Goal: Feedback & Contribution: Contribute content

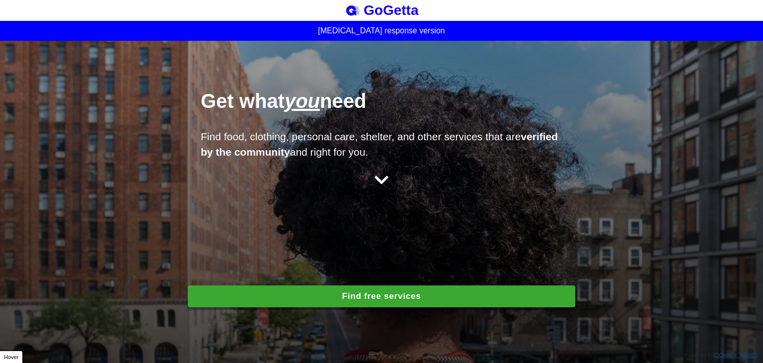
click at [262, 283] on div "Get what you need Find food, clothing, personal care, shelter, and other servic…" at bounding box center [381, 202] width 763 height 322
click at [265, 291] on button "Find free services" at bounding box center [381, 296] width 387 height 22
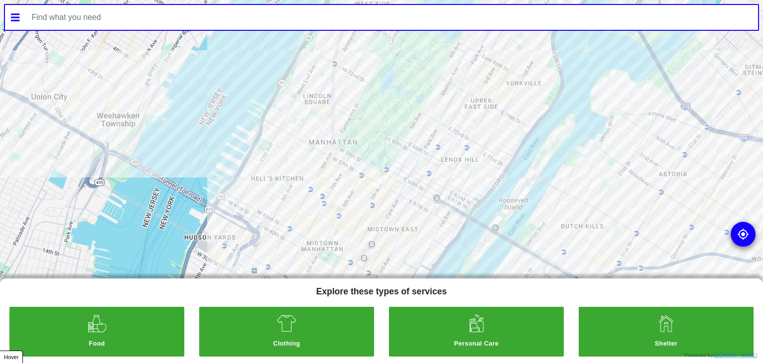
click at [142, 22] on input "text" at bounding box center [392, 17] width 733 height 25
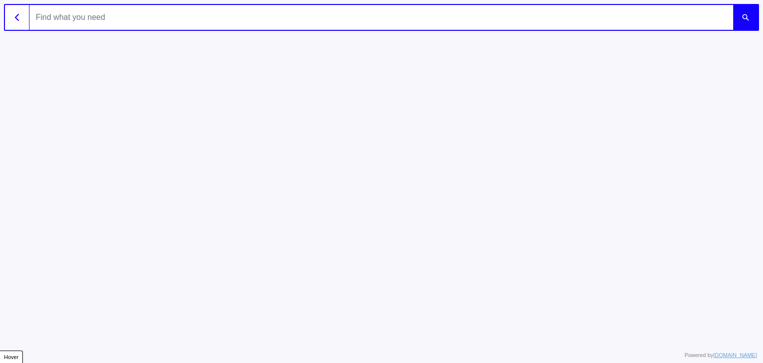
click at [129, 22] on input "text" at bounding box center [381, 17] width 703 height 25
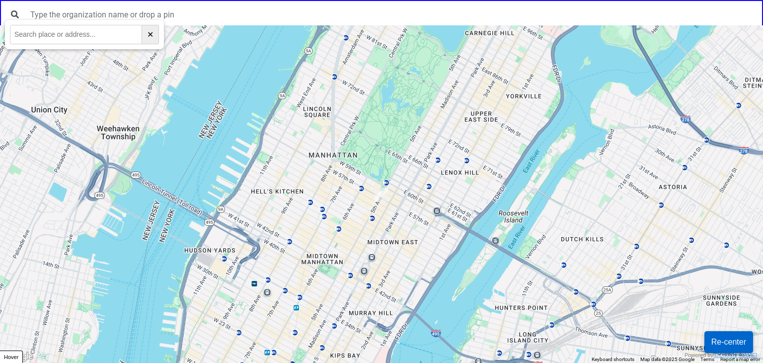
click at [46, 30] on input "text" at bounding box center [76, 34] width 132 height 19
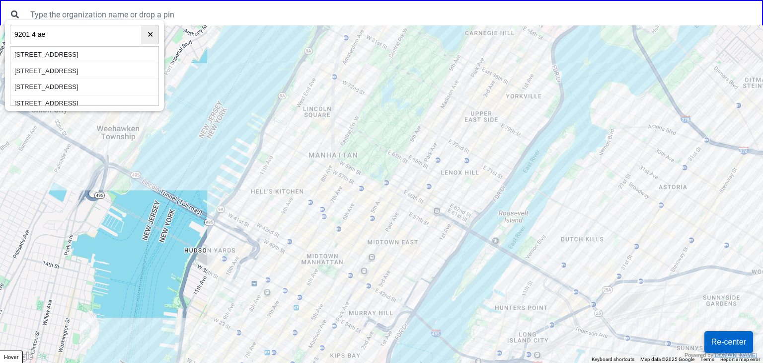
type input "9201 4 ae"
click at [41, 61] on div "[STREET_ADDRESS]" at bounding box center [84, 55] width 148 height 16
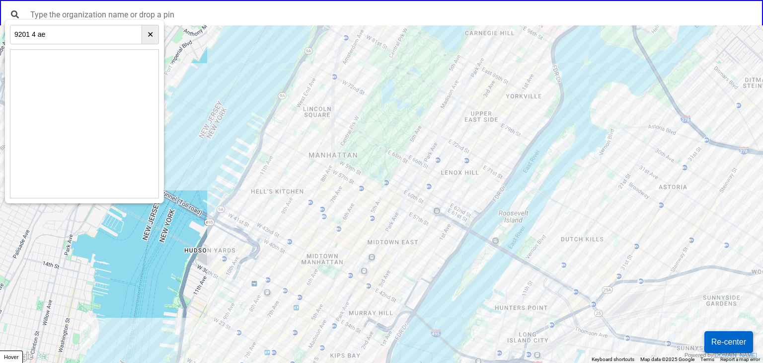
click at [284, 0] on html "← Move left → Move right ↑ Move up ↓ Move down + Zoom in - Zoom out Home Jump l…" at bounding box center [381, 0] width 763 height 0
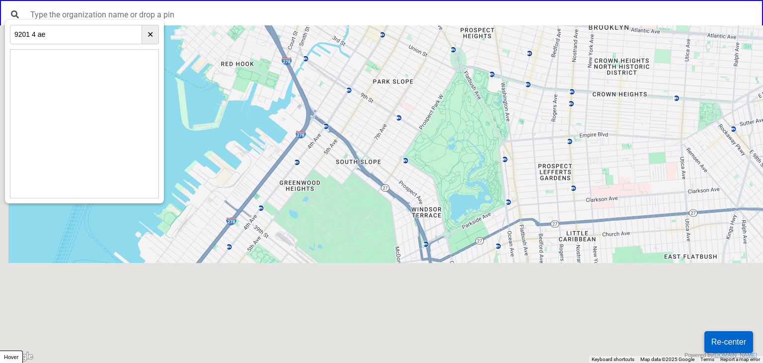
drag, startPoint x: 368, startPoint y: 124, endPoint x: 375, endPoint y: 113, distance: 13.5
click at [375, 113] on div at bounding box center [381, 193] width 763 height 337
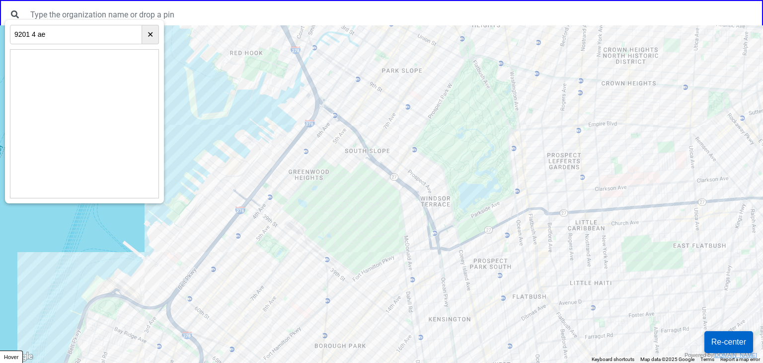
click at [434, 0] on html "← Move left → Move right ↑ Move up ↓ Move down + Zoom in - Zoom out Home Jump l…" at bounding box center [381, 0] width 763 height 0
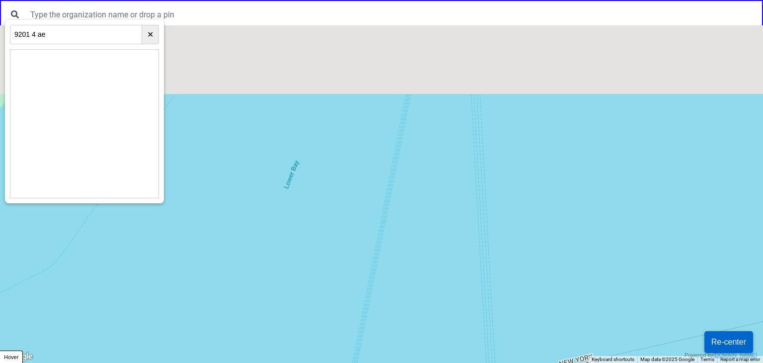
drag, startPoint x: 459, startPoint y: 119, endPoint x: 368, endPoint y: 348, distance: 246.1
click at [369, 332] on div at bounding box center [381, 193] width 763 height 337
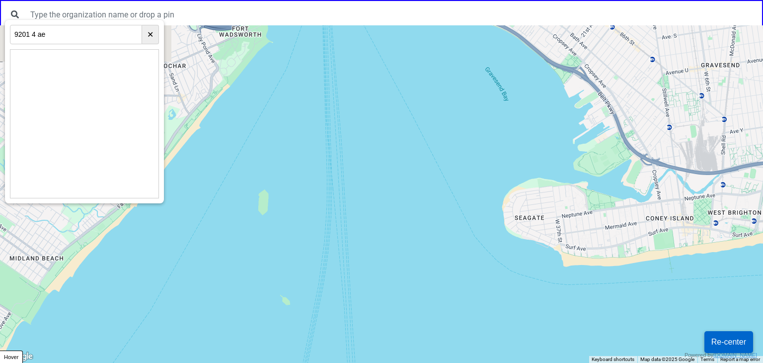
drag, startPoint x: 471, startPoint y: 131, endPoint x: 385, endPoint y: 313, distance: 201.3
click at [391, 324] on div at bounding box center [381, 193] width 763 height 337
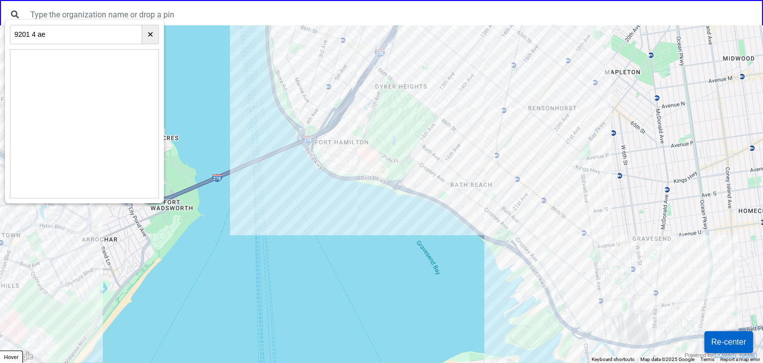
drag, startPoint x: 365, startPoint y: 256, endPoint x: 324, endPoint y: 182, distance: 84.0
click at [329, 192] on div at bounding box center [381, 193] width 763 height 337
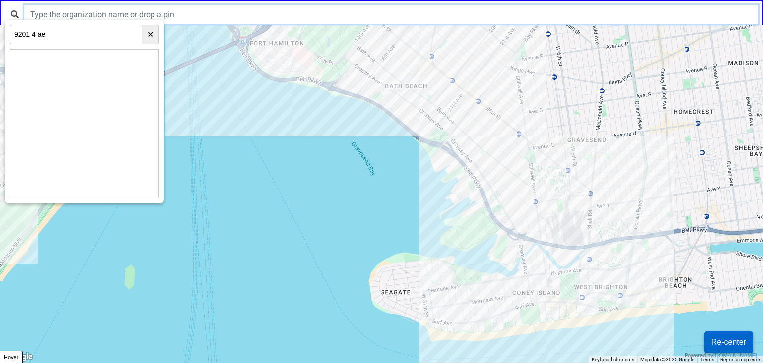
click at [182, 16] on input "text" at bounding box center [391, 14] width 734 height 19
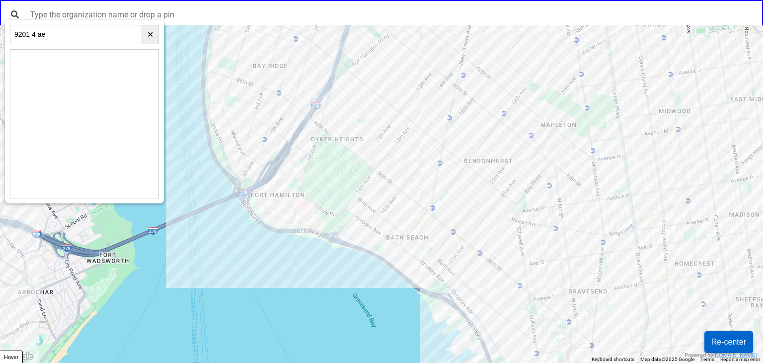
drag, startPoint x: 422, startPoint y: 119, endPoint x: 441, endPoint y: 270, distance: 152.2
click at [445, 279] on div at bounding box center [381, 193] width 763 height 337
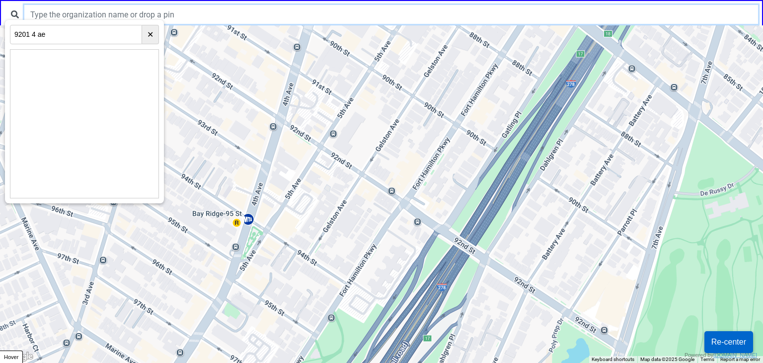
click at [107, 11] on input "text" at bounding box center [391, 14] width 734 height 19
click at [114, 16] on input "text" at bounding box center [391, 14] width 734 height 19
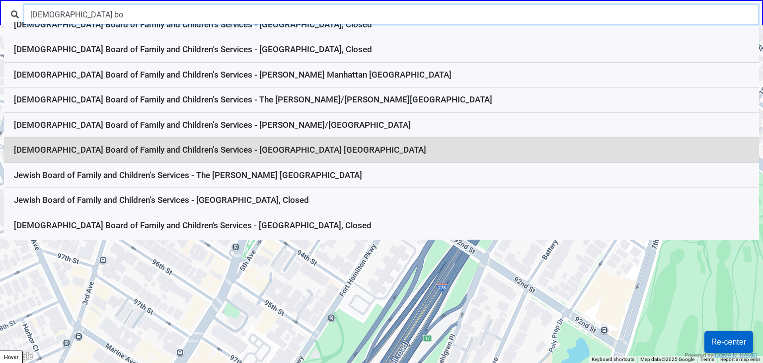
scroll to position [50, 0]
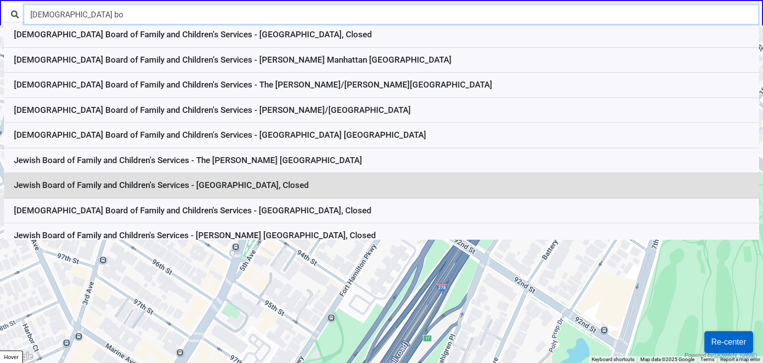
type input "jewish bo"
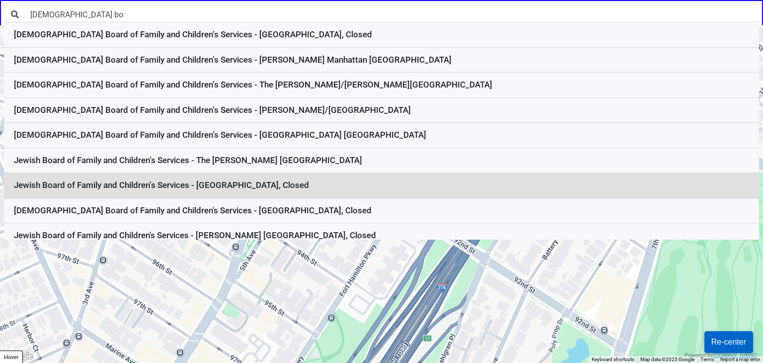
click at [286, 185] on li "Jewish Board of Family and Children’s Services - Coney Island Counseling Center…" at bounding box center [381, 185] width 755 height 25
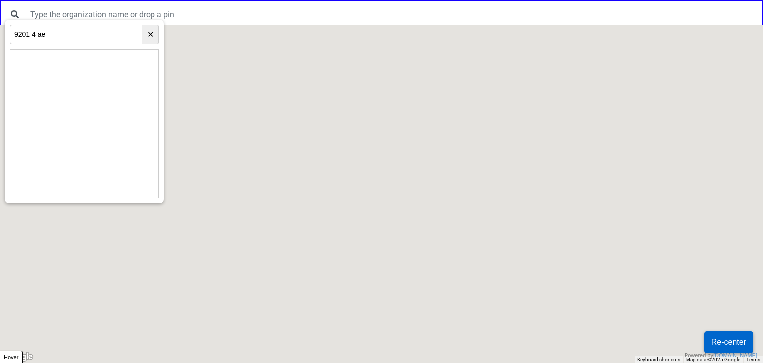
scroll to position [0, 0]
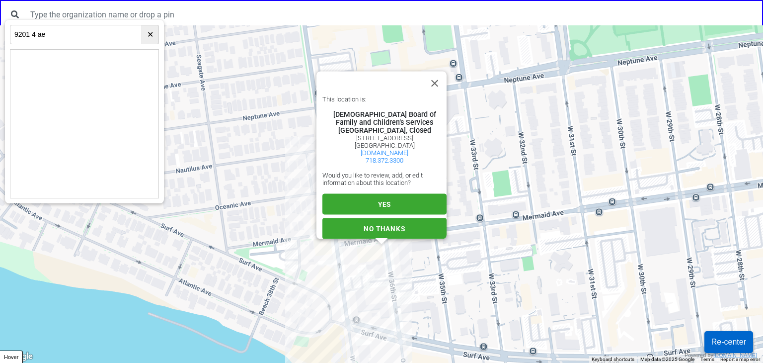
click at [38, 28] on input "9201 4 ae" at bounding box center [76, 34] width 132 height 19
click at [40, 27] on input "9201 4 ae" at bounding box center [76, 34] width 132 height 19
click at [38, 28] on input "9201 4 ae" at bounding box center [76, 34] width 132 height 19
click at [37, 28] on input "9201 4 ae" at bounding box center [76, 34] width 132 height 19
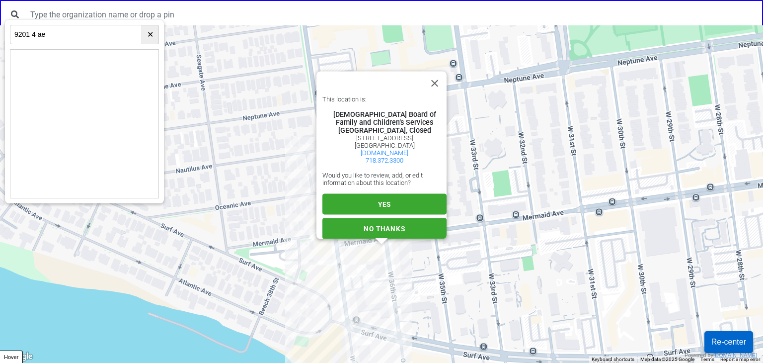
click at [37, 28] on input "9201 4 ae" at bounding box center [76, 34] width 132 height 19
type input "2020 coney"
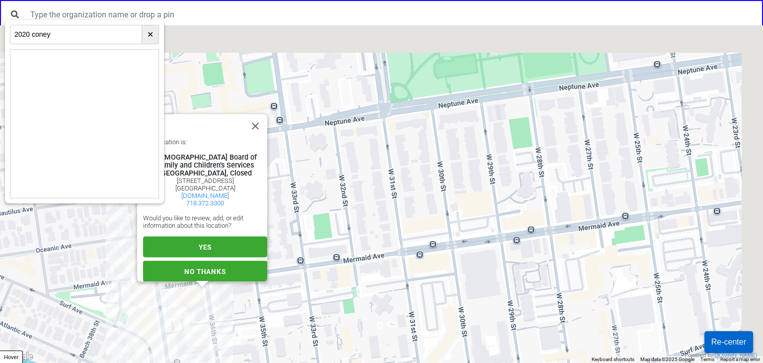
drag, startPoint x: 620, startPoint y: 187, endPoint x: 343, endPoint y: 266, distance: 287.5
click at [346, 266] on div "This location is: Jewish Board of Family and Children’s Services Coney Island C…" at bounding box center [381, 193] width 763 height 337
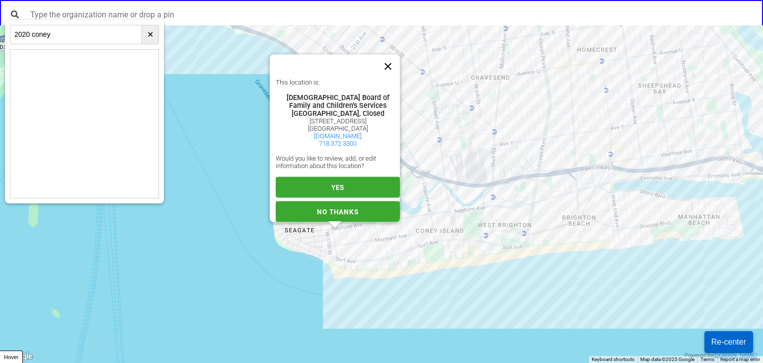
click at [392, 54] on button "Close" at bounding box center [388, 66] width 24 height 24
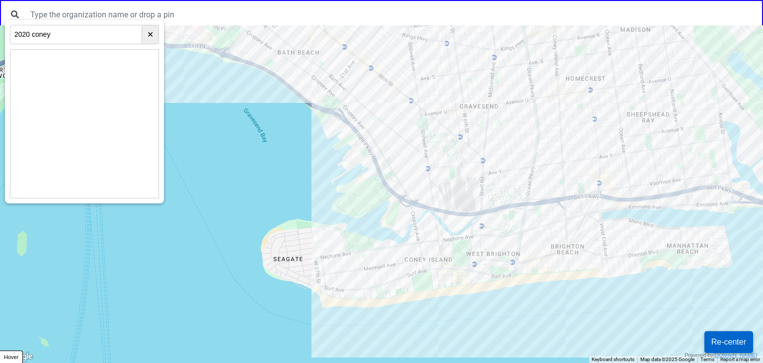
drag, startPoint x: 486, startPoint y: 115, endPoint x: 418, endPoint y: 225, distance: 129.6
click at [418, 223] on div at bounding box center [381, 193] width 763 height 337
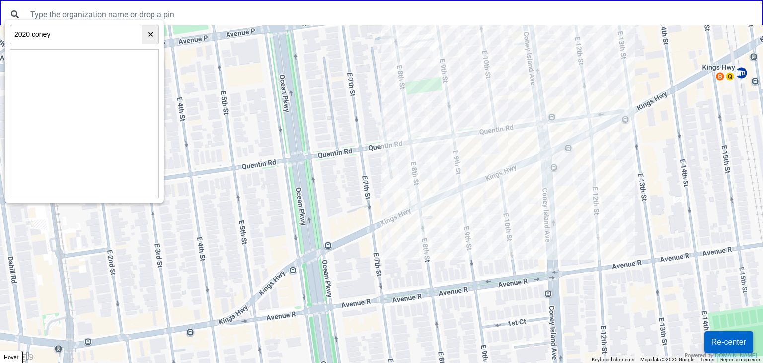
click at [526, 96] on div at bounding box center [381, 193] width 763 height 337
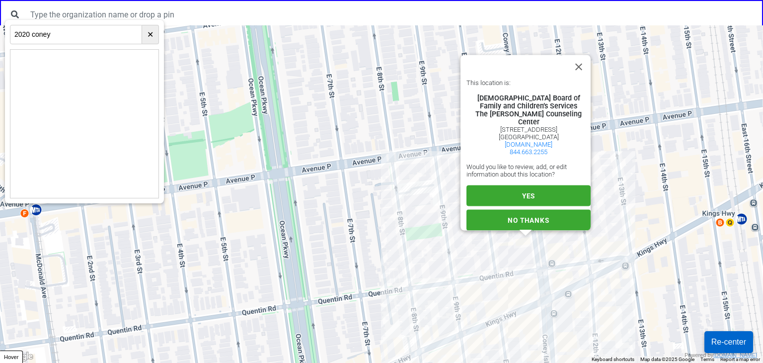
click at [533, 188] on button "YES" at bounding box center [528, 195] width 124 height 21
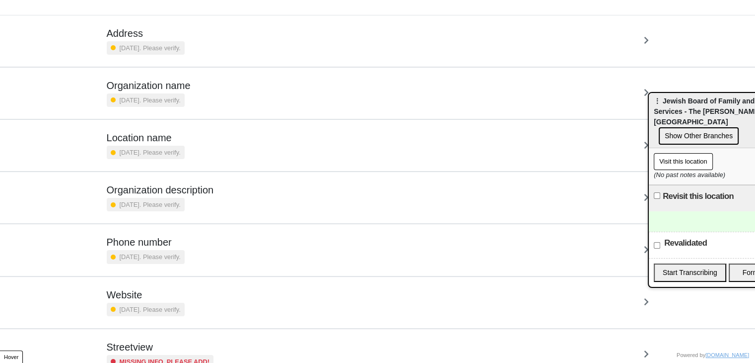
scroll to position [101, 0]
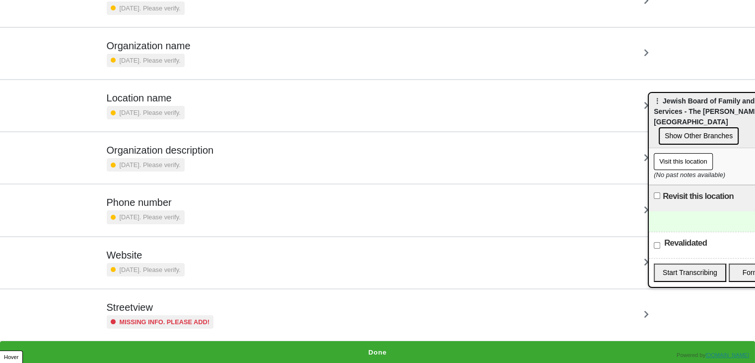
click at [161, 312] on div "Streetview Missing info. Please add!" at bounding box center [160, 314] width 107 height 27
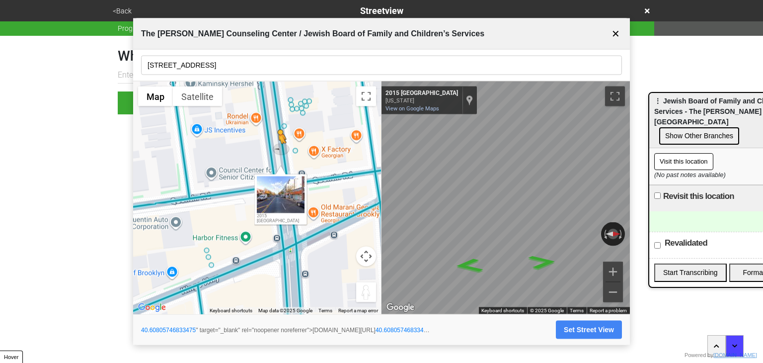
drag, startPoint x: 274, startPoint y: 163, endPoint x: 288, endPoint y: 165, distance: 14.0
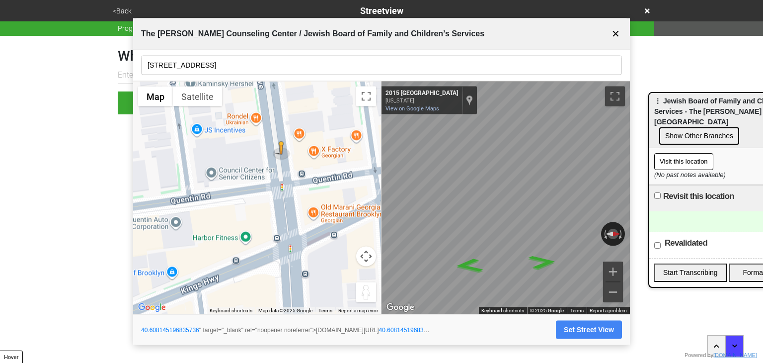
click at [576, 324] on button "Set Street View" at bounding box center [589, 329] width 66 height 18
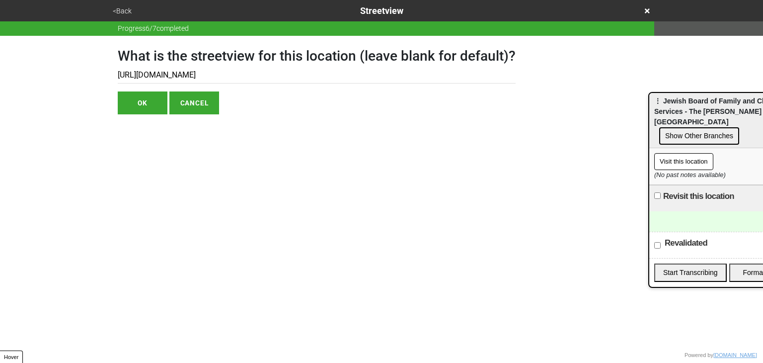
type input "https://www.google.com/maps/@40.608145196835736,-73.96198427163,3a,75y,270h,0t/…"
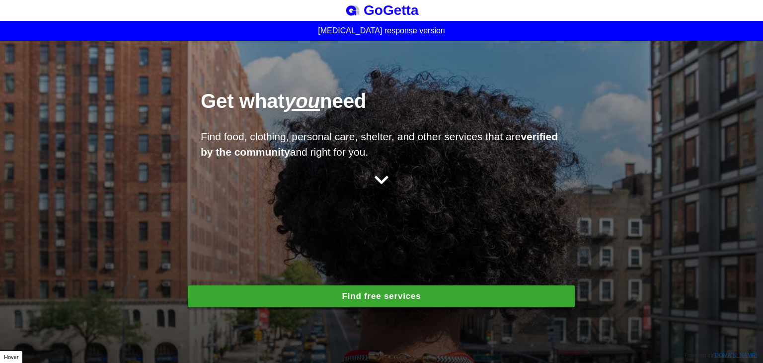
click at [372, 297] on button "Find free services" at bounding box center [381, 296] width 387 height 22
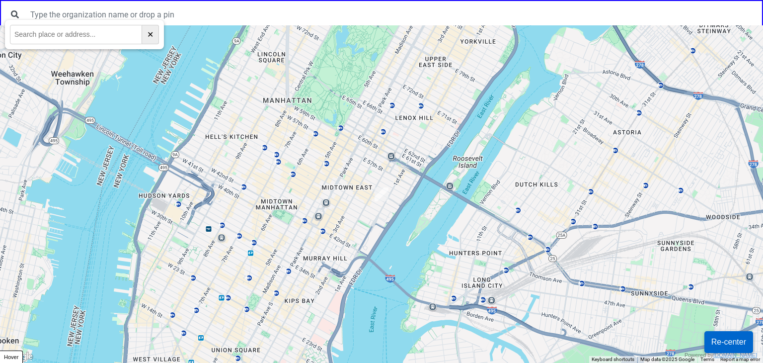
click at [715, 341] on button "Re-center" at bounding box center [728, 342] width 49 height 22
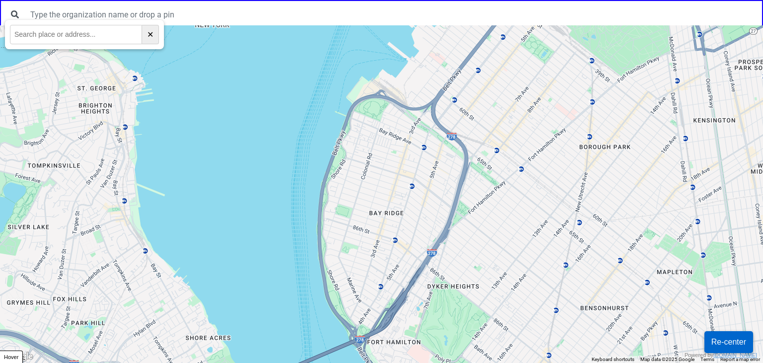
click at [545, 198] on div at bounding box center [381, 193] width 763 height 337
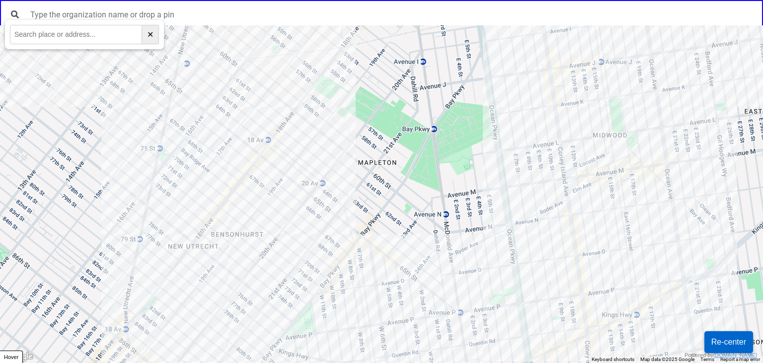
drag, startPoint x: 519, startPoint y: 313, endPoint x: 525, endPoint y: 237, distance: 76.2
click at [525, 238] on div at bounding box center [381, 193] width 763 height 337
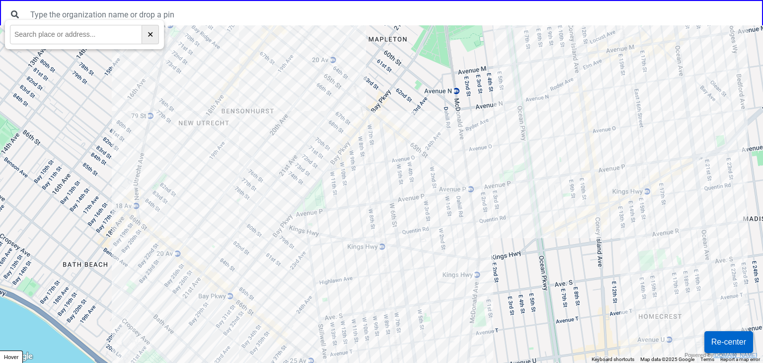
click at [84, 35] on input "text" at bounding box center [76, 34] width 132 height 19
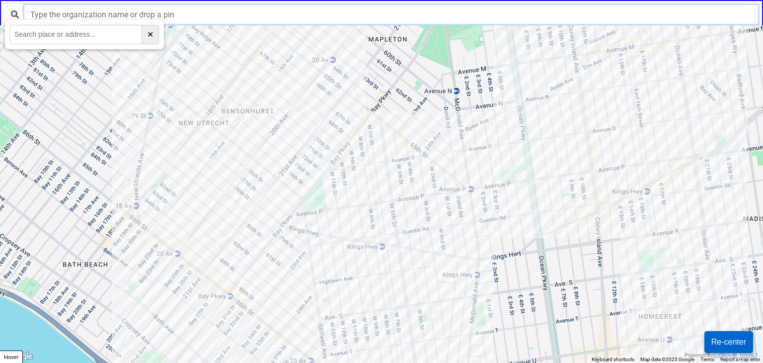
click at [163, 15] on input "text" at bounding box center [391, 14] width 734 height 19
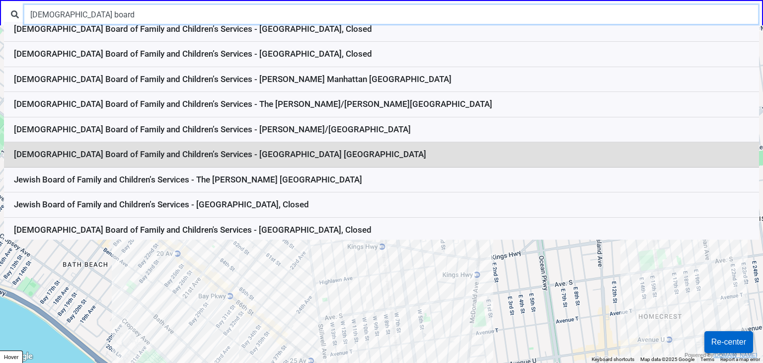
scroll to position [57, 0]
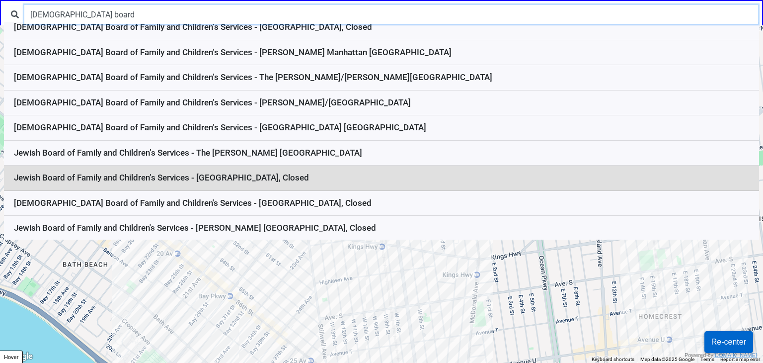
type input "jewish board"
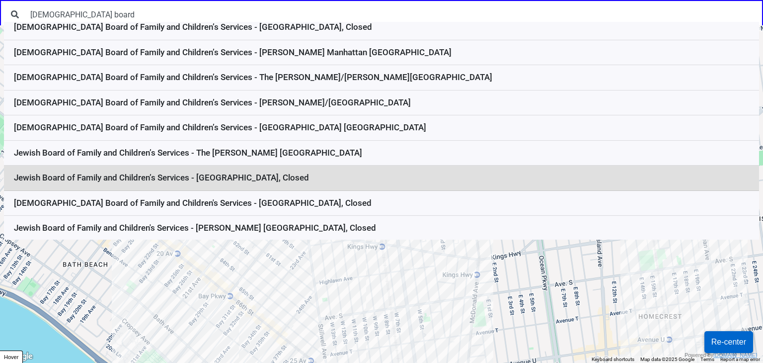
click at [337, 184] on li "Jewish Board of Family and Children’s Services - [GEOGRAPHIC_DATA], Closed" at bounding box center [381, 177] width 755 height 25
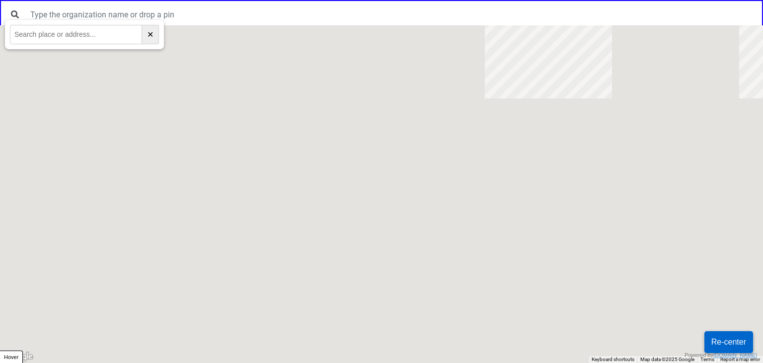
scroll to position [0, 0]
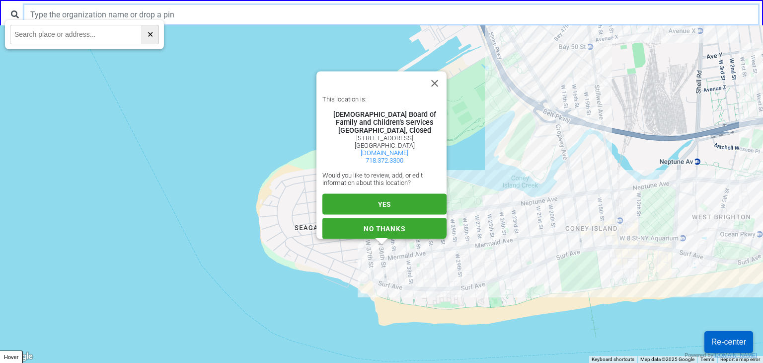
click at [139, 14] on input "text" at bounding box center [391, 14] width 734 height 19
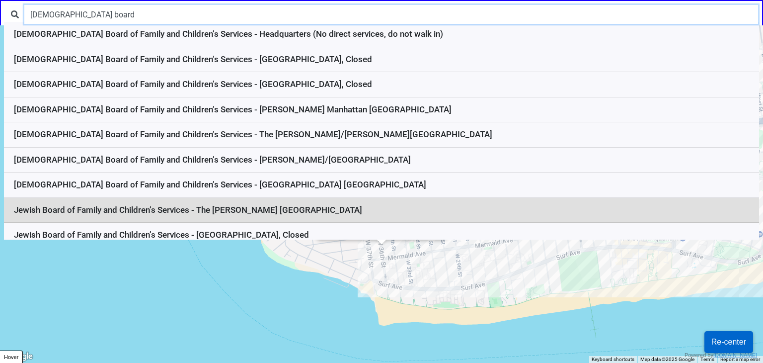
type input "jewish board"
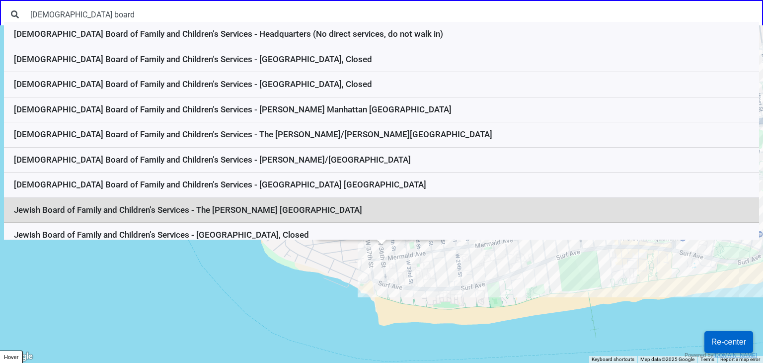
click at [308, 212] on li "Jewish Board of Family and Children’s Services - The Seymour Askin Counseling C…" at bounding box center [381, 210] width 755 height 25
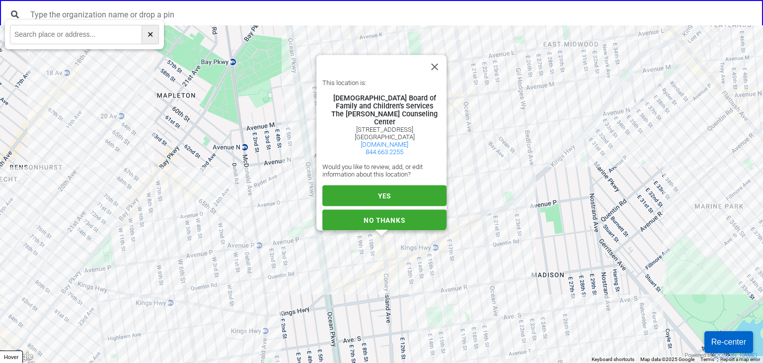
click at [385, 175] on div "This location is: Jewish Board of Family and Children’s Services The Seymour As…" at bounding box center [384, 153] width 124 height 151
click at [382, 185] on button "YES" at bounding box center [384, 195] width 124 height 21
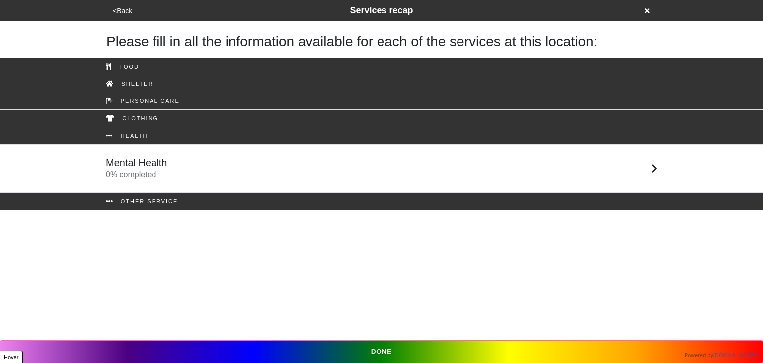
click at [172, 186] on link "Mental Health 0 % completed" at bounding box center [381, 168] width 763 height 49
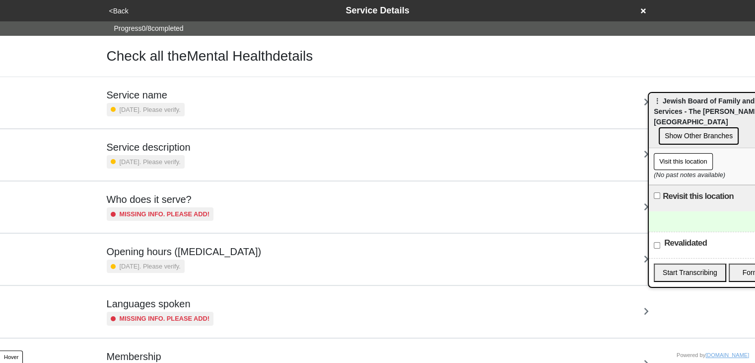
click at [121, 12] on button "<Back" at bounding box center [118, 10] width 25 height 11
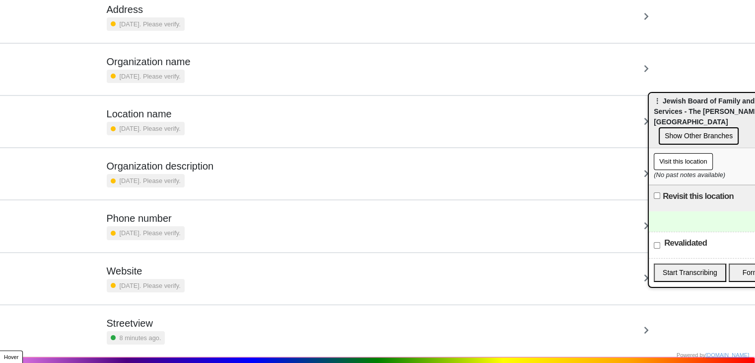
scroll to position [101, 0]
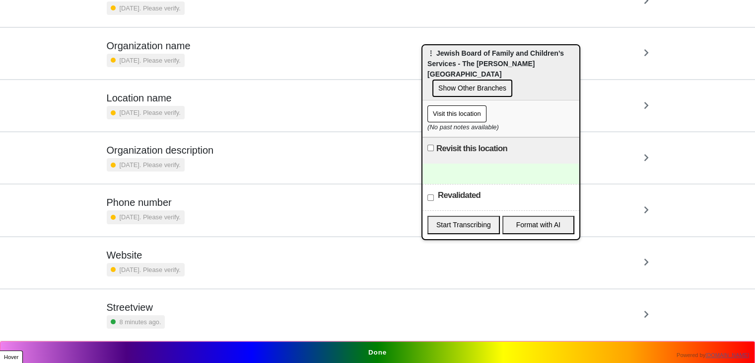
drag, startPoint x: 667, startPoint y: 107, endPoint x: 437, endPoint y: 58, distance: 234.8
click at [437, 58] on span "⋮ Jewish Board of Family and Children’s Services - The [PERSON_NAME] [GEOGRAPHI…" at bounding box center [496, 63] width 137 height 29
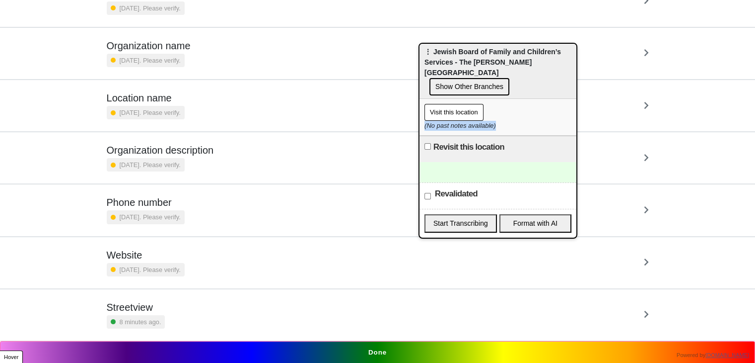
click at [501, 108] on div "Visit this location (No past notes available)" at bounding box center [498, 117] width 157 height 37
click at [508, 106] on div "Visit this location" at bounding box center [498, 112] width 147 height 17
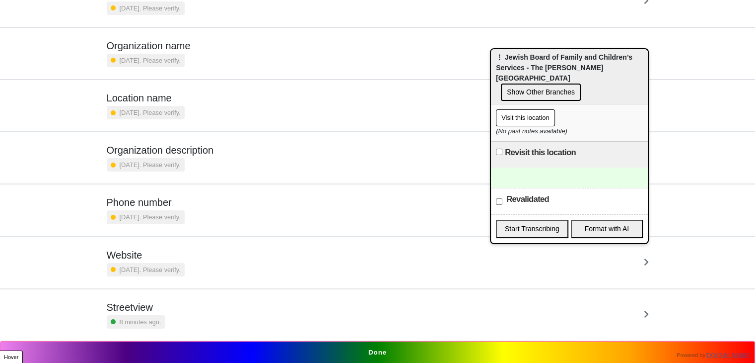
drag, startPoint x: 452, startPoint y: 53, endPoint x: 515, endPoint y: 58, distance: 62.8
click at [515, 58] on span "⋮ Jewish Board of Family and Children’s Services - The [PERSON_NAME] [GEOGRAPHI…" at bounding box center [564, 67] width 137 height 29
click at [513, 67] on span "⋮ Jewish Board of Family and Children’s Services - The [PERSON_NAME] [GEOGRAPHI…" at bounding box center [564, 67] width 137 height 29
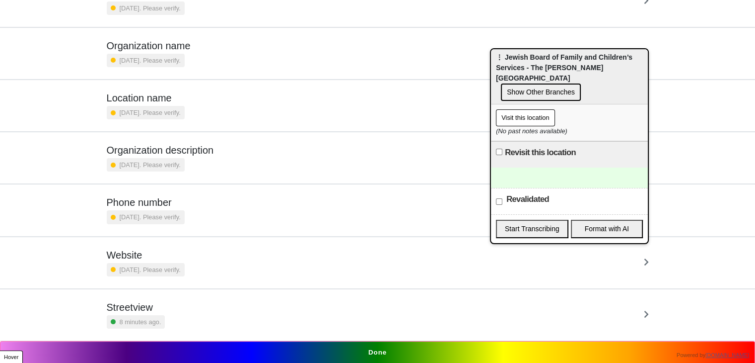
click at [513, 67] on span "⋮ Jewish Board of Family and Children’s Services - The [PERSON_NAME] [GEOGRAPHI…" at bounding box center [564, 67] width 137 height 29
click at [398, 347] on button "Done" at bounding box center [377, 352] width 755 height 23
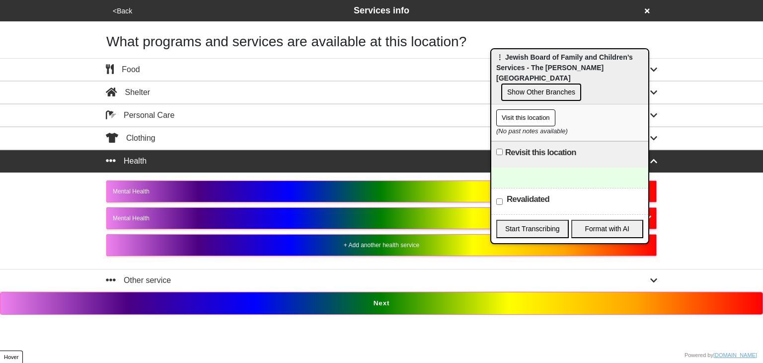
click at [393, 304] on button "Next" at bounding box center [381, 303] width 763 height 23
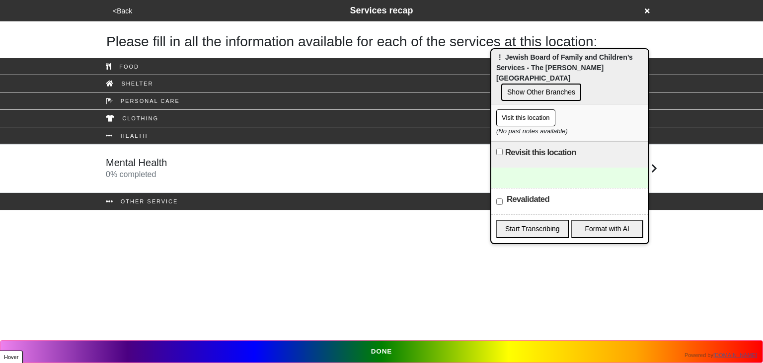
click at [179, 168] on div "Mental Health 0 % completed" at bounding box center [381, 168] width 566 height 24
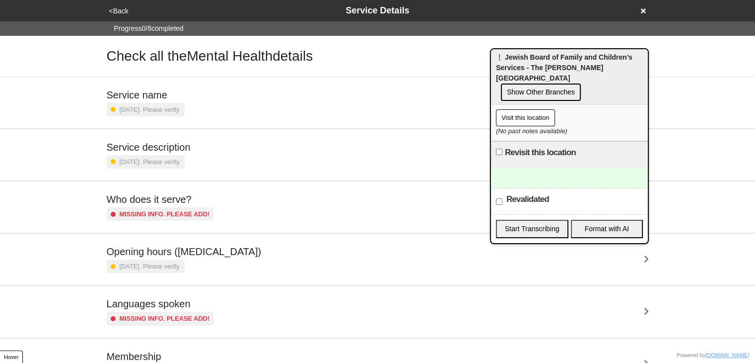
click at [210, 266] on div "[DATE]. Please verify." at bounding box center [184, 265] width 155 height 13
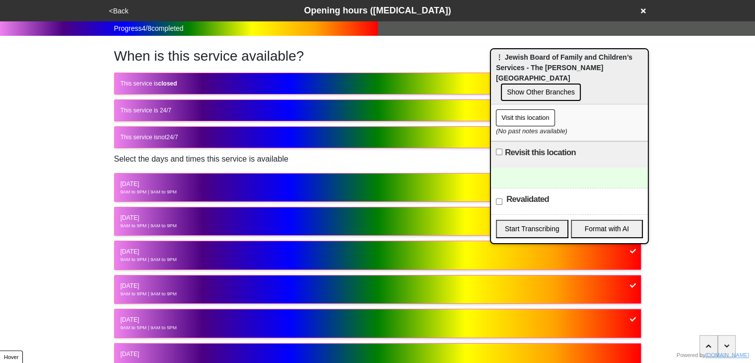
drag, startPoint x: 163, startPoint y: 79, endPoint x: 190, endPoint y: 108, distance: 39.4
click at [170, 83] on strong "closed" at bounding box center [167, 83] width 19 height 7
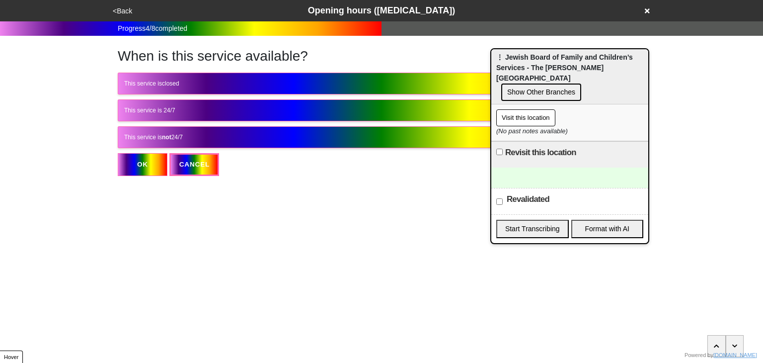
drag, startPoint x: 185, startPoint y: 138, endPoint x: 187, endPoint y: 144, distance: 6.3
click at [187, 141] on div "This service is not 24/7" at bounding box center [381, 137] width 515 height 9
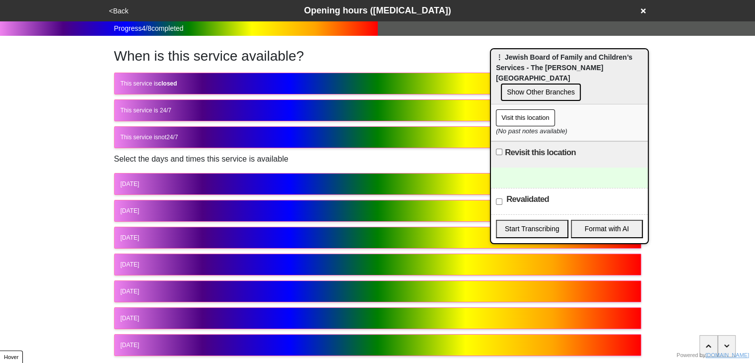
drag, startPoint x: 166, startPoint y: 180, endPoint x: 167, endPoint y: 186, distance: 6.1
click at [166, 182] on div "Monday" at bounding box center [378, 183] width 515 height 9
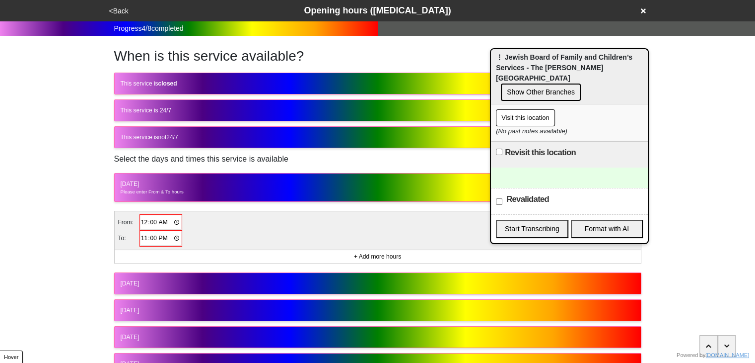
click at [144, 223] on input "00:00" at bounding box center [161, 222] width 41 height 14
type input "09:00"
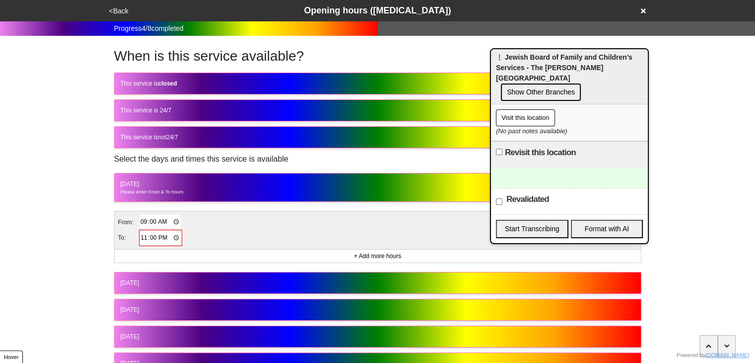
click at [141, 237] on input "23:00" at bounding box center [160, 237] width 41 height 14
type input "21:00"
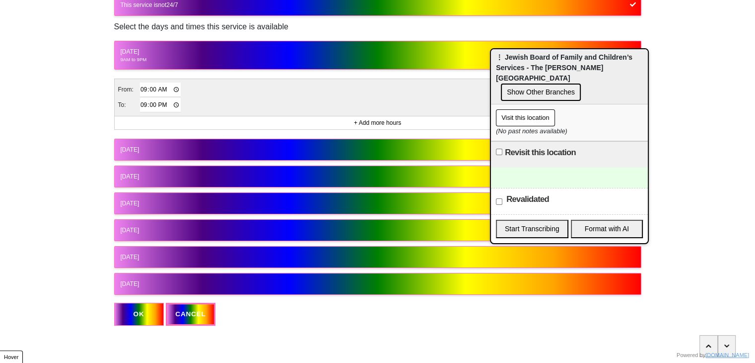
click at [166, 151] on div "Tuesday" at bounding box center [378, 149] width 515 height 9
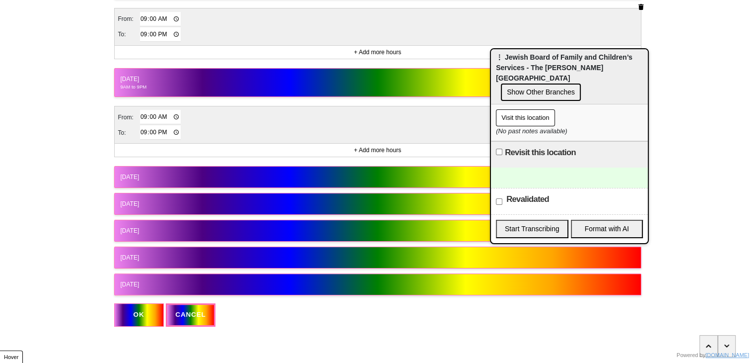
click at [160, 172] on div "Wednesday" at bounding box center [378, 176] width 515 height 9
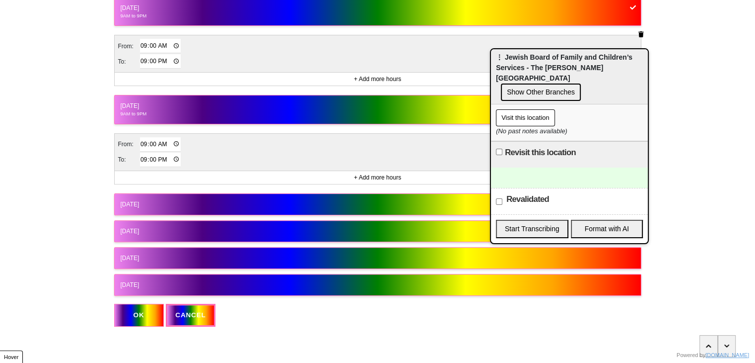
drag, startPoint x: 156, startPoint y: 191, endPoint x: 157, endPoint y: 197, distance: 6.6
click at [156, 193] on button "Thursday" at bounding box center [377, 204] width 527 height 22
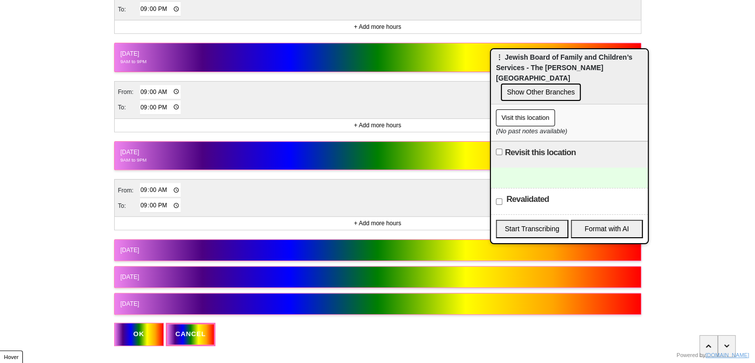
scroll to position [344, 0]
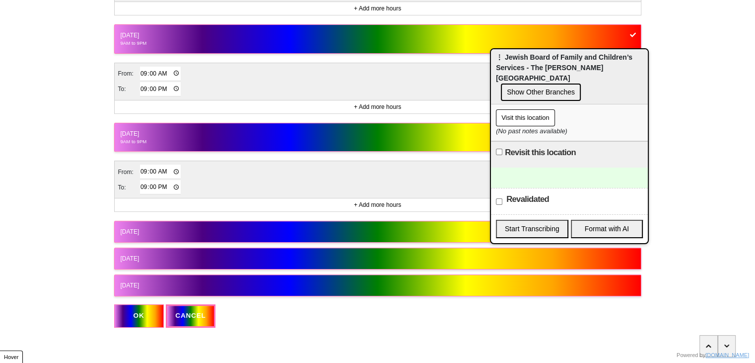
click at [155, 227] on div "Friday" at bounding box center [378, 231] width 515 height 9
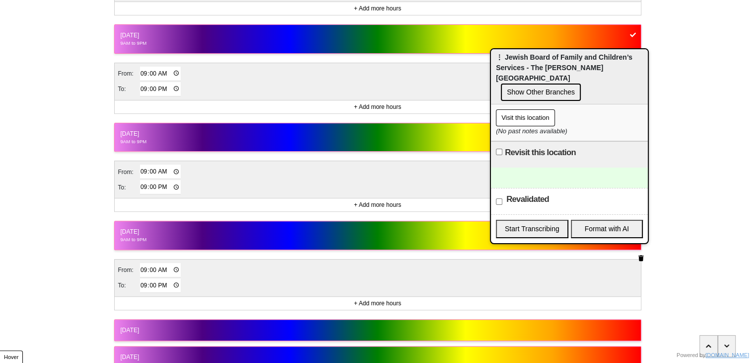
click at [144, 279] on input "21:00" at bounding box center [160, 285] width 41 height 14
type input "17:00"
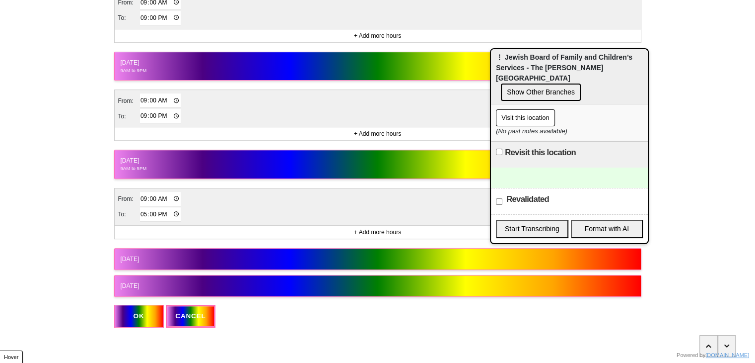
click at [148, 260] on button "Saturday" at bounding box center [377, 259] width 527 height 22
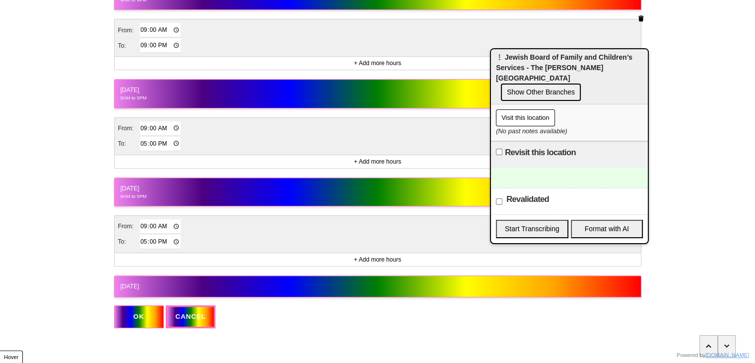
click at [145, 282] on div "Sunday" at bounding box center [378, 286] width 515 height 9
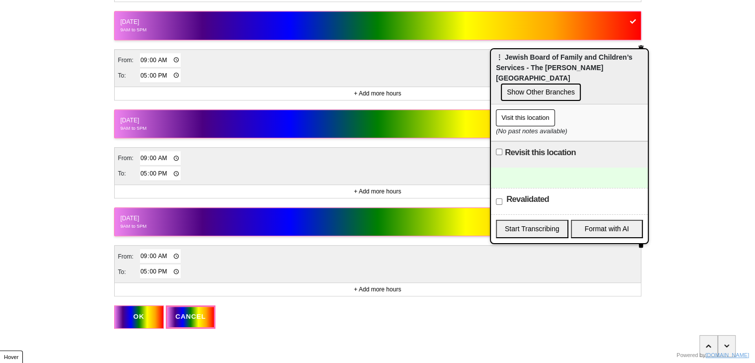
click at [139, 319] on button "OK" at bounding box center [139, 316] width 50 height 23
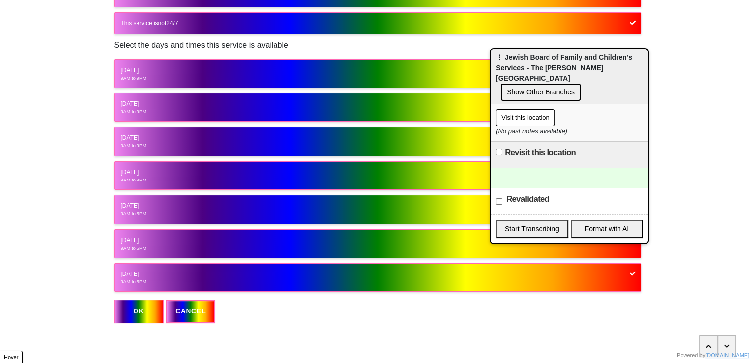
scroll to position [111, 0]
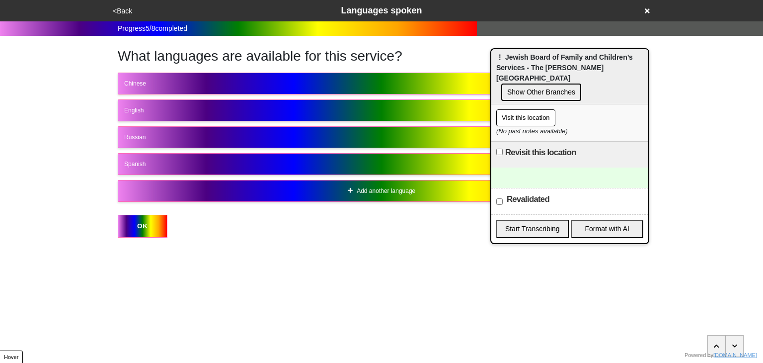
click at [127, 14] on button "<Back" at bounding box center [122, 10] width 25 height 11
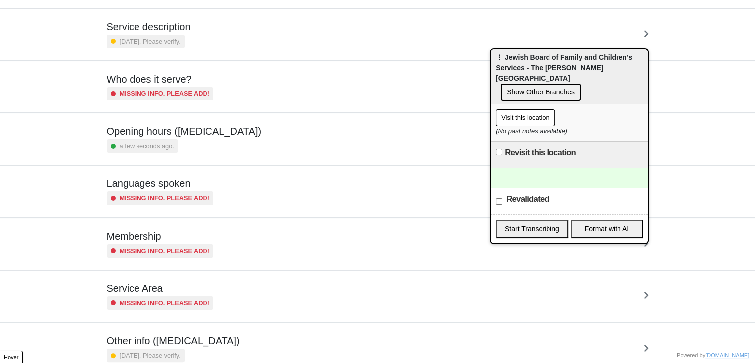
scroll to position [153, 0]
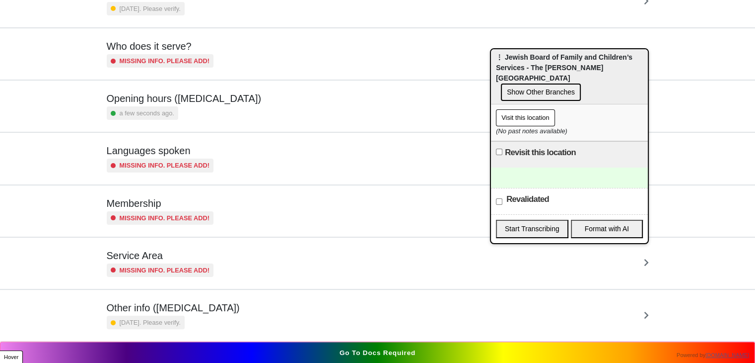
click at [244, 324] on div "Other info (coronavirus) 7 months ago. Please verify." at bounding box center [378, 314] width 542 height 27
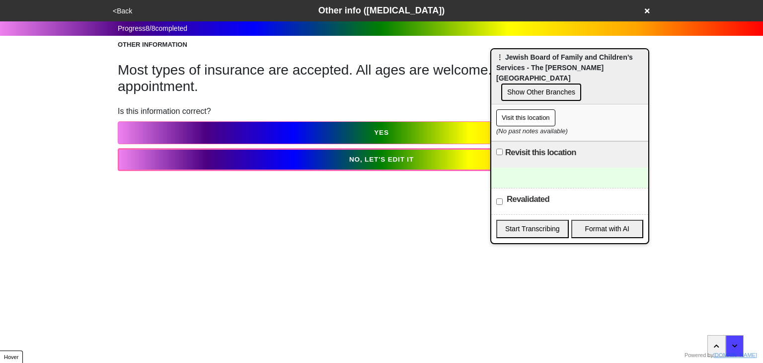
click at [314, 161] on button "NO, LET'S EDIT IT" at bounding box center [381, 159] width 527 height 23
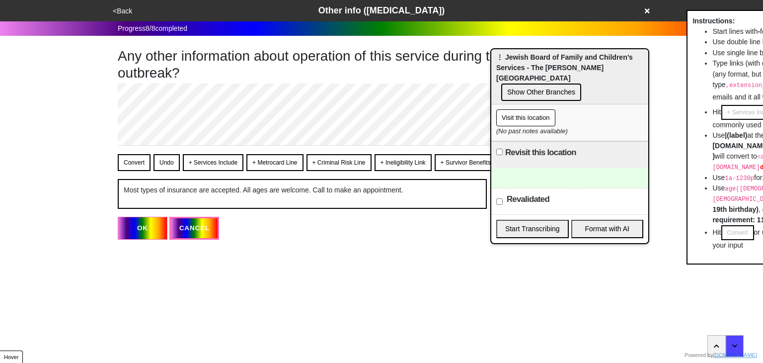
drag, startPoint x: 255, startPoint y: 159, endPoint x: 247, endPoint y: 161, distance: 8.2
click at [255, 160] on button "+ Metrocard Line" at bounding box center [274, 162] width 57 height 17
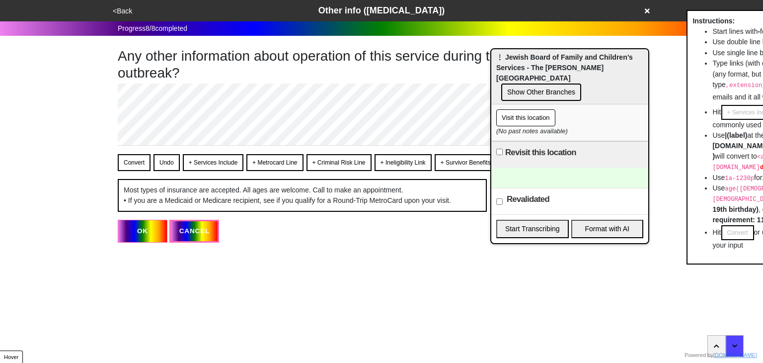
click at [131, 163] on button "Convert" at bounding box center [134, 162] width 33 height 17
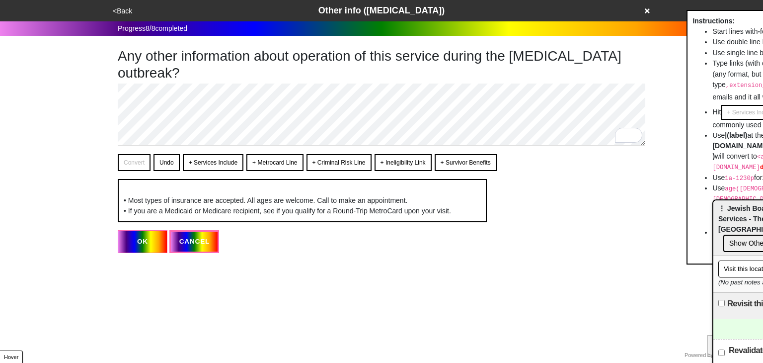
drag, startPoint x: 540, startPoint y: 57, endPoint x: 762, endPoint y: 208, distance: 268.5
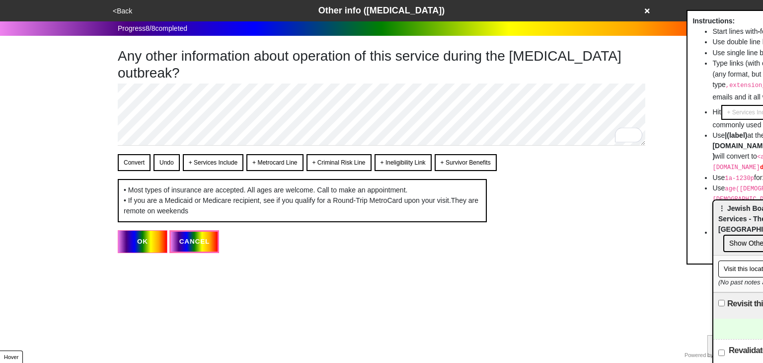
click at [125, 163] on button "Convert" at bounding box center [134, 162] width 33 height 17
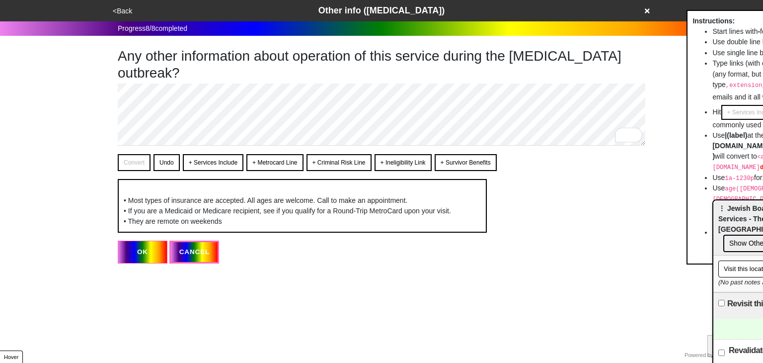
click at [157, 263] on button "OK" at bounding box center [143, 251] width 50 height 23
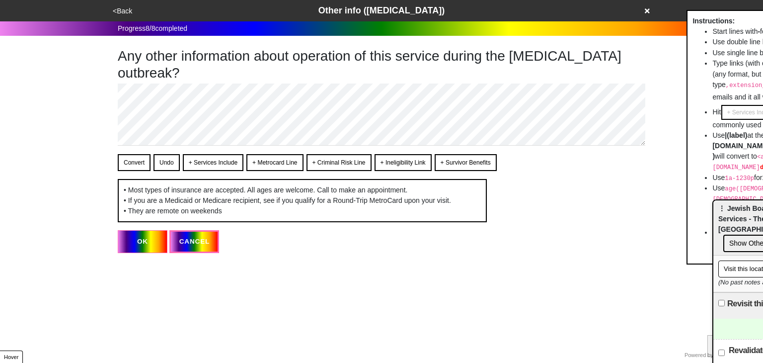
click at [143, 253] on button "OK" at bounding box center [143, 241] width 50 height 23
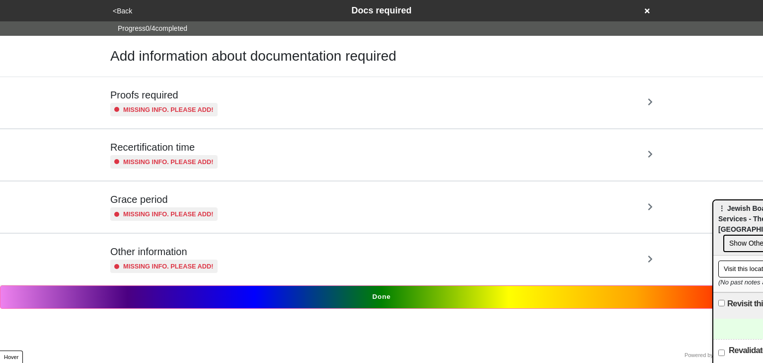
click at [120, 8] on button "<Back" at bounding box center [122, 10] width 25 height 11
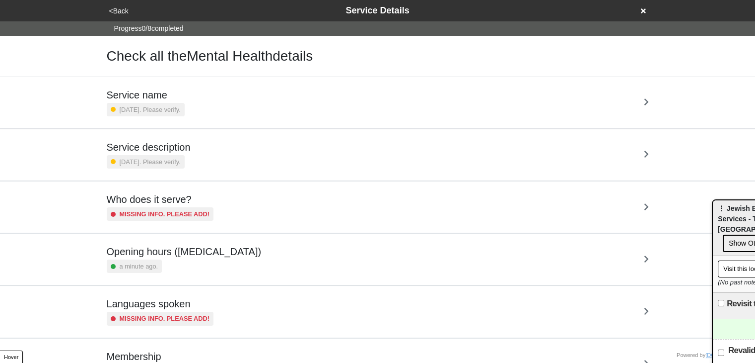
click at [197, 144] on div "Service description 7 months ago. Please verify." at bounding box center [378, 154] width 542 height 27
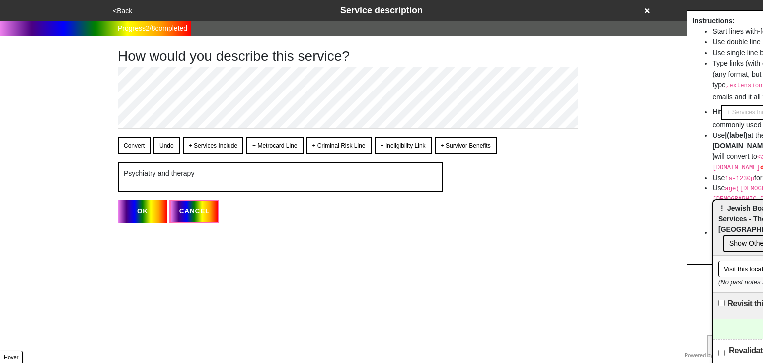
click at [116, 7] on button "<Back" at bounding box center [122, 10] width 25 height 11
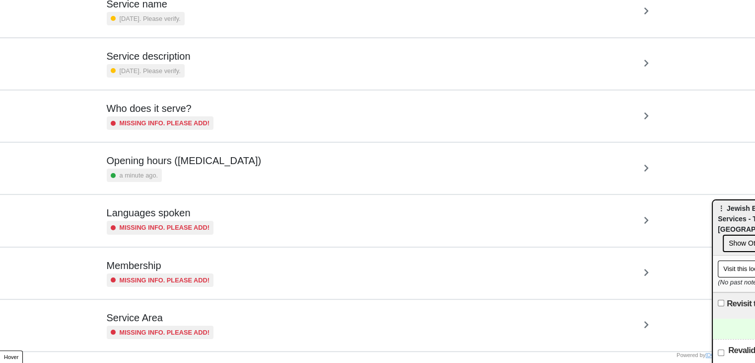
scroll to position [153, 0]
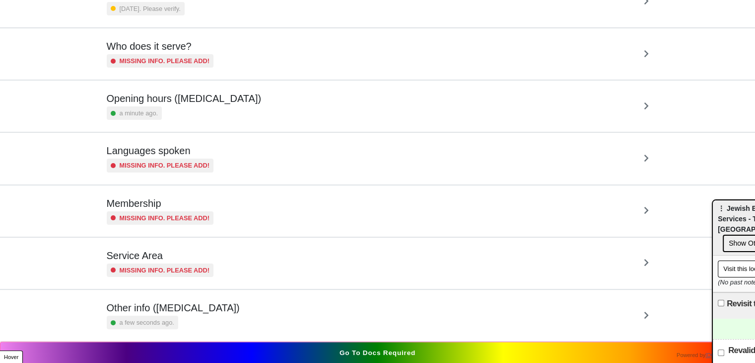
click at [197, 312] on div "Other info ([MEDICAL_DATA]) a few seconds ago." at bounding box center [173, 314] width 133 height 27
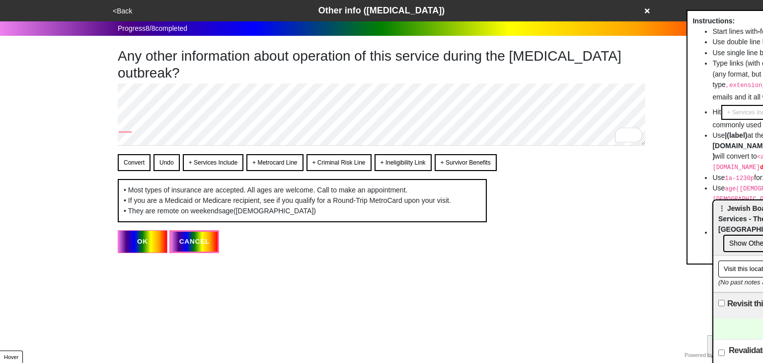
click at [125, 162] on button "Convert" at bounding box center [134, 162] width 33 height 17
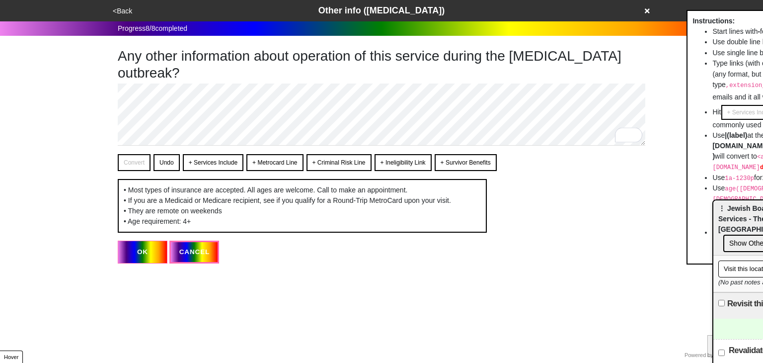
click at [144, 263] on button "OK" at bounding box center [143, 251] width 50 height 23
click at [142, 263] on button "OK" at bounding box center [143, 251] width 50 height 23
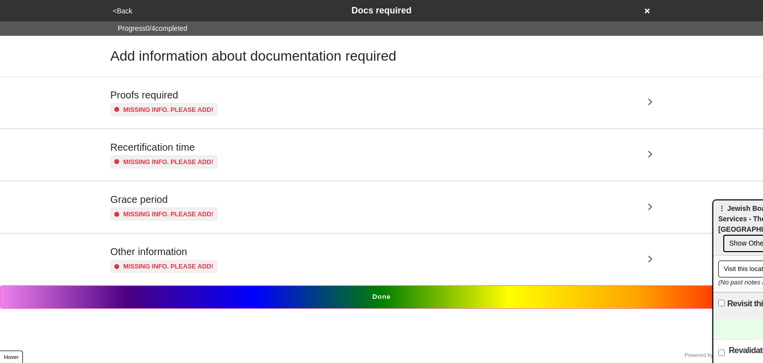
click at [123, 9] on button "<Back" at bounding box center [122, 10] width 25 height 11
click at [118, 4] on div "<Back Docs required" at bounding box center [381, 10] width 543 height 13
click at [125, 11] on button "<Back" at bounding box center [122, 10] width 25 height 11
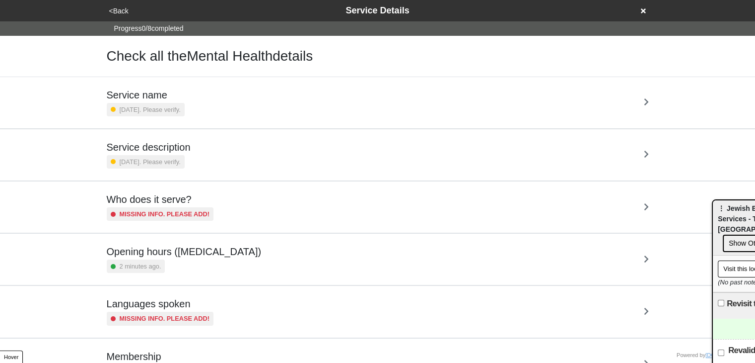
click at [142, 162] on small "7 months ago. Please verify." at bounding box center [150, 161] width 61 height 9
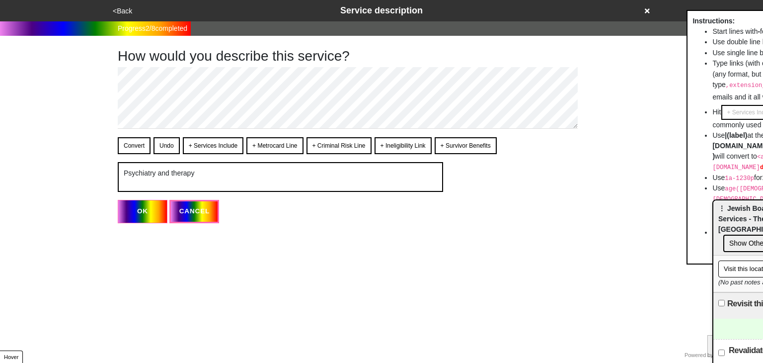
click at [209, 143] on button "+ Services Include" at bounding box center [213, 145] width 61 height 17
click at [141, 153] on div "Convert Undo + Services Include + Metrocard Line + Criminal Risk Line + Ineligi…" at bounding box center [376, 164] width 517 height 55
click at [135, 141] on button "Convert" at bounding box center [134, 145] width 33 height 17
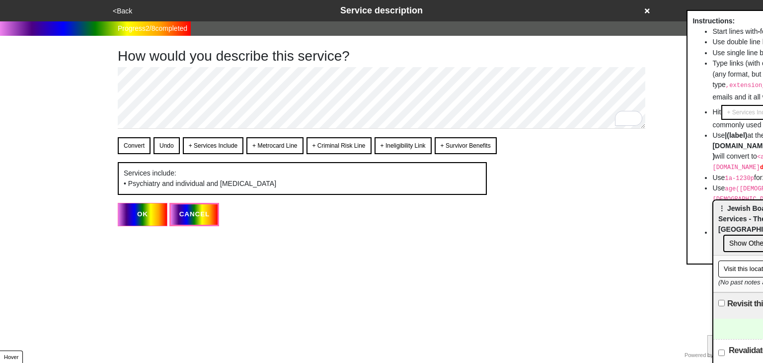
click at [151, 215] on button "OK" at bounding box center [143, 214] width 50 height 23
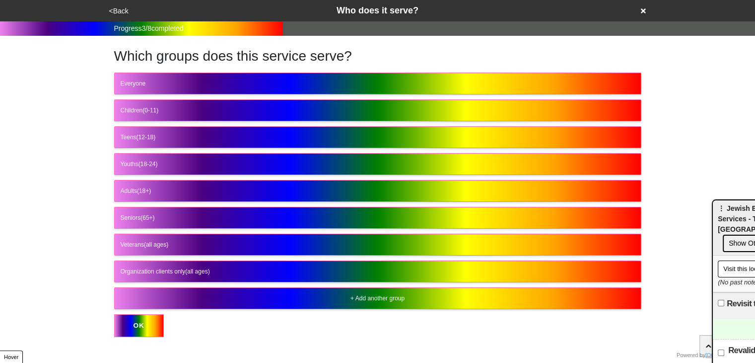
drag, startPoint x: 122, startPoint y: 10, endPoint x: 125, endPoint y: 15, distance: 6.2
click at [125, 15] on button "<Back" at bounding box center [118, 10] width 25 height 11
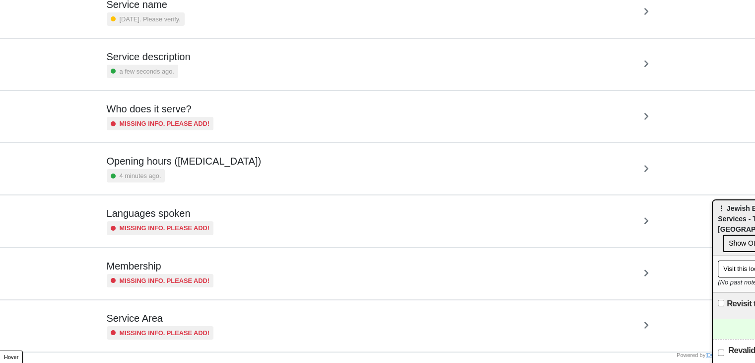
scroll to position [153, 0]
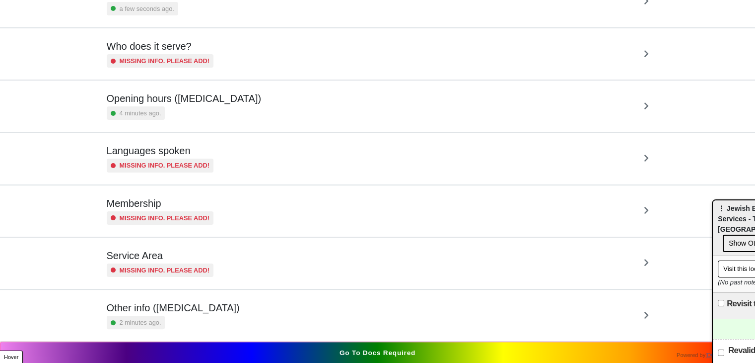
click at [173, 343] on button "Go to docs required" at bounding box center [377, 352] width 755 height 23
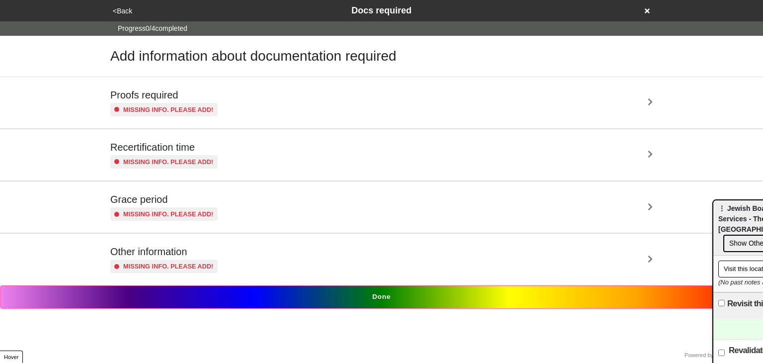
click at [128, 0] on div "<Back Docs required" at bounding box center [381, 10] width 551 height 21
click at [124, 8] on button "<Back" at bounding box center [122, 10] width 25 height 11
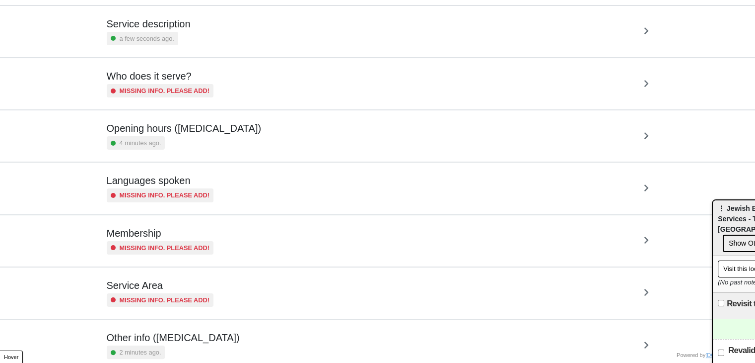
scroll to position [153, 0]
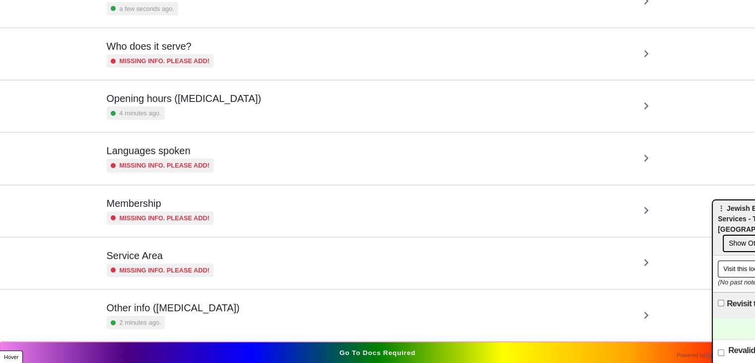
click at [198, 335] on div "Other info (coronavirus) 2 minutes ago." at bounding box center [378, 315] width 566 height 51
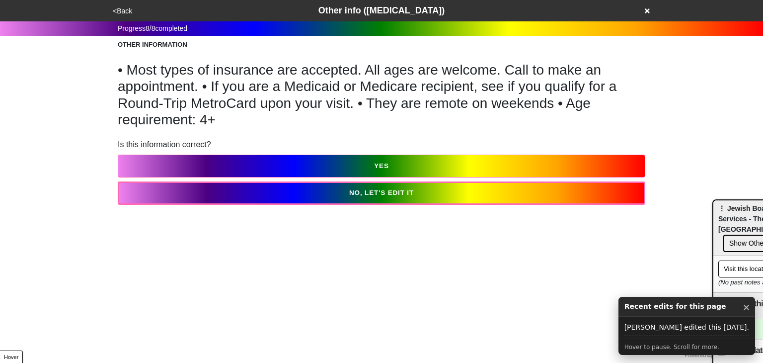
click at [258, 196] on button "NO, LET'S EDIT IT" at bounding box center [381, 192] width 527 height 23
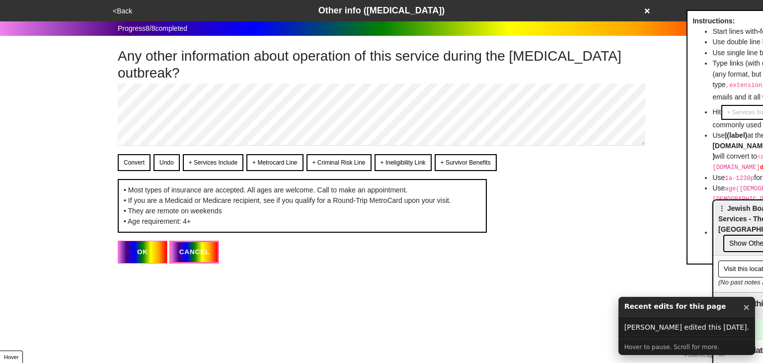
click at [138, 263] on button "OK" at bounding box center [143, 251] width 50 height 23
type textarea "x"
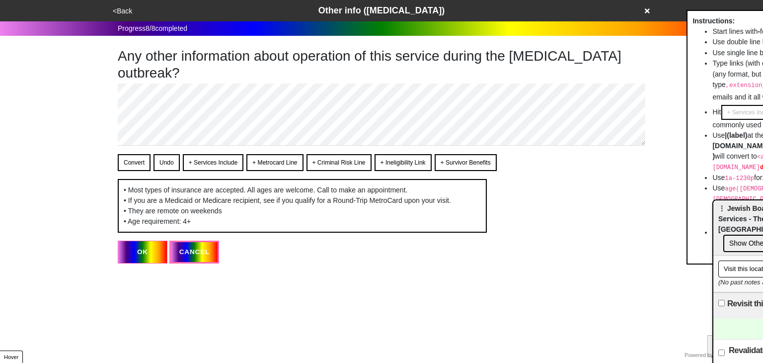
click at [119, 11] on button "<Back" at bounding box center [122, 10] width 25 height 11
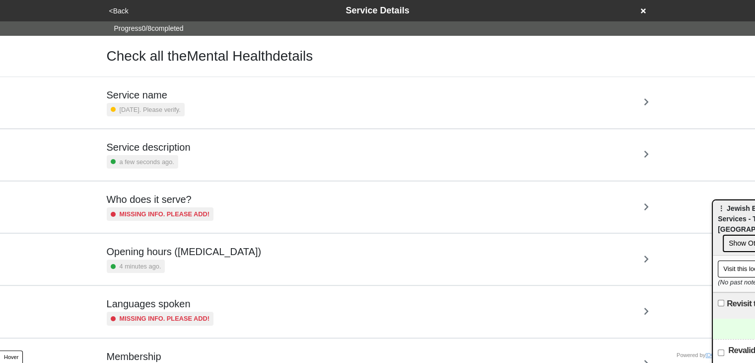
click at [119, 11] on button "<Back" at bounding box center [118, 10] width 25 height 11
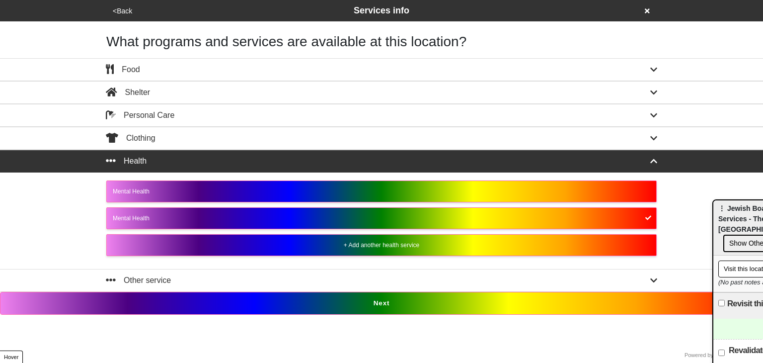
click at [119, 11] on button "<Back" at bounding box center [122, 10] width 25 height 11
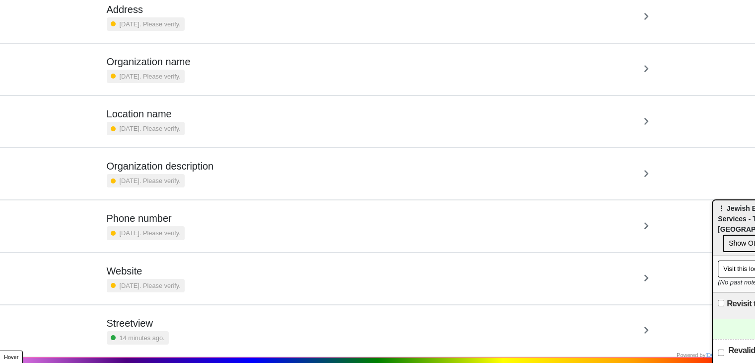
scroll to position [101, 0]
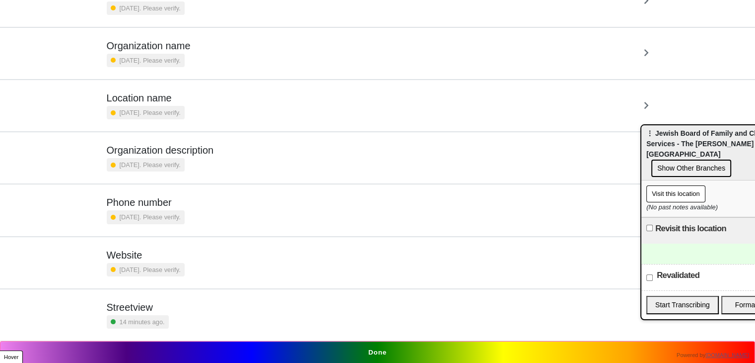
drag, startPoint x: 685, startPoint y: 169, endPoint x: 547, endPoint y: 73, distance: 168.1
click at [642, 125] on div "⋮ Jewish Board of Family and Children’s Services - The Seymour Askin Counseling…" at bounding box center [720, 152] width 157 height 55
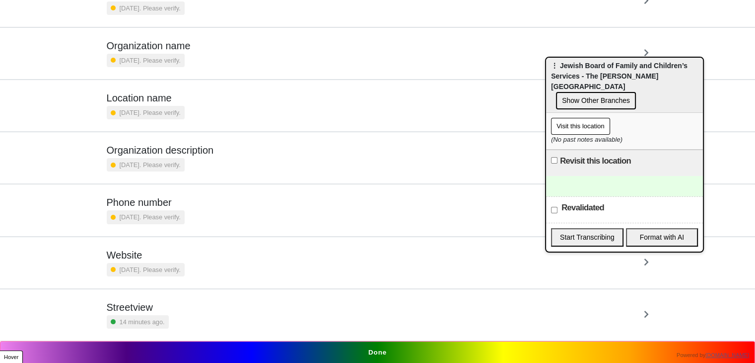
click at [555, 201] on div "Revalidated" at bounding box center [624, 209] width 157 height 26
click at [554, 207] on input "Revalidated" at bounding box center [554, 210] width 6 height 6
checkbox input "true"
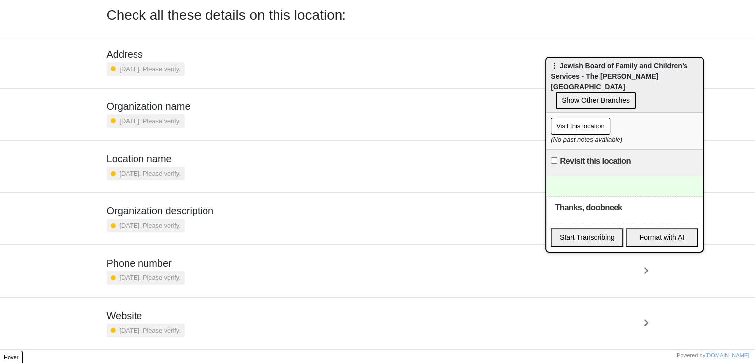
scroll to position [0, 0]
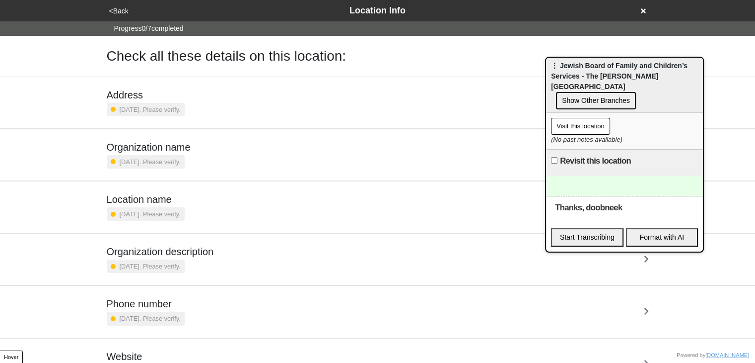
click at [645, 10] on icon at bounding box center [643, 10] width 5 height 5
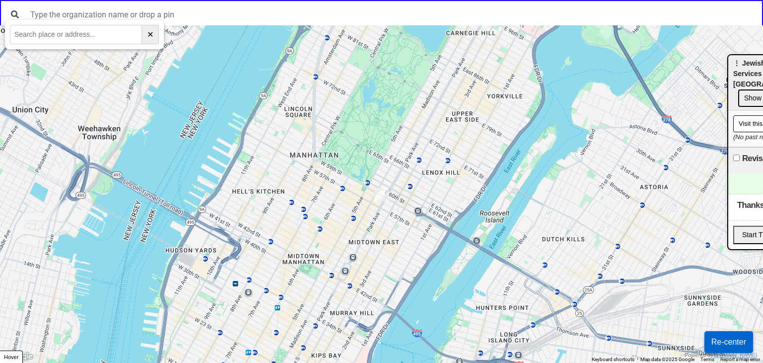
drag, startPoint x: 581, startPoint y: 74, endPoint x: 749, endPoint y: 50, distance: 170.1
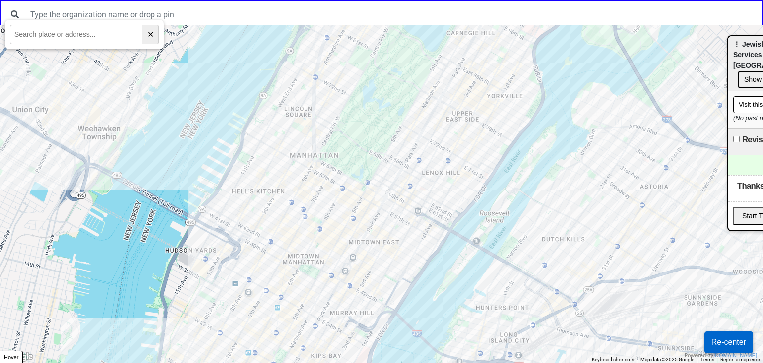
drag, startPoint x: 274, startPoint y: 108, endPoint x: 274, endPoint y: 78, distance: 30.3
click at [274, 102] on div at bounding box center [381, 193] width 763 height 337
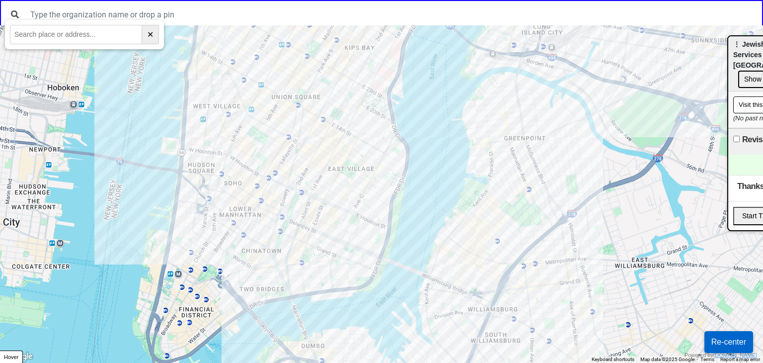
click at [325, 36] on div at bounding box center [381, 193] width 763 height 337
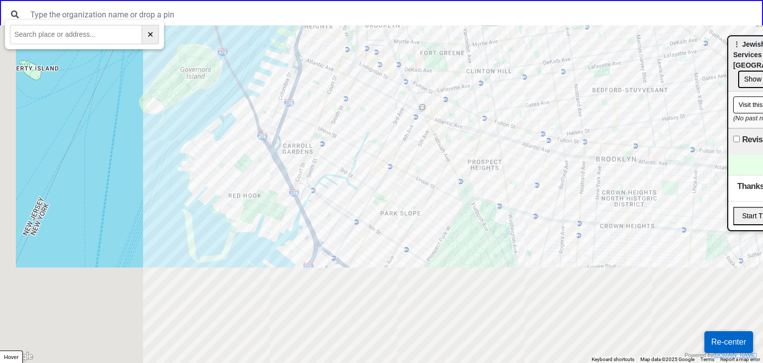
drag, startPoint x: 383, startPoint y: 159, endPoint x: 383, endPoint y: 78, distance: 81.0
click at [383, 91] on div at bounding box center [381, 193] width 763 height 337
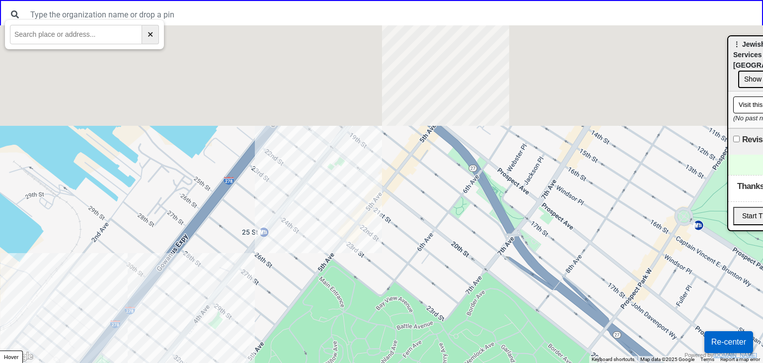
drag, startPoint x: 523, startPoint y: 121, endPoint x: 387, endPoint y: 359, distance: 274.1
click at [403, 320] on div at bounding box center [381, 193] width 763 height 337
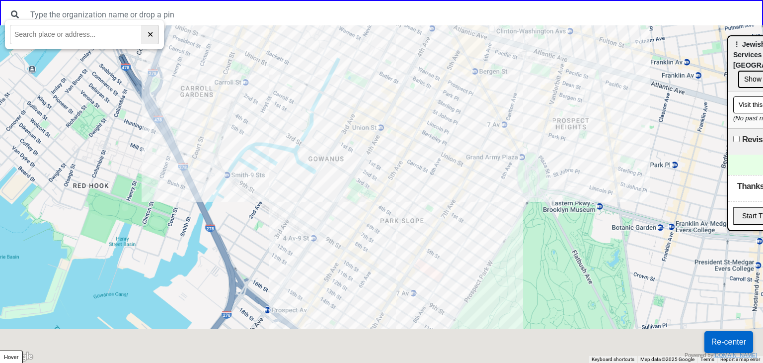
drag, startPoint x: 477, startPoint y: 244, endPoint x: 417, endPoint y: 74, distance: 180.5
click at [417, 74] on div at bounding box center [381, 193] width 763 height 337
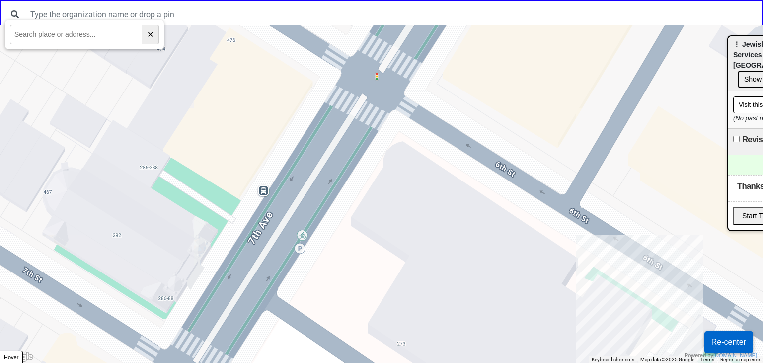
drag, startPoint x: 278, startPoint y: 105, endPoint x: 272, endPoint y: 233, distance: 128.8
click at [272, 233] on div at bounding box center [381, 193] width 763 height 337
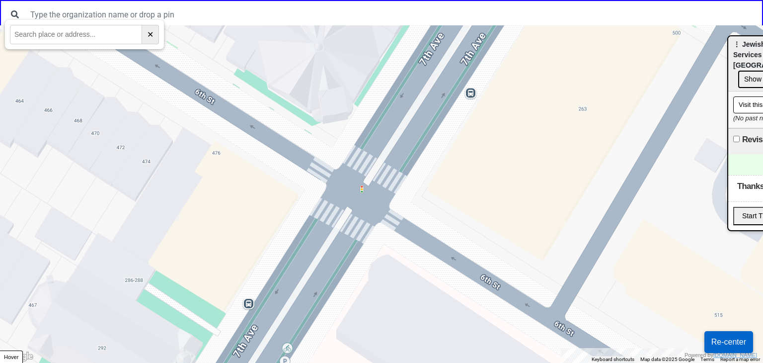
drag, startPoint x: 316, startPoint y: 242, endPoint x: 306, endPoint y: 281, distance: 40.4
click at [306, 277] on div at bounding box center [381, 193] width 763 height 337
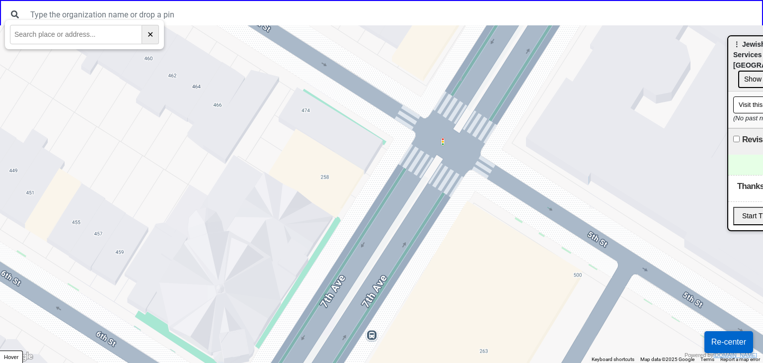
drag, startPoint x: 309, startPoint y: 264, endPoint x: 399, endPoint y: 49, distance: 233.1
click at [401, 46] on div at bounding box center [381, 193] width 763 height 337
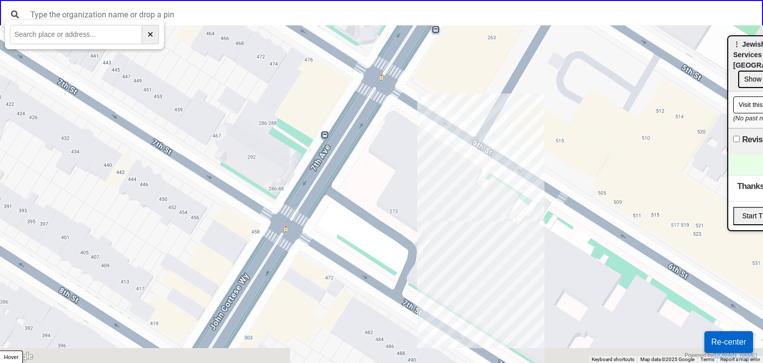
drag, startPoint x: 331, startPoint y: 147, endPoint x: 334, endPoint y: 130, distance: 17.6
click at [334, 130] on div at bounding box center [381, 193] width 763 height 337
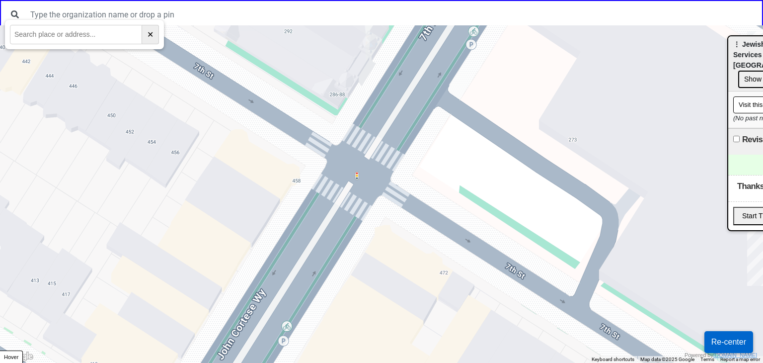
click at [252, 193] on div at bounding box center [381, 193] width 763 height 337
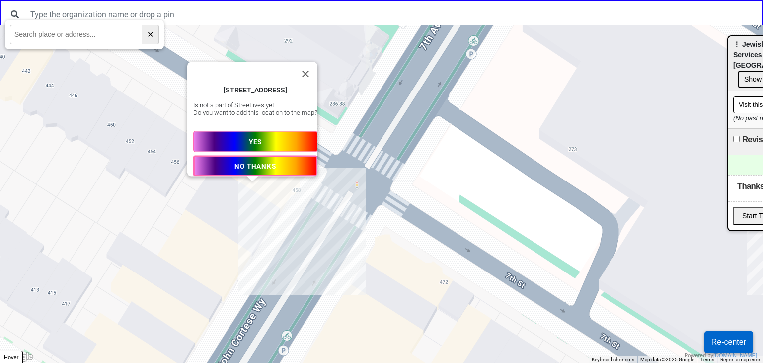
click at [254, 137] on span "YES" at bounding box center [255, 141] width 13 height 8
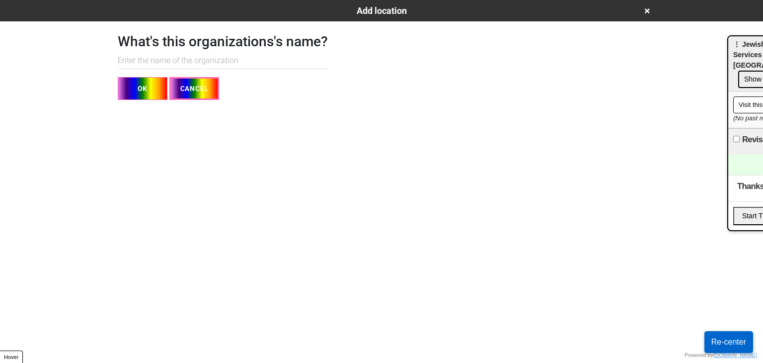
click at [252, 61] on input "text" at bounding box center [223, 61] width 210 height 16
paste input "[DEMOGRAPHIC_DATA] Board of Family and Children’s Services"
type input "[DEMOGRAPHIC_DATA] Board of Family and Children’s Services"
click at [141, 97] on button "OK" at bounding box center [143, 88] width 50 height 23
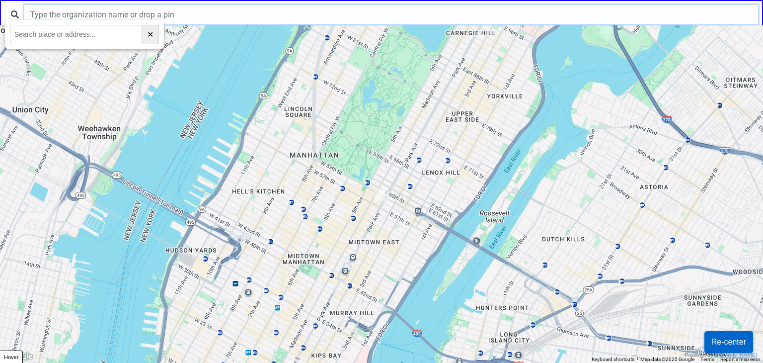
click at [171, 20] on input "text" at bounding box center [391, 14] width 734 height 19
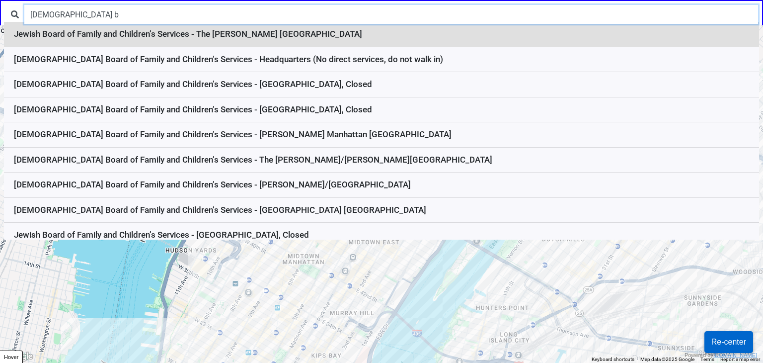
type input "[DEMOGRAPHIC_DATA] b"
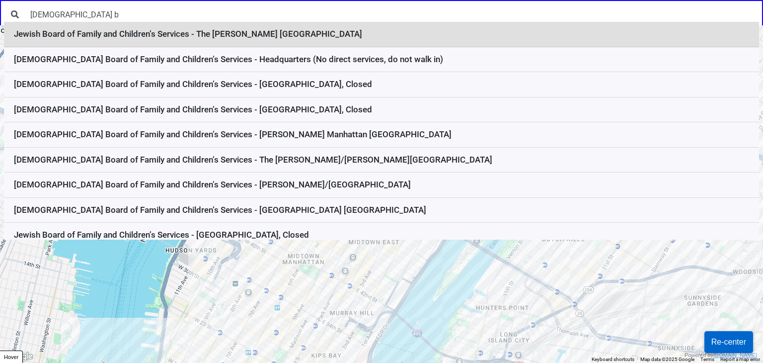
click at [170, 40] on li "Jewish Board of Family and Children’s Services - The [PERSON_NAME] [GEOGRAPHIC_…" at bounding box center [381, 34] width 755 height 25
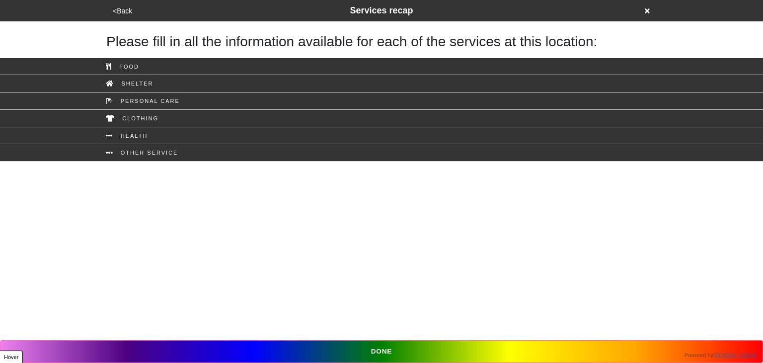
click at [126, 14] on button "<Back" at bounding box center [122, 10] width 25 height 11
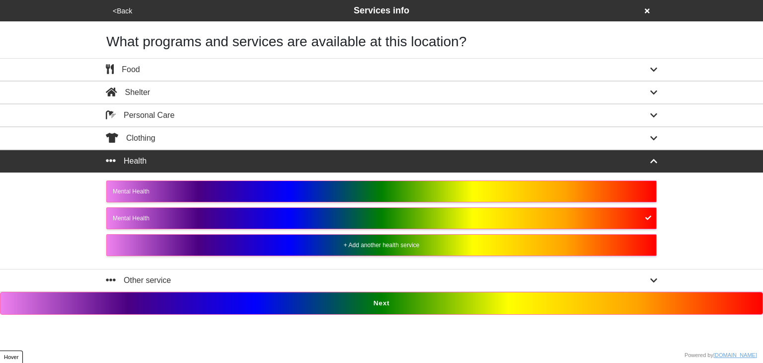
click at [127, 12] on button "<Back" at bounding box center [122, 10] width 25 height 11
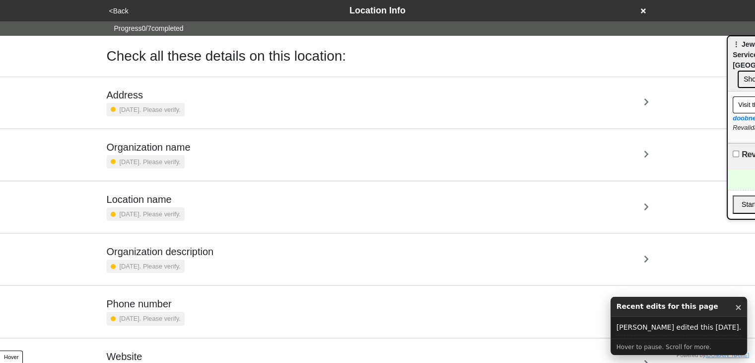
click at [173, 157] on small "[DATE]. Please verify." at bounding box center [150, 161] width 61 height 9
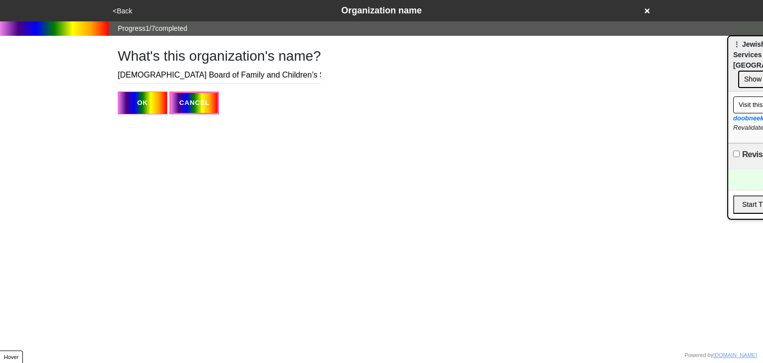
click at [173, 74] on input "[DEMOGRAPHIC_DATA] Board of Family and Children’s Services" at bounding box center [219, 75] width 203 height 16
click at [166, 70] on input "[DEMOGRAPHIC_DATA] Board of Family and Children’s Services" at bounding box center [219, 75] width 203 height 16
click at [163, 70] on input "[DEMOGRAPHIC_DATA] Board of Family and Children’s Services" at bounding box center [219, 75] width 203 height 16
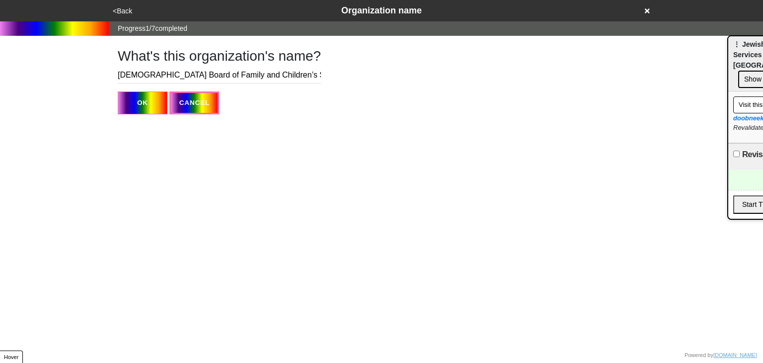
click at [163, 70] on input "[DEMOGRAPHIC_DATA] Board of Family and Children’s Services" at bounding box center [219, 75] width 203 height 16
paste input "FemGYN"
type input "FemGYN"
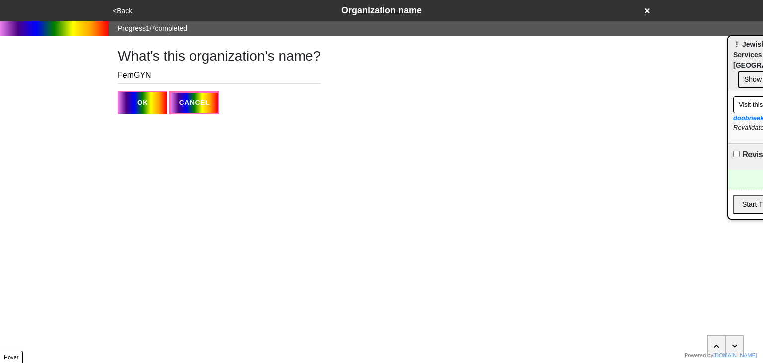
click at [148, 110] on button "OK" at bounding box center [143, 102] width 50 height 23
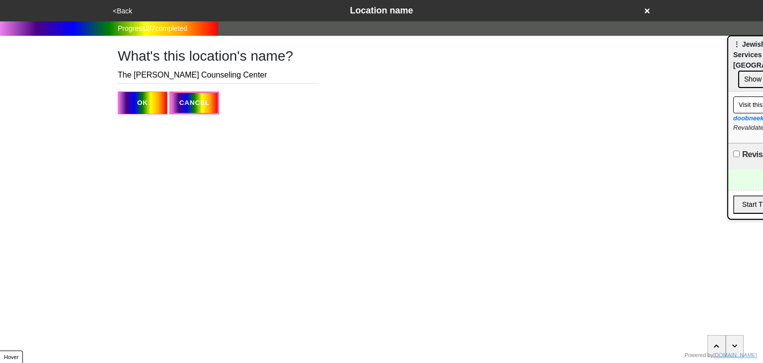
click at [124, 5] on button "<Back" at bounding box center [122, 10] width 25 height 11
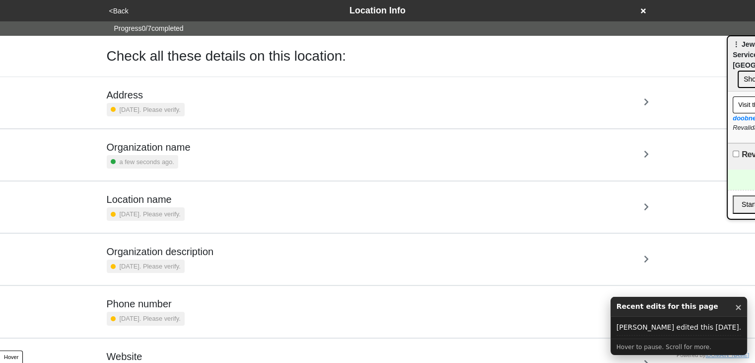
click at [172, 169] on div "Organization name a few seconds ago." at bounding box center [378, 154] width 566 height 51
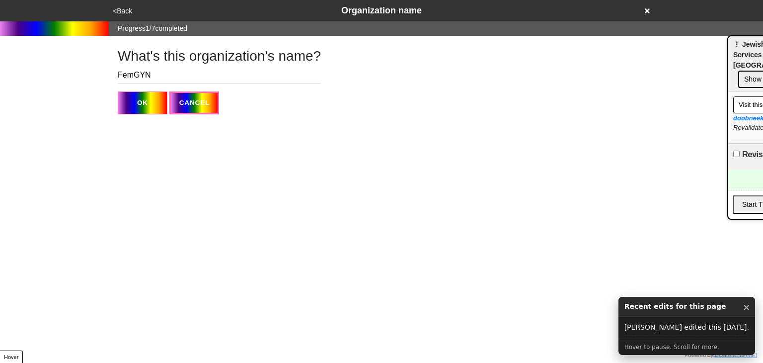
click at [160, 67] on input "FemGYN" at bounding box center [219, 75] width 203 height 16
click at [159, 67] on input "FemGYN" at bounding box center [219, 75] width 203 height 16
paste input "[DEMOGRAPHIC_DATA] Board of Family and Children’s Services"
type input "[DEMOGRAPHIC_DATA] Board of Family and Children’s Services"
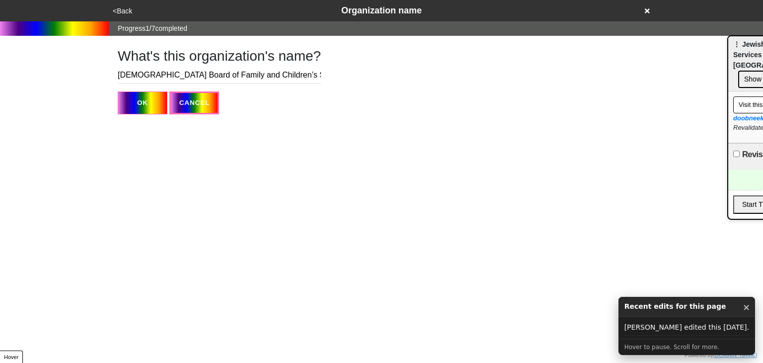
click at [138, 101] on button "OK" at bounding box center [143, 102] width 50 height 23
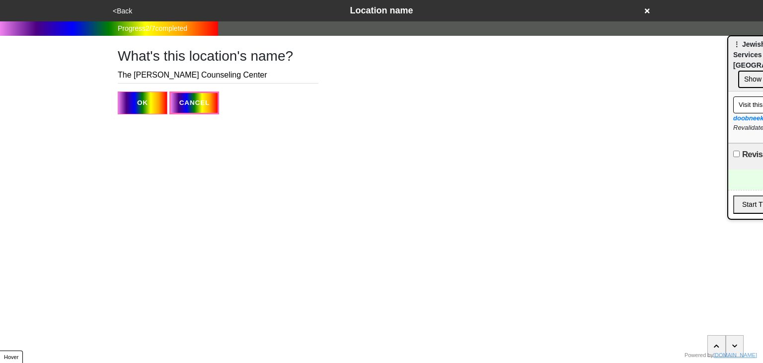
click at [143, 105] on button "OK" at bounding box center [143, 102] width 50 height 23
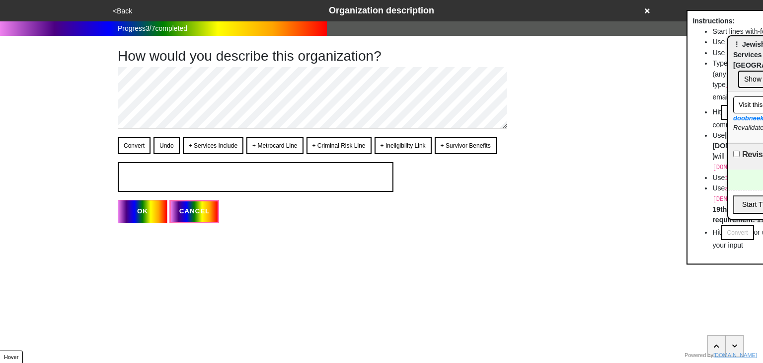
click at [128, 6] on button "<Back" at bounding box center [122, 10] width 25 height 11
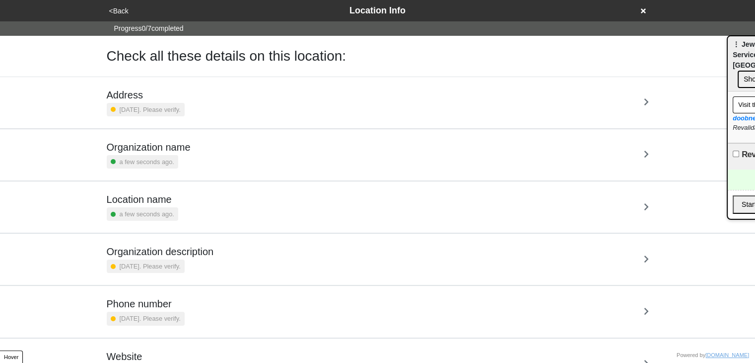
click at [181, 110] on small "7 months ago. Please verify." at bounding box center [150, 109] width 61 height 9
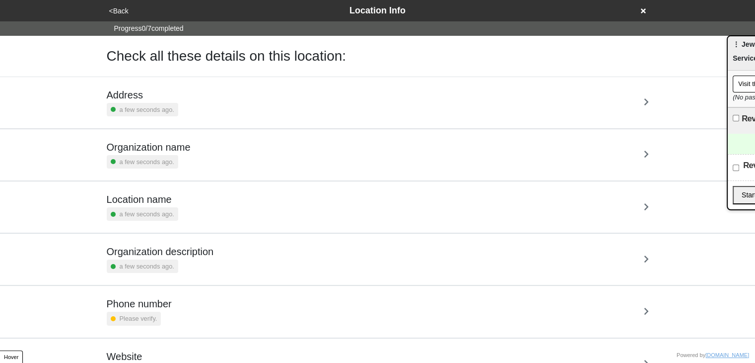
click at [174, 99] on h5 "Address" at bounding box center [143, 95] width 72 height 12
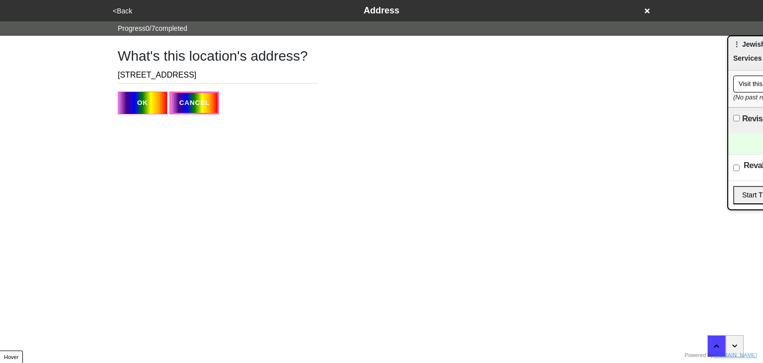
click at [148, 76] on input "[STREET_ADDRESS]" at bounding box center [218, 75] width 201 height 16
paste input ", [GEOGRAPHIC_DATA]"
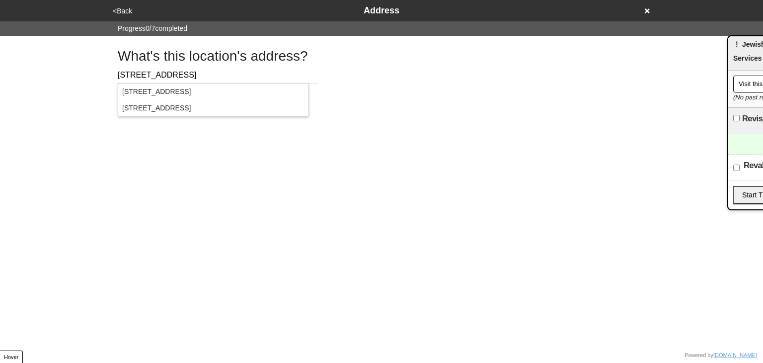
click at [165, 90] on div "[STREET_ADDRESS]" at bounding box center [213, 91] width 190 height 16
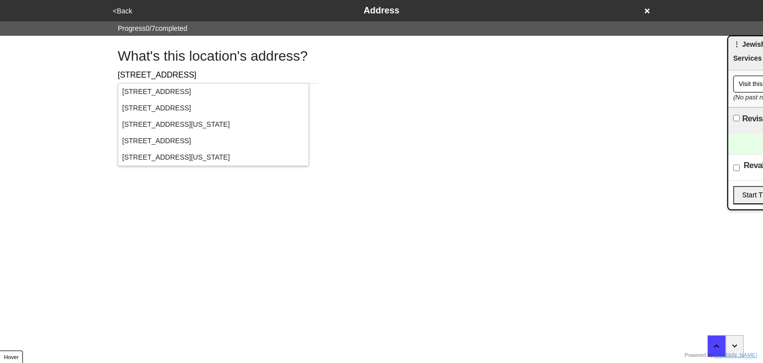
click at [370, 99] on div "What's this location's address? 296 7th Ave, Brooklyn, NY 11215 OK CANCEL" at bounding box center [381, 75] width 551 height 78
click at [271, 59] on h1 "What's this location's address?" at bounding box center [218, 56] width 201 height 17
click at [274, 74] on input "296 7th Ave, Brooklyn, NY 11215" at bounding box center [218, 75] width 201 height 16
type input "296 7th Ave"
click at [321, 116] on html "<Back Address Progress 0 / 7 completed What's this location's address? 296 7th …" at bounding box center [381, 77] width 763 height 154
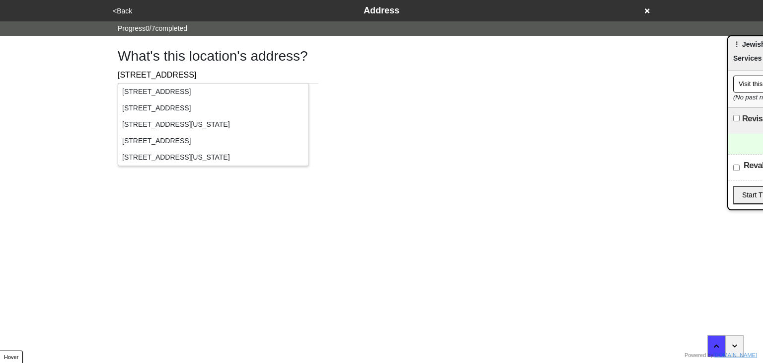
click at [321, 116] on html "<Back Address Progress 0 / 7 completed What's this location's address? 296 7th …" at bounding box center [381, 77] width 763 height 154
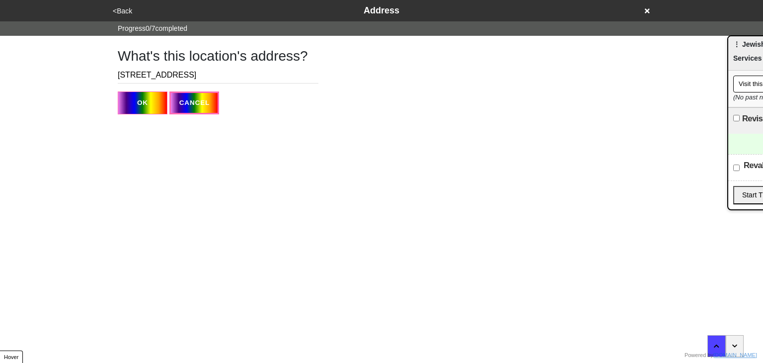
click at [151, 102] on button "OK" at bounding box center [143, 102] width 50 height 23
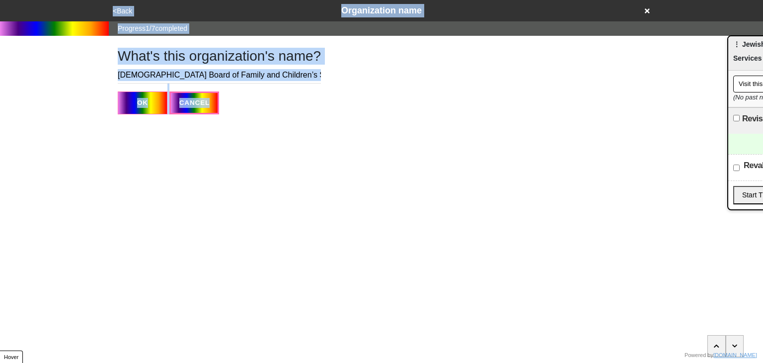
click at [122, 107] on button "OK" at bounding box center [143, 102] width 50 height 23
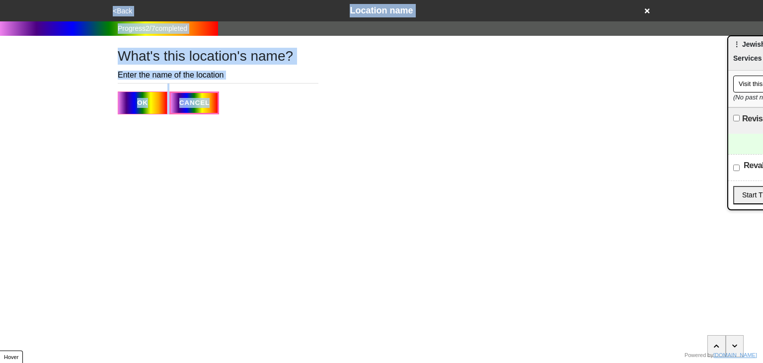
click at [120, 1] on div "<Back Location name" at bounding box center [381, 10] width 551 height 21
click at [123, 13] on button "<Back" at bounding box center [122, 10] width 25 height 11
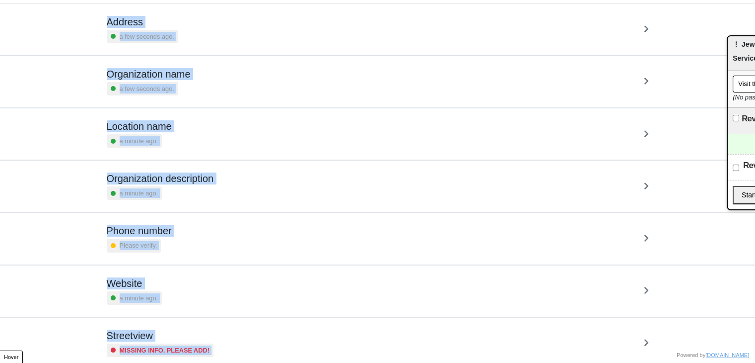
scroll to position [101, 0]
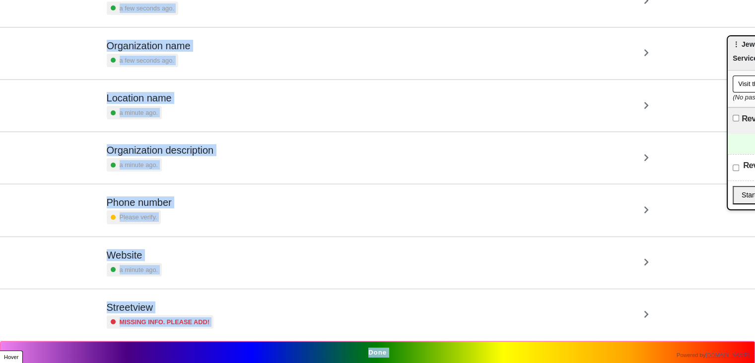
click at [169, 317] on small "Missing info. Please add!" at bounding box center [165, 321] width 90 height 9
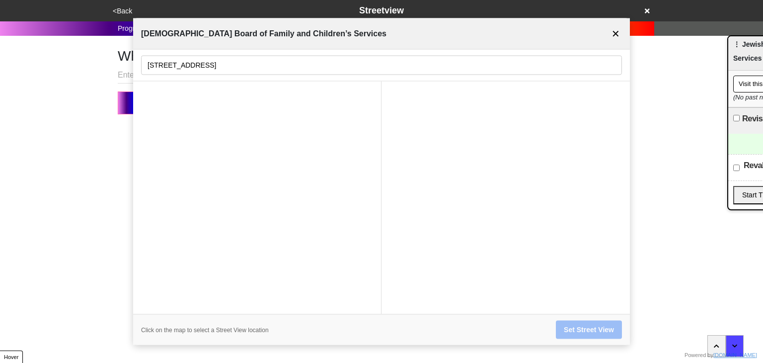
click at [178, 145] on div at bounding box center [257, 197] width 248 height 232
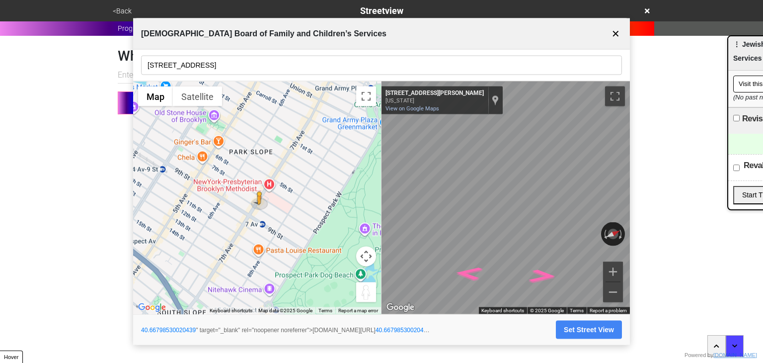
click at [588, 332] on button "Set Street View" at bounding box center [589, 329] width 66 height 18
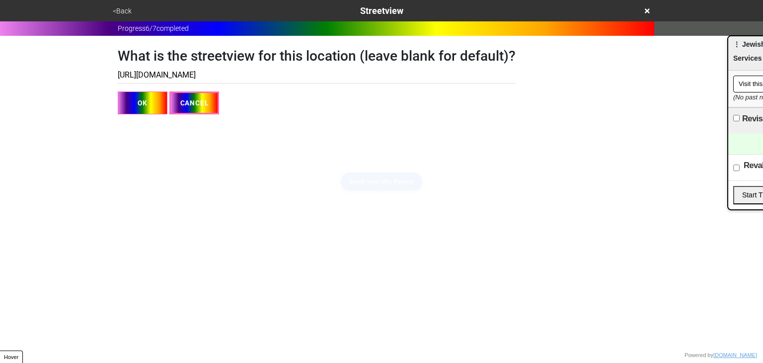
type input "https://www.google.com/maps/@40.66798530020439,-73.98069251081805,3a,75y,295.47…"
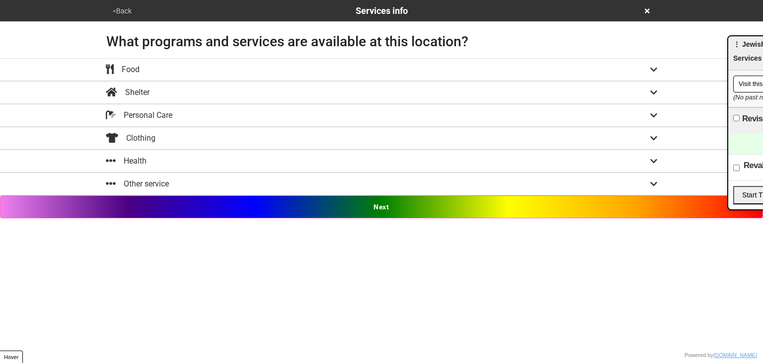
click at [126, 7] on button "<Back" at bounding box center [122, 10] width 25 height 11
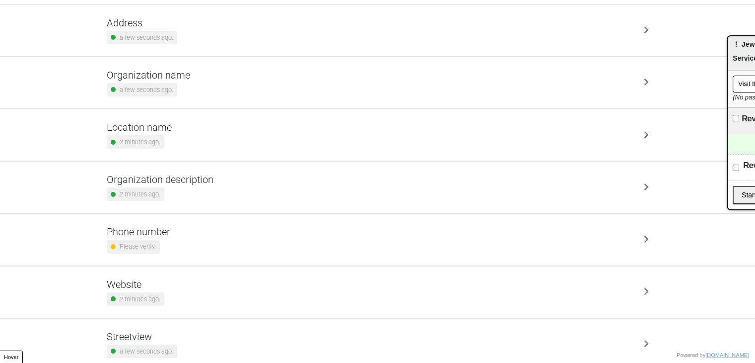
scroll to position [101, 0]
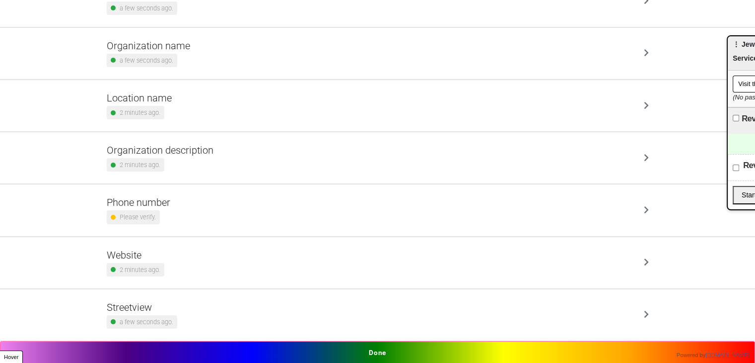
click at [168, 203] on h5 "Phone number" at bounding box center [139, 202] width 64 height 12
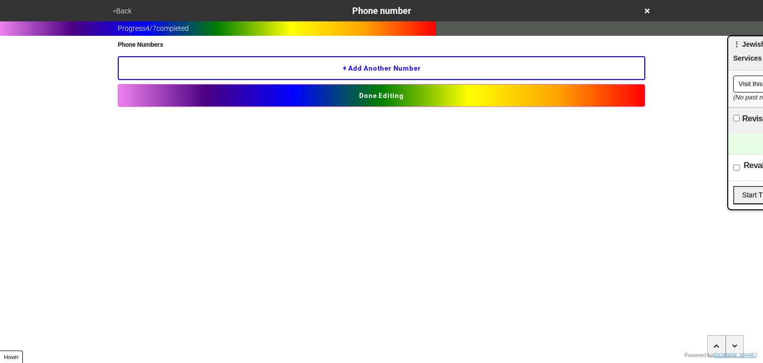
click at [225, 70] on button "+ Add another number" at bounding box center [381, 68] width 527 height 24
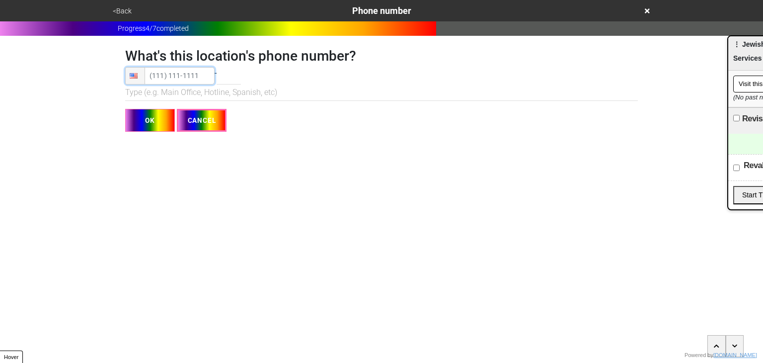
click at [151, 77] on input "tel" at bounding box center [169, 75] width 89 height 17
type input "(718) 255-3410"
click at [153, 124] on input "OK" at bounding box center [150, 120] width 50 height 23
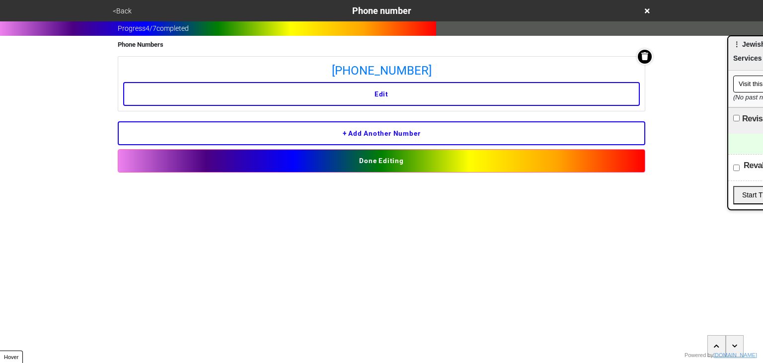
click at [355, 163] on button "Done Editing" at bounding box center [381, 160] width 527 height 23
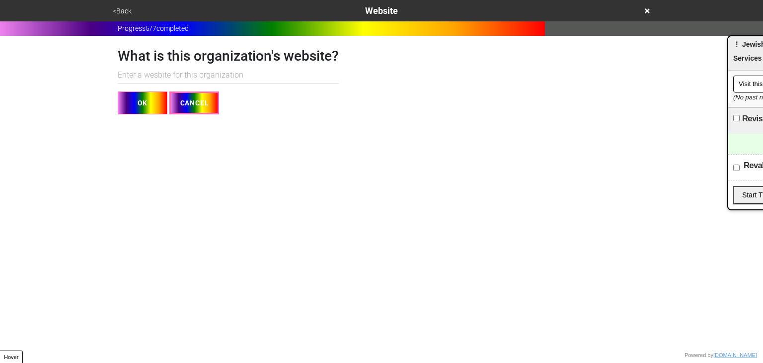
paste input "https://femgynwellness.com/"
type input "https://femgynwellness.com/"
click at [142, 108] on button "OK" at bounding box center [143, 102] width 50 height 23
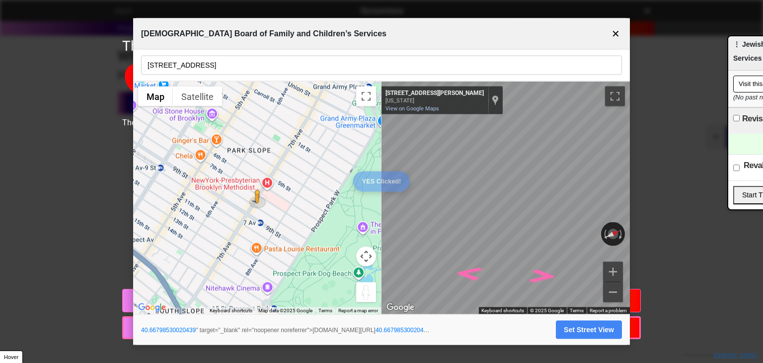
click at [619, 36] on button "✕" at bounding box center [615, 33] width 12 height 19
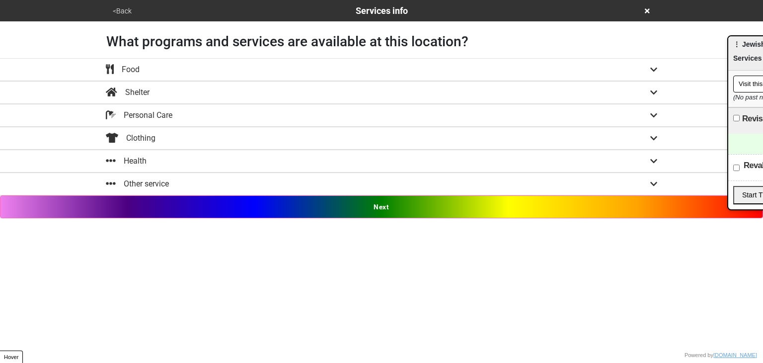
click at [113, 9] on button "<Back" at bounding box center [122, 10] width 25 height 11
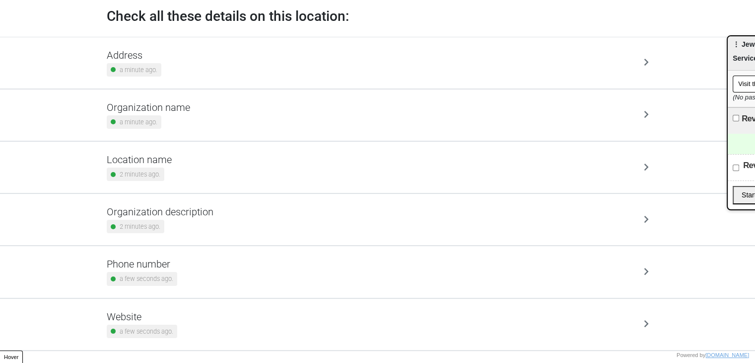
scroll to position [101, 0]
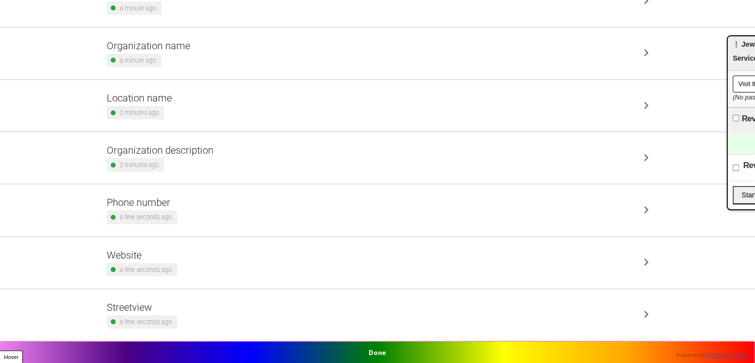
click at [148, 130] on div "Location name 2 minutes ago." at bounding box center [378, 105] width 566 height 51
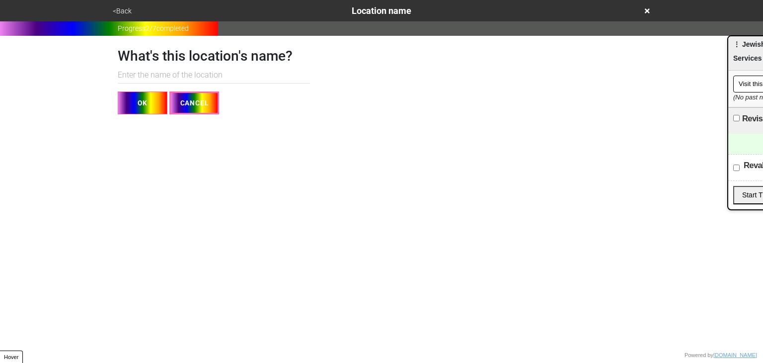
click at [153, 72] on input "text" at bounding box center [214, 75] width 192 height 16
paste input "Park Slope 7th Avenue Office"
drag, startPoint x: 179, startPoint y: 75, endPoint x: 201, endPoint y: 74, distance: 21.9
click at [201, 74] on input "Park Slope 7th Avenue Office" at bounding box center [214, 75] width 192 height 16
type input "Park Slope 7th Ave Office"
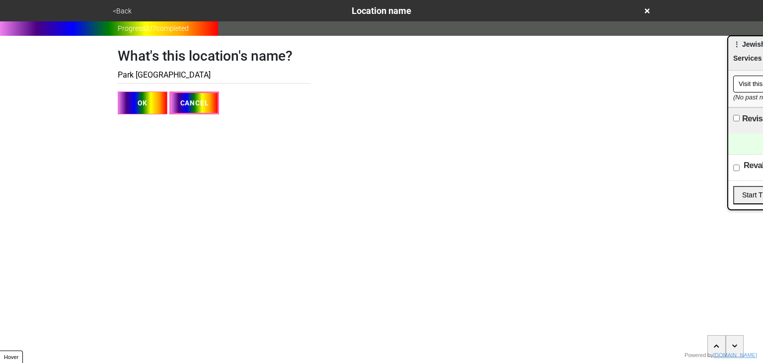
click at [131, 105] on button "OK" at bounding box center [143, 102] width 50 height 23
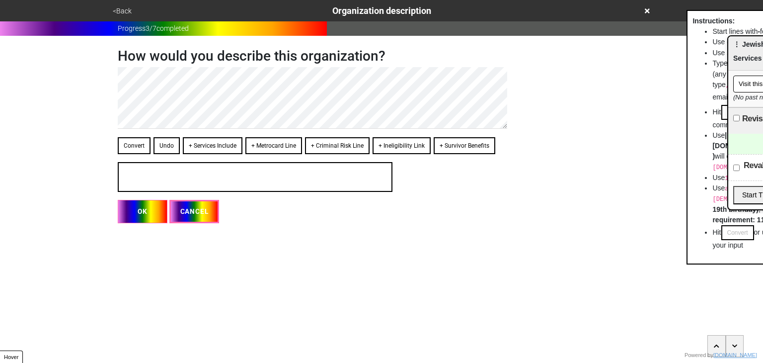
click at [119, 2] on div "<Back Organization description" at bounding box center [381, 10] width 551 height 21
click at [125, 10] on button "<Back" at bounding box center [122, 10] width 25 height 11
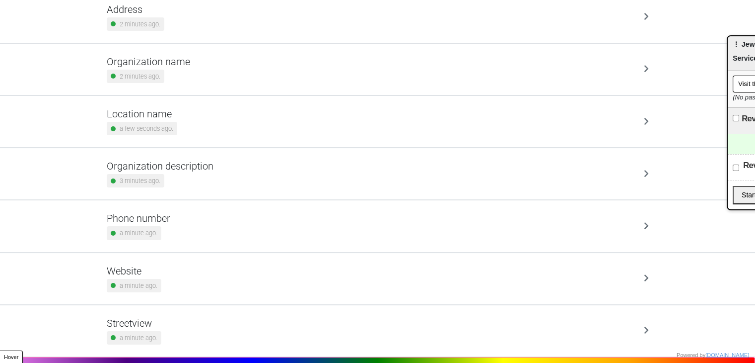
scroll to position [101, 0]
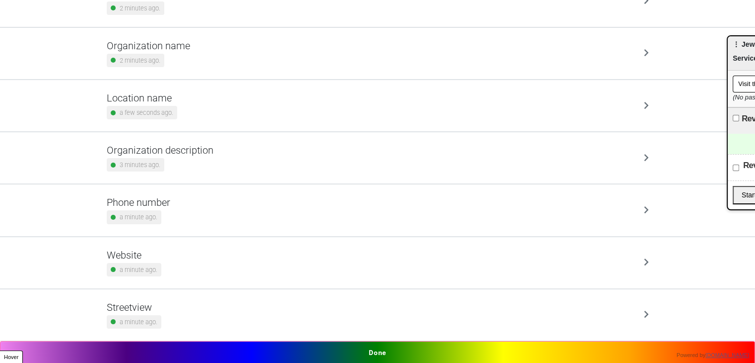
click at [208, 312] on div "Streetview a minute ago." at bounding box center [378, 314] width 542 height 27
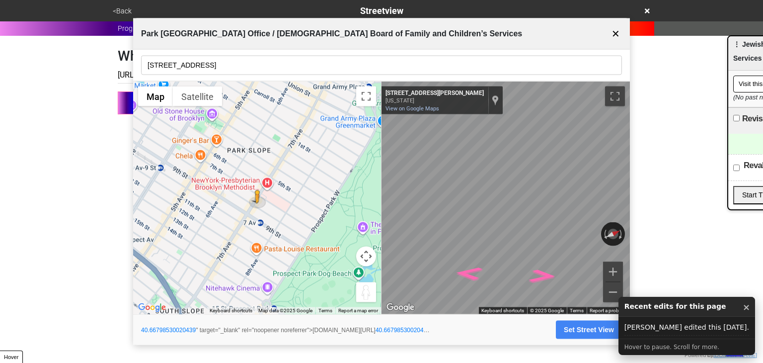
click at [618, 38] on button "✕" at bounding box center [615, 33] width 12 height 19
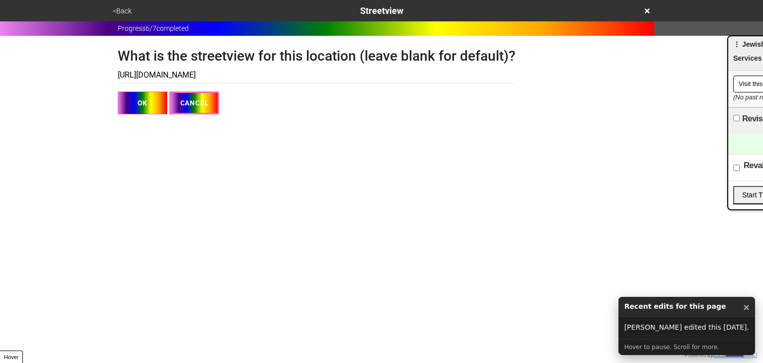
click at [119, 11] on button "<Back" at bounding box center [122, 10] width 25 height 11
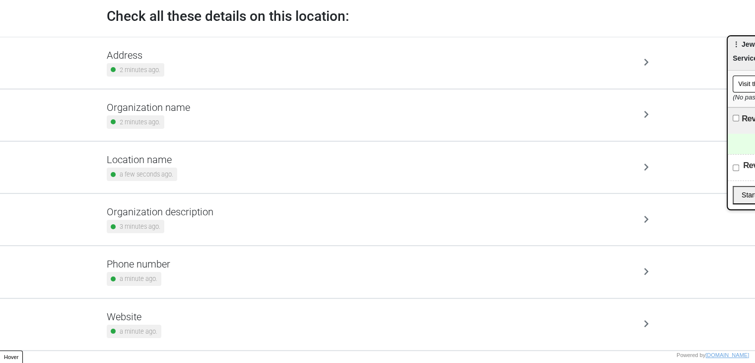
scroll to position [101, 0]
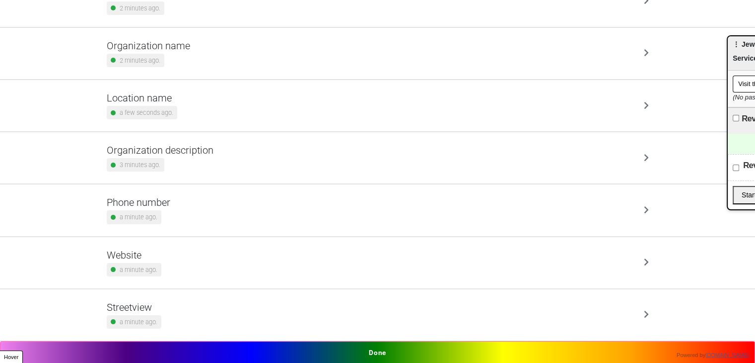
click at [380, 344] on button "Done" at bounding box center [377, 352] width 755 height 23
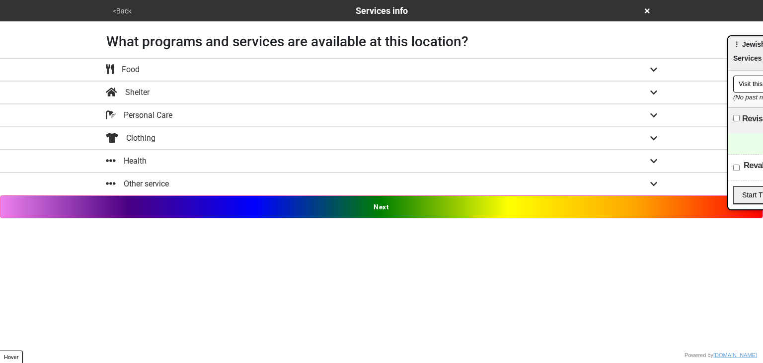
click at [326, 190] on button "Other service" at bounding box center [381, 183] width 763 height 23
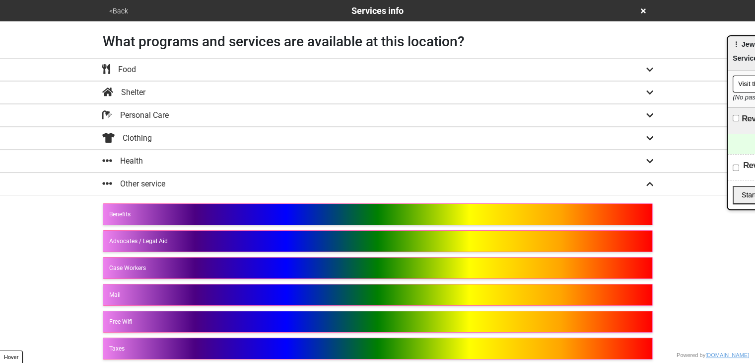
click at [197, 155] on div "Health" at bounding box center [378, 161] width 566 height 12
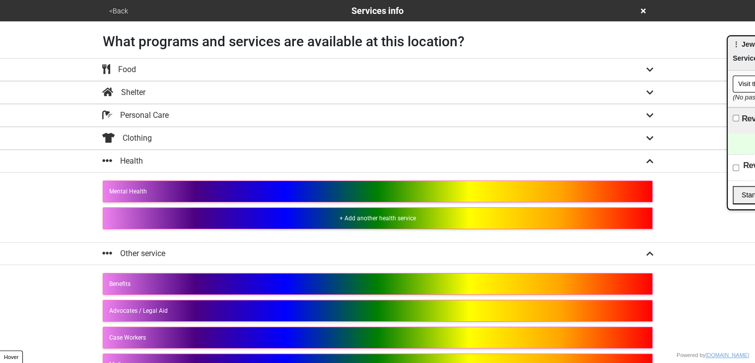
click at [196, 214] on div "+ Add another health service" at bounding box center [377, 218] width 537 height 9
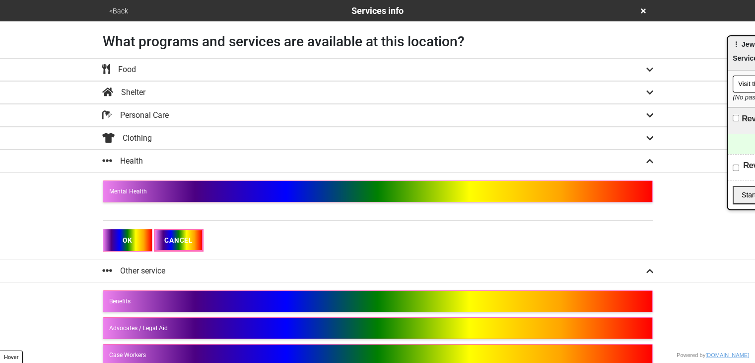
drag, startPoint x: 195, startPoint y: 223, endPoint x: 197, endPoint y: 217, distance: 6.6
click at [195, 223] on div "OK CANCEL" at bounding box center [378, 229] width 550 height 44
click at [197, 215] on input "text" at bounding box center [378, 213] width 550 height 13
type input "Urgent Care"
click at [135, 236] on button "OK" at bounding box center [128, 239] width 50 height 23
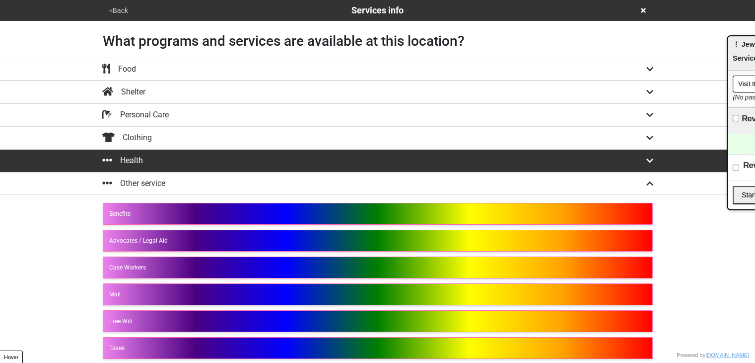
scroll to position [163, 0]
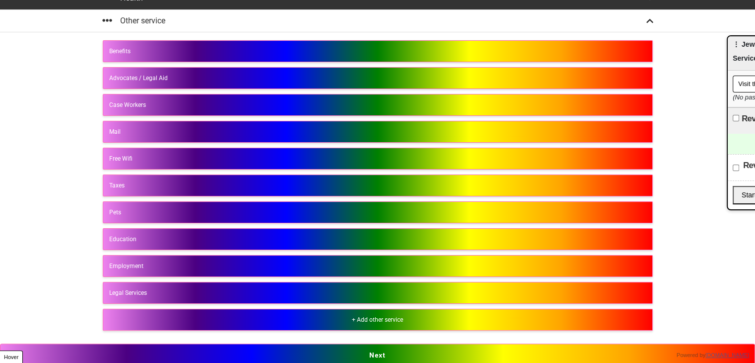
click at [364, 352] on button "Next" at bounding box center [377, 354] width 755 height 23
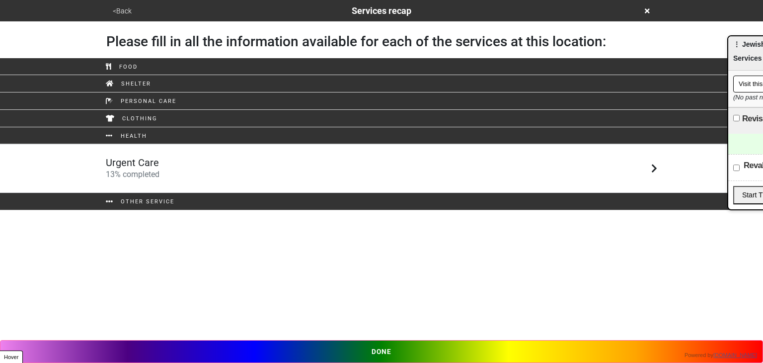
click at [145, 163] on h5 "Urgent Care" at bounding box center [133, 162] width 54 height 12
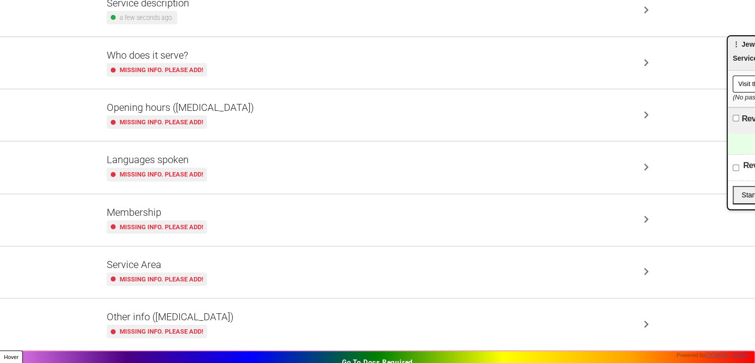
scroll to position [149, 0]
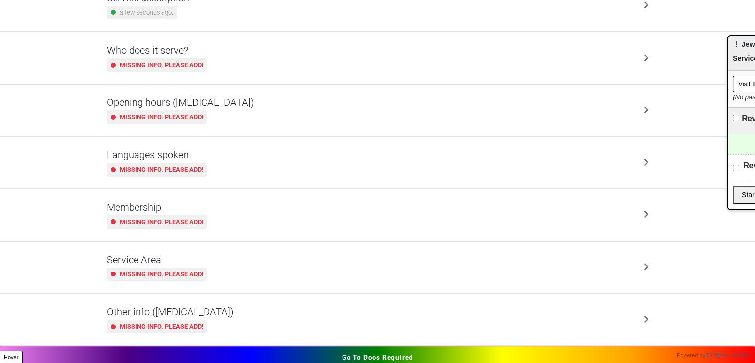
click at [215, 99] on h5 "Opening hours ([MEDICAL_DATA])" at bounding box center [181, 102] width 148 height 12
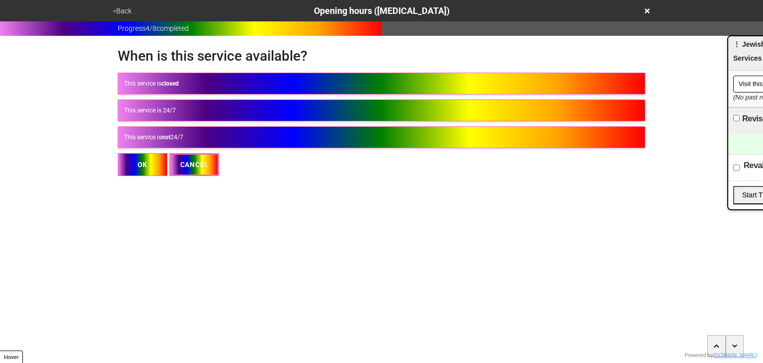
click at [204, 134] on div "This service is not 24/7" at bounding box center [381, 137] width 515 height 9
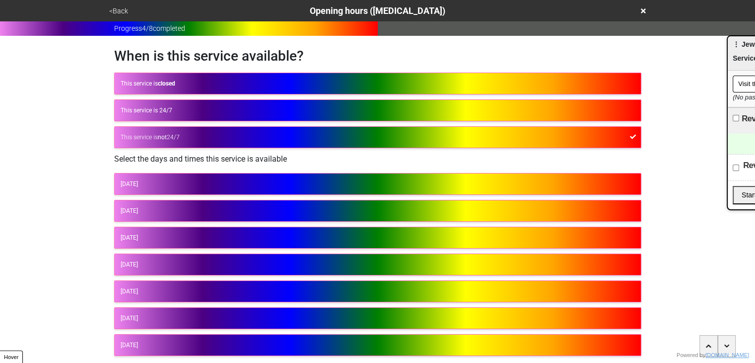
click at [232, 185] on div "[DATE]" at bounding box center [378, 183] width 515 height 9
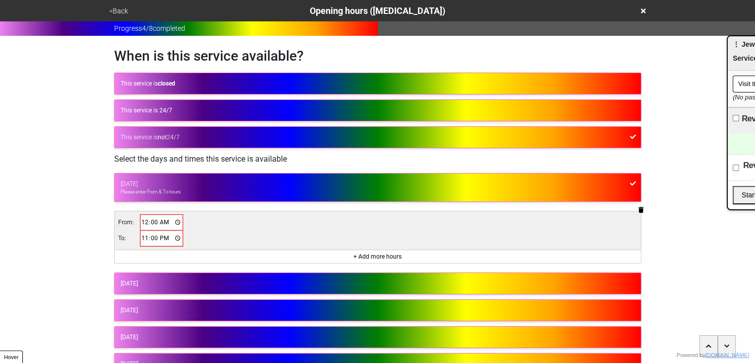
click at [145, 220] on input "00:00" at bounding box center [162, 222] width 42 height 14
click at [644, 207] on icon "button" at bounding box center [641, 210] width 5 height 6
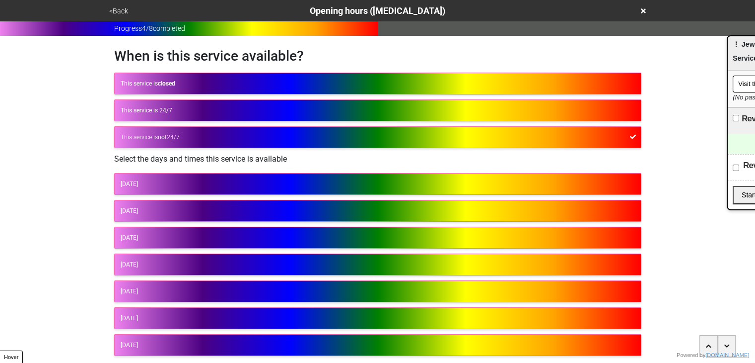
click at [191, 207] on div "[DATE]" at bounding box center [378, 210] width 515 height 9
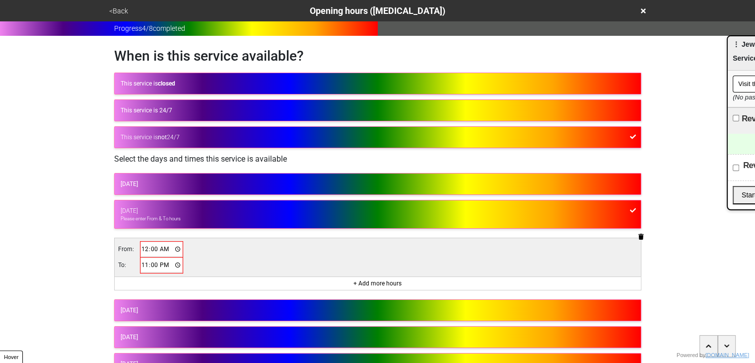
click at [145, 251] on input "00:00" at bounding box center [162, 249] width 42 height 14
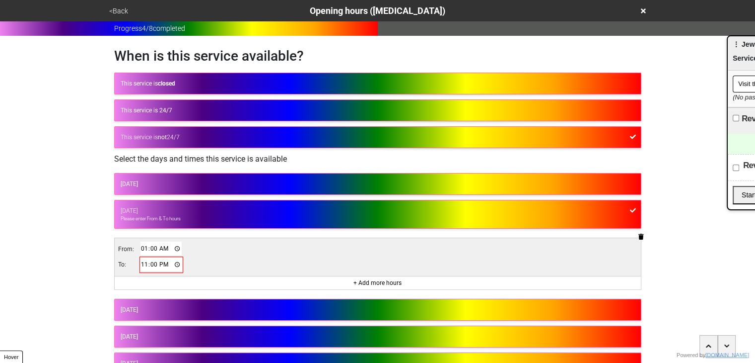
type input "11:00"
click at [141, 264] on input "23:00" at bounding box center [162, 264] width 42 height 14
type input "17:00"
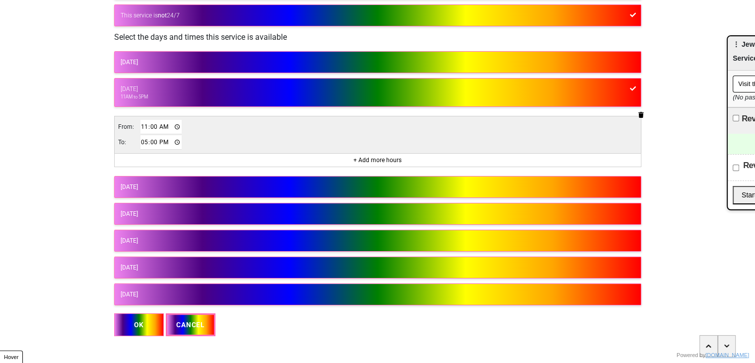
scroll to position [132, 0]
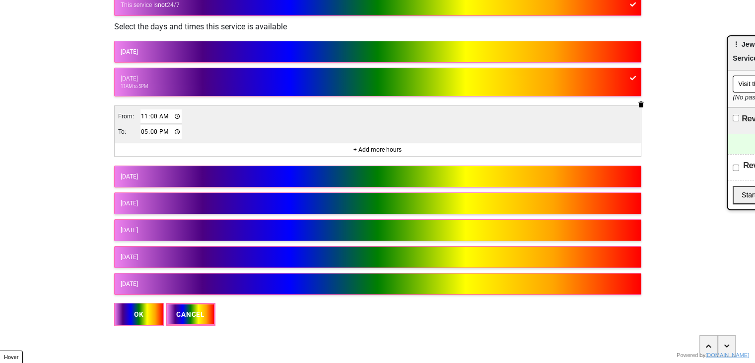
click at [169, 199] on div "[DATE]" at bounding box center [378, 203] width 515 height 9
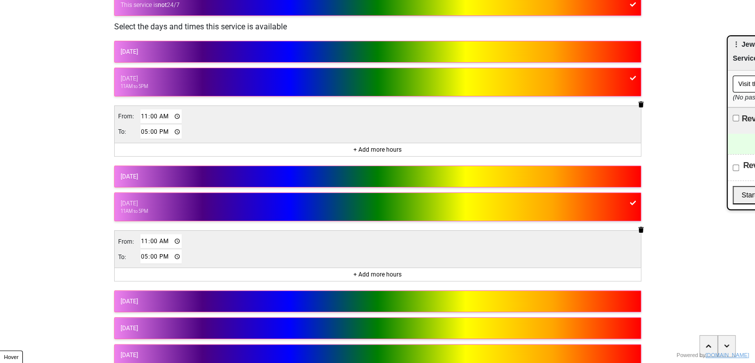
click at [143, 255] on input "17:00" at bounding box center [162, 256] width 42 height 14
type input "15:00"
click at [146, 243] on input "11:00" at bounding box center [162, 241] width 42 height 14
type input "09:00"
click at [153, 297] on div "[DATE]" at bounding box center [378, 301] width 515 height 9
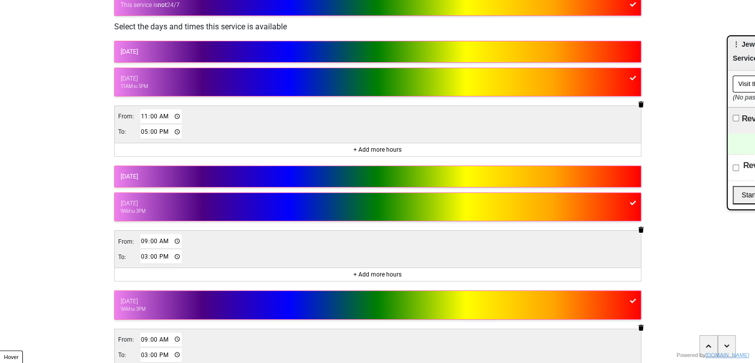
click at [140, 352] on td "15:00" at bounding box center [161, 354] width 43 height 15
type input "17:00"
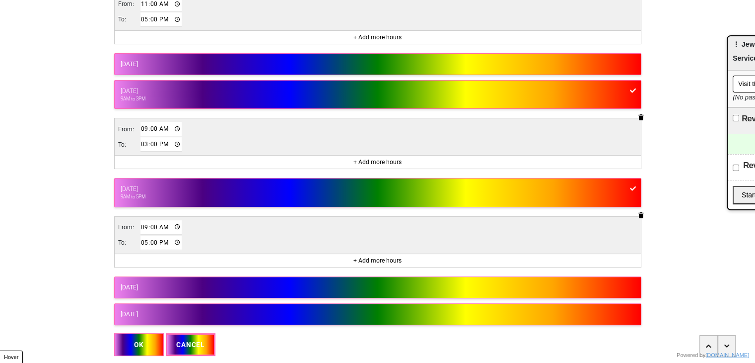
scroll to position [274, 0]
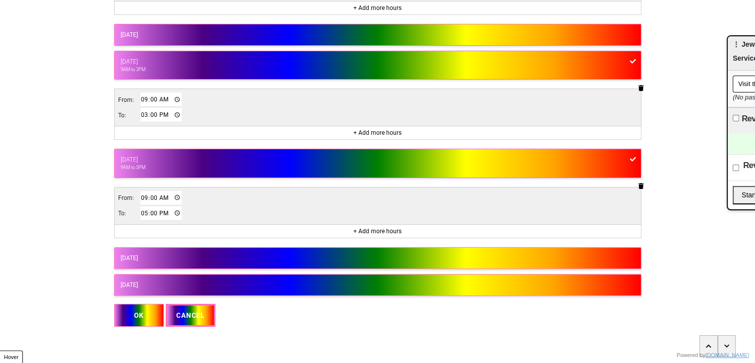
click at [143, 310] on button "OK" at bounding box center [139, 314] width 50 height 23
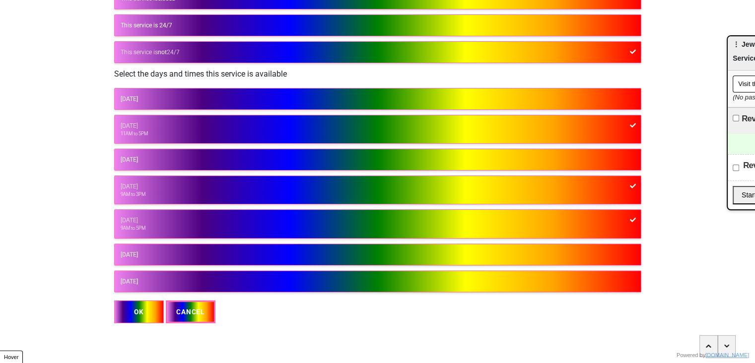
scroll to position [83, 0]
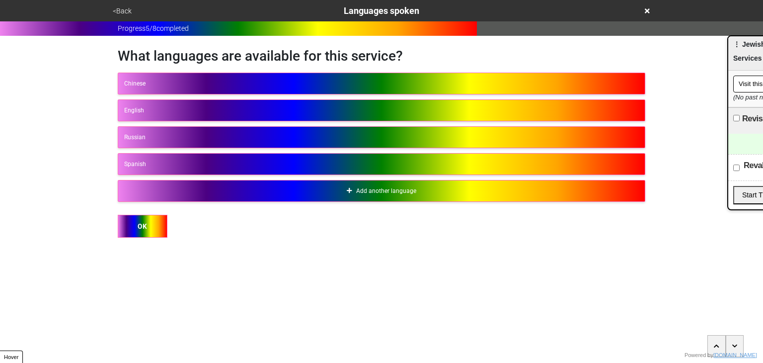
click at [127, 14] on button "<Back" at bounding box center [122, 10] width 25 height 11
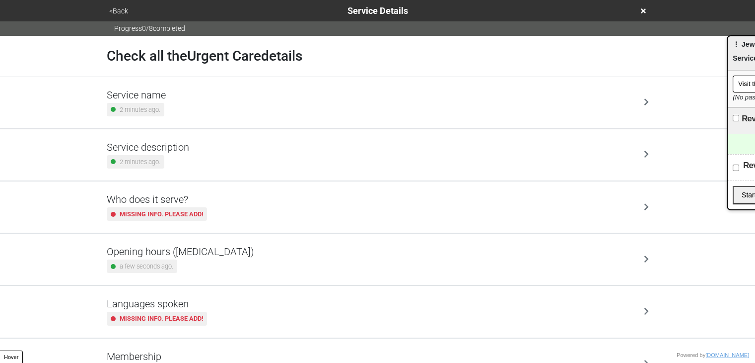
click at [211, 247] on h5 "Opening hours ([MEDICAL_DATA])" at bounding box center [181, 251] width 148 height 12
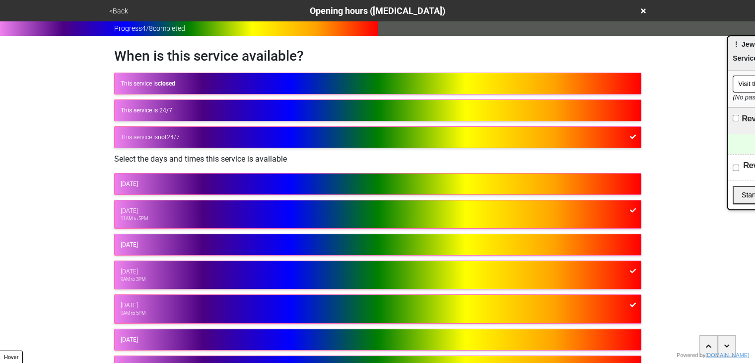
click at [112, 15] on div "<Back Opening hours (coronavirus)" at bounding box center [377, 10] width 543 height 13
click at [116, 10] on button "<Back" at bounding box center [118, 10] width 25 height 11
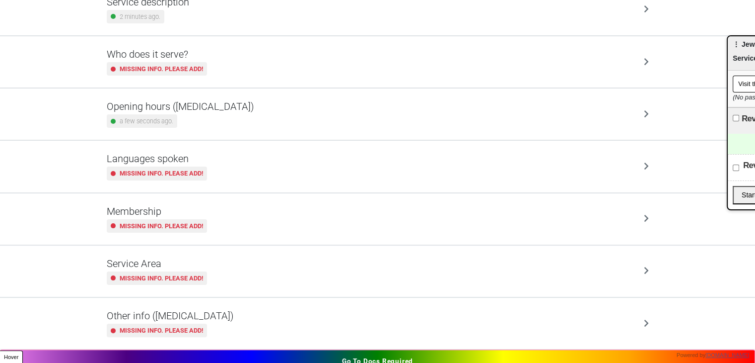
scroll to position [153, 0]
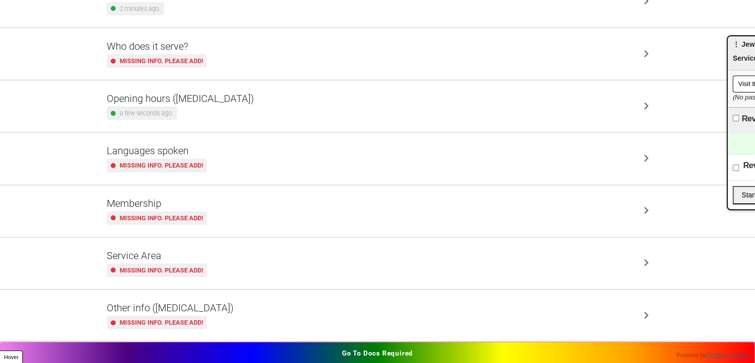
click at [196, 301] on h5 "Other info ([MEDICAL_DATA])" at bounding box center [170, 307] width 127 height 12
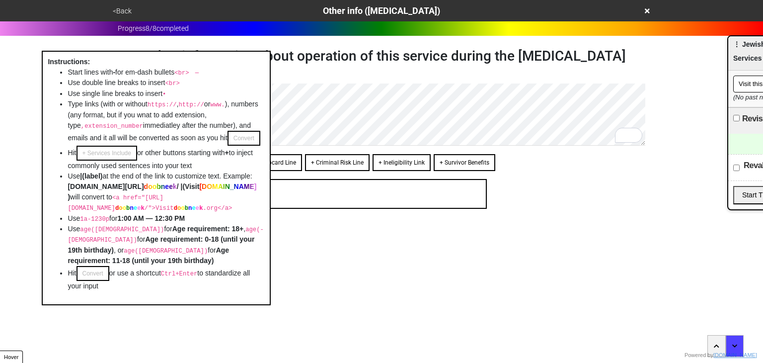
drag, startPoint x: 709, startPoint y: 34, endPoint x: 64, endPoint y: 69, distance: 646.1
click at [64, 69] on ul "Start lines with - for em-dash bullets <br> — Use double line breaks to insert …" at bounding box center [156, 179] width 217 height 224
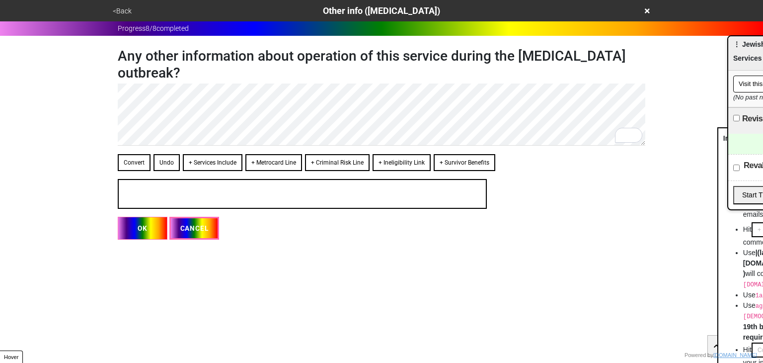
drag, startPoint x: 139, startPoint y: 89, endPoint x: 762, endPoint y: 209, distance: 635.2
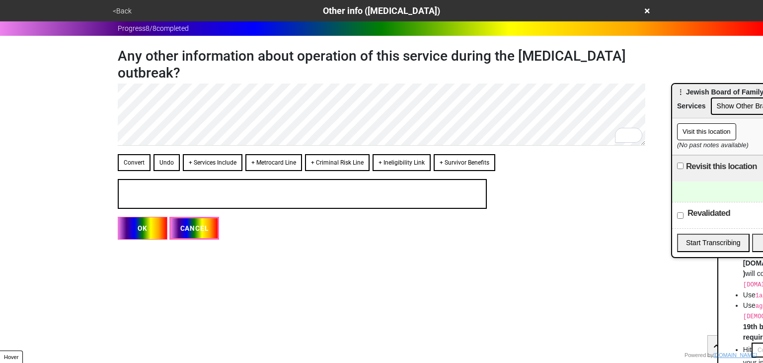
drag, startPoint x: 749, startPoint y: 57, endPoint x: 691, endPoint y: 89, distance: 66.0
click at [691, 89] on span "⋮ Jewish Board of Family and Children’s Services" at bounding box center [745, 99] width 137 height 22
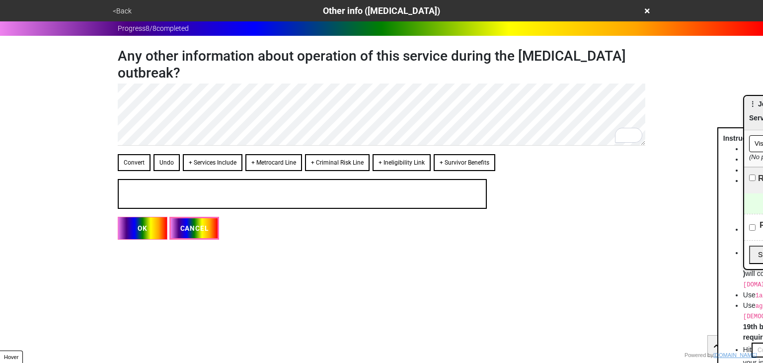
drag, startPoint x: 678, startPoint y: 91, endPoint x: 735, endPoint y: 95, distance: 56.8
click at [262, 162] on button "+ Metrocard Line" at bounding box center [273, 162] width 57 height 17
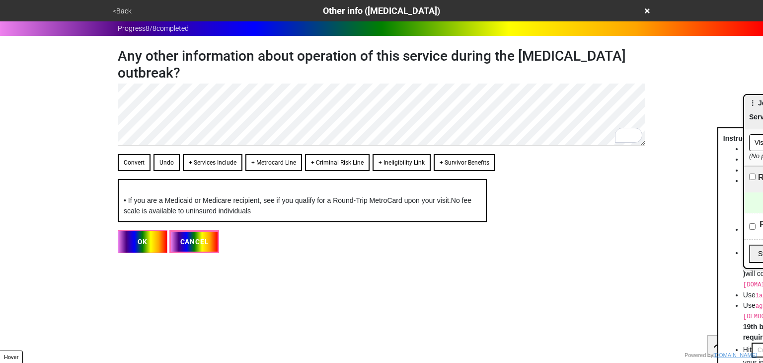
click at [143, 154] on button "Convert" at bounding box center [134, 162] width 33 height 17
click at [151, 247] on button "OK" at bounding box center [143, 241] width 50 height 23
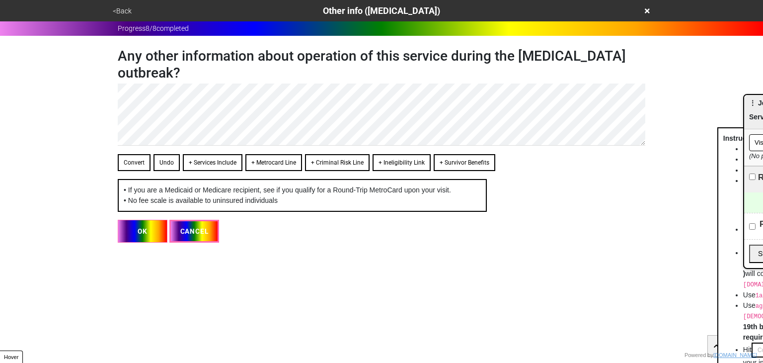
click at [147, 239] on button "OK" at bounding box center [143, 231] width 50 height 23
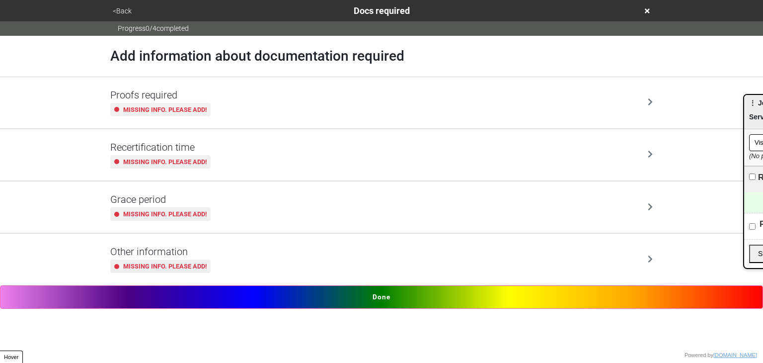
click at [371, 298] on button "Done" at bounding box center [381, 296] width 763 height 23
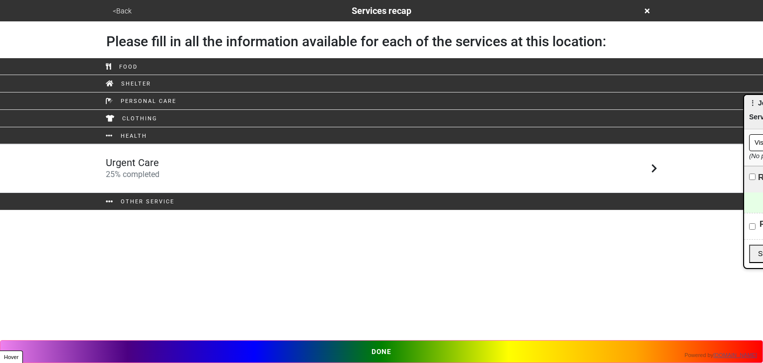
click at [234, 177] on div "Urgent Care 25 % completed" at bounding box center [381, 168] width 566 height 24
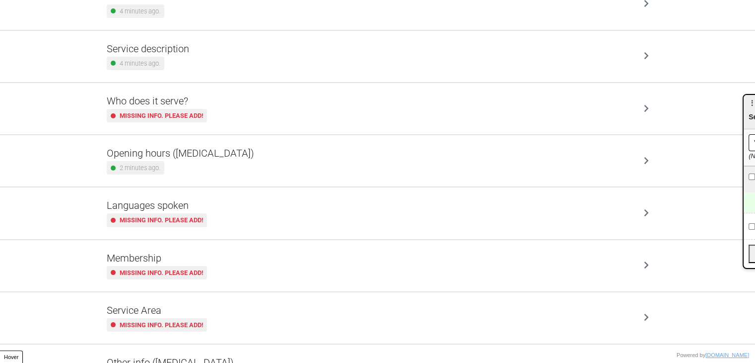
scroll to position [153, 0]
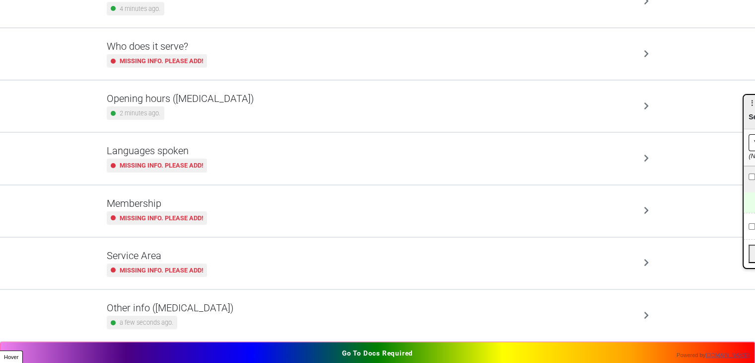
click at [191, 310] on h5 "Other info ([MEDICAL_DATA])" at bounding box center [170, 307] width 127 height 12
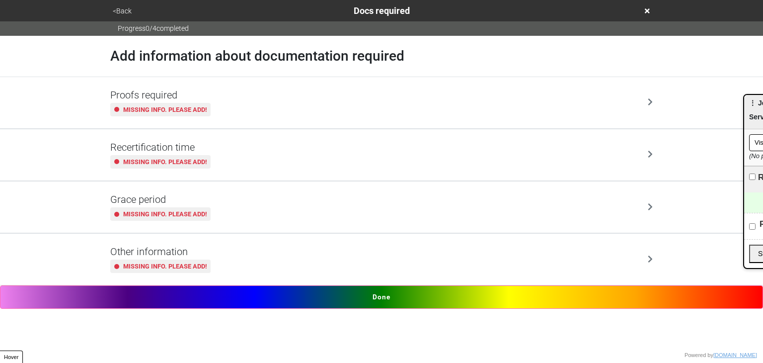
click at [123, 7] on button "<Back" at bounding box center [122, 10] width 25 height 11
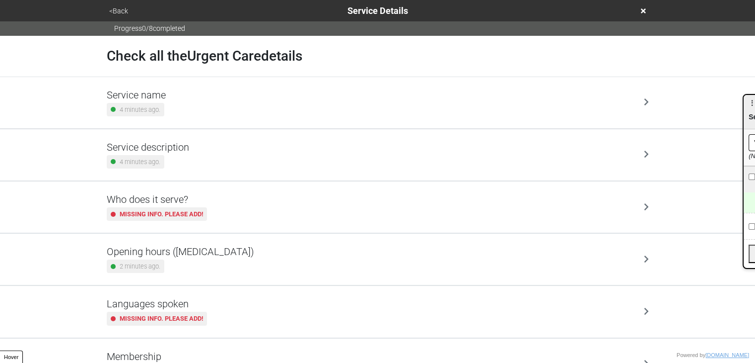
click at [161, 155] on div "4 minutes ago." at bounding box center [136, 161] width 58 height 13
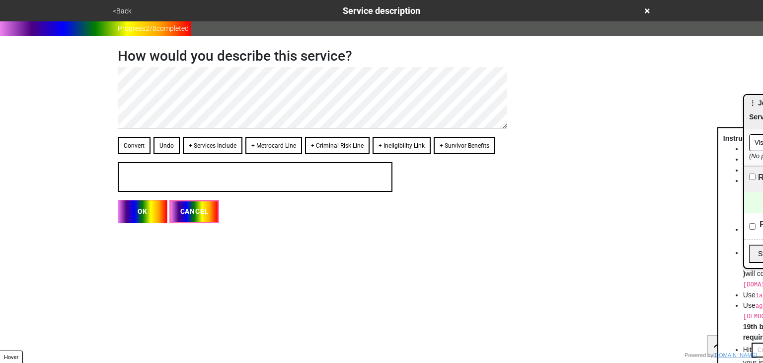
click at [213, 146] on button "+ Services Include" at bounding box center [213, 145] width 60 height 17
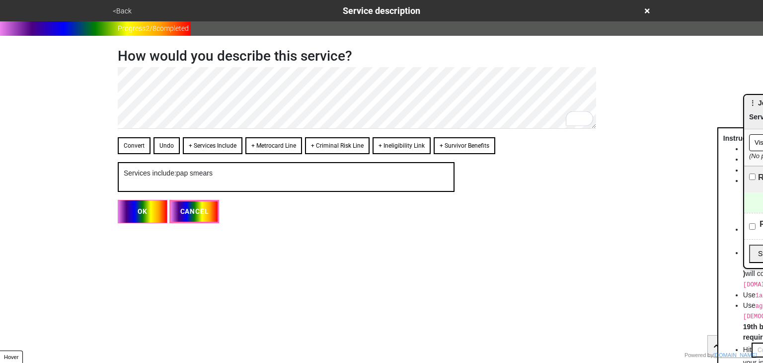
click at [109, 88] on div "How would you describe this service? Convert Undo + Services Include + Metrocar…" at bounding box center [381, 129] width 551 height 187
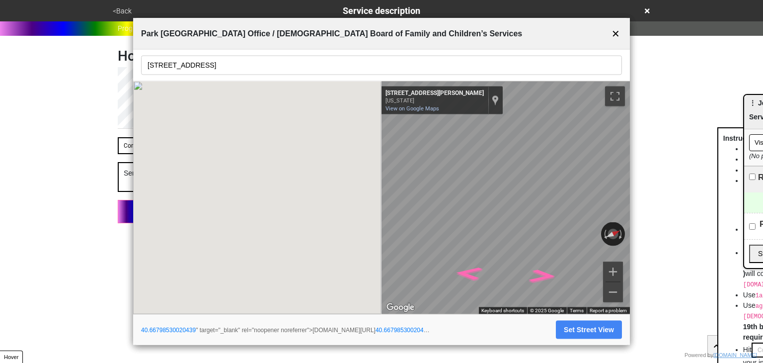
click at [618, 36] on button "✕" at bounding box center [615, 33] width 12 height 19
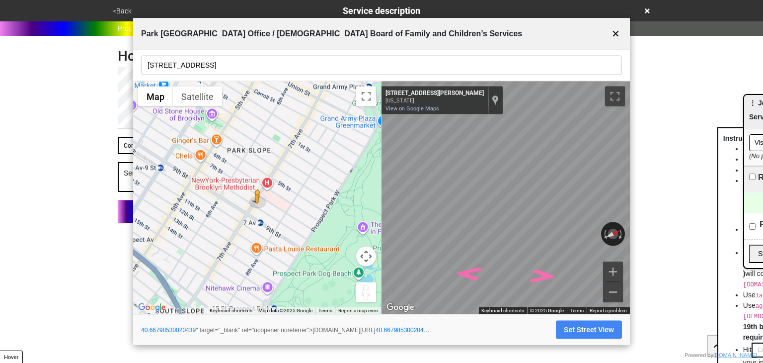
click at [613, 35] on button "✕" at bounding box center [615, 33] width 12 height 19
click at [614, 34] on button "✕" at bounding box center [615, 33] width 12 height 19
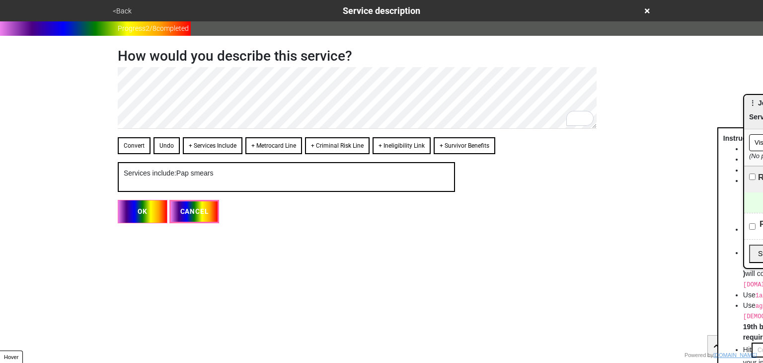
click at [136, 144] on button "Convert" at bounding box center [134, 145] width 33 height 17
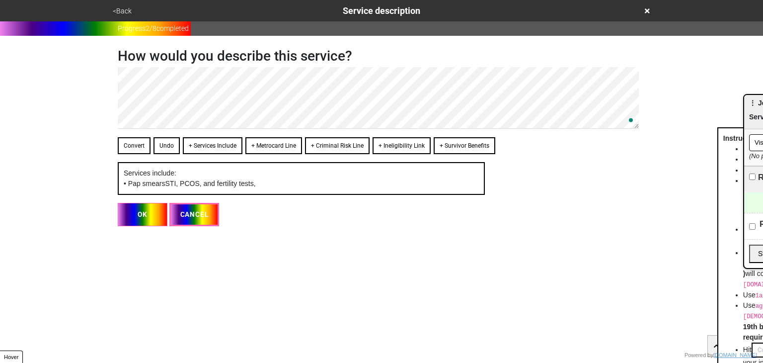
click at [133, 146] on button "Convert" at bounding box center [134, 145] width 33 height 17
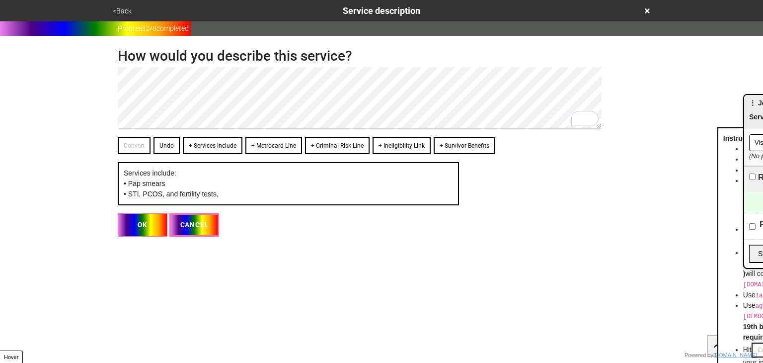
click at [205, 125] on div "How would you describe this service? Convert Undo + Services Include + Metrocar…" at bounding box center [361, 136] width 487 height 201
click at [147, 220] on button "OK" at bounding box center [143, 224] width 50 height 23
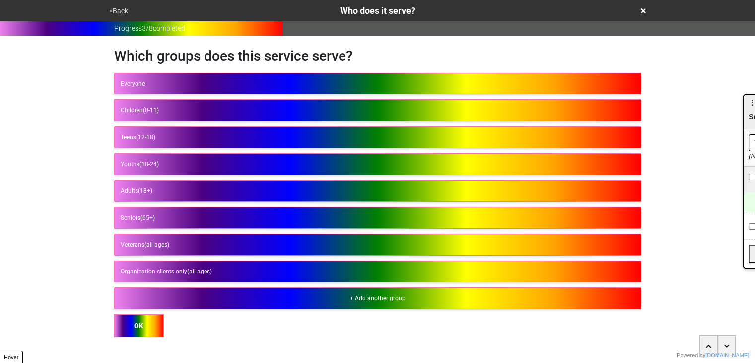
click at [114, 9] on button "<Back" at bounding box center [118, 10] width 25 height 11
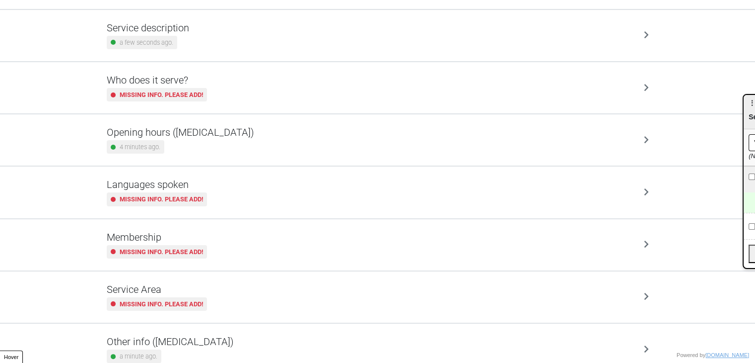
scroll to position [153, 0]
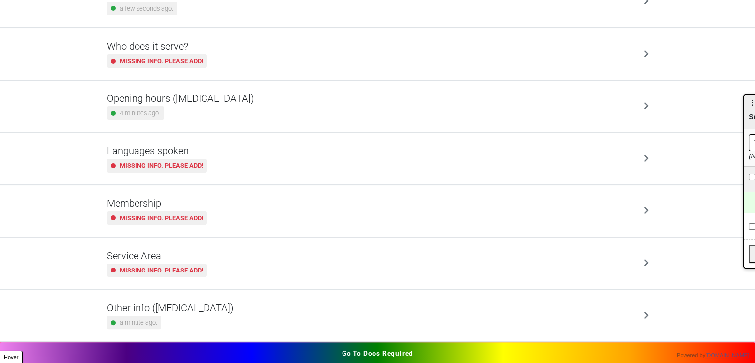
click at [184, 315] on div "a minute ago." at bounding box center [170, 321] width 127 height 13
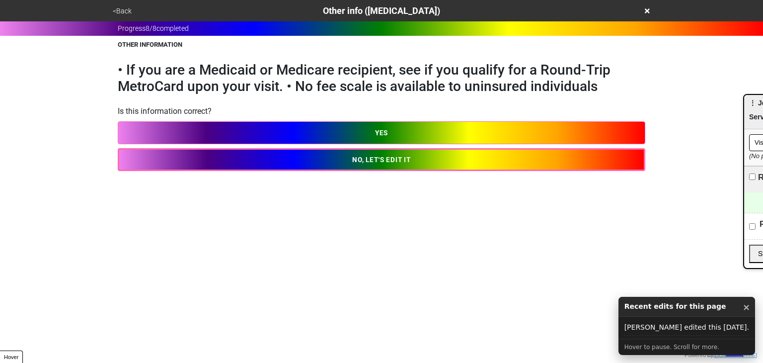
click at [195, 159] on button "NO, LET'S EDIT IT" at bounding box center [381, 159] width 527 height 23
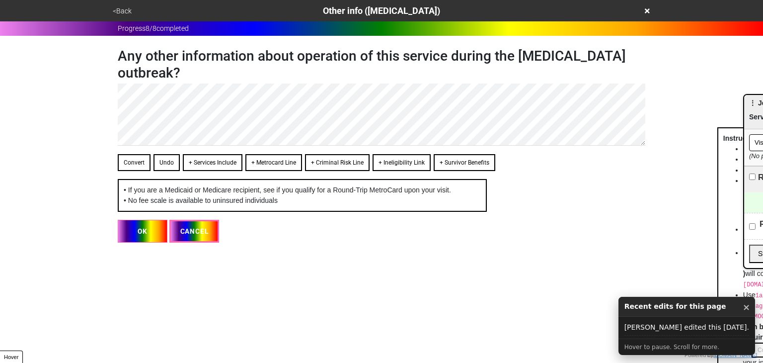
click at [120, 10] on button "<Back" at bounding box center [122, 10] width 25 height 11
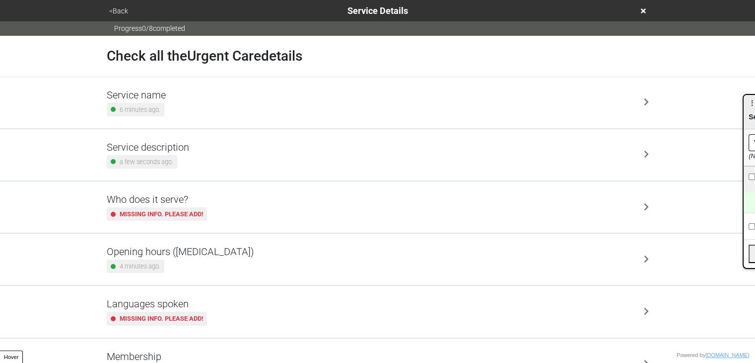
click at [113, 2] on div "<Back Service Details" at bounding box center [377, 10] width 551 height 21
click at [117, 12] on button "<Back" at bounding box center [118, 10] width 25 height 11
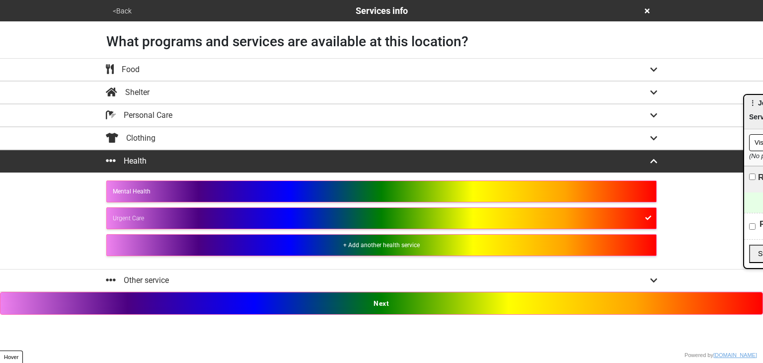
click at [291, 303] on button "Next" at bounding box center [381, 303] width 763 height 23
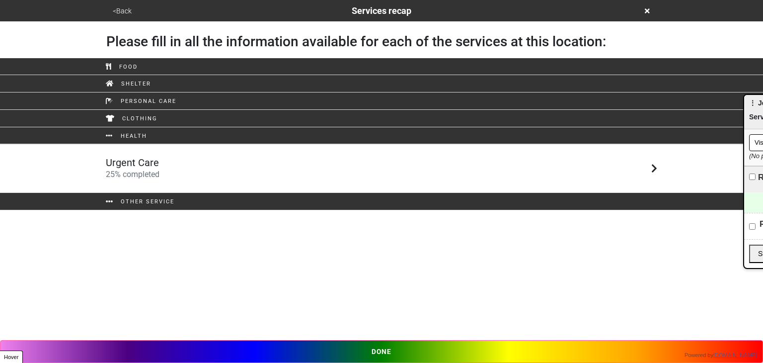
click at [218, 166] on div "Urgent Care 25 % completed" at bounding box center [381, 168] width 566 height 24
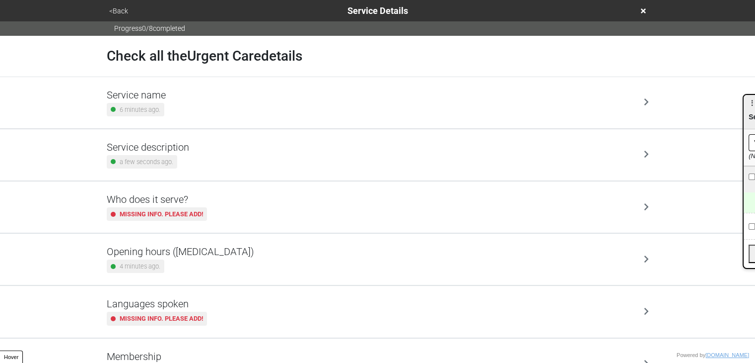
click at [191, 156] on div "Service description a few seconds ago." at bounding box center [378, 154] width 542 height 27
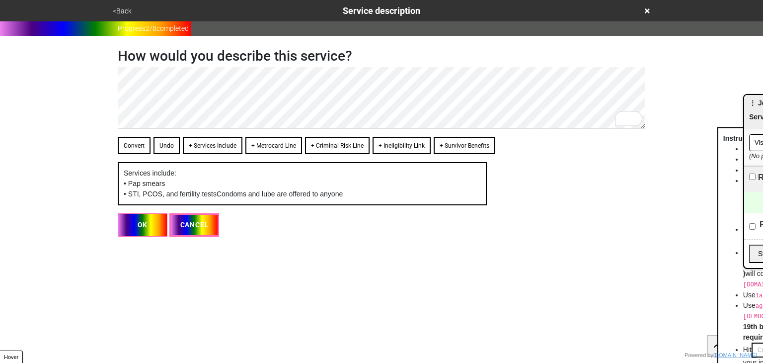
click at [127, 146] on button "Convert" at bounding box center [134, 145] width 33 height 17
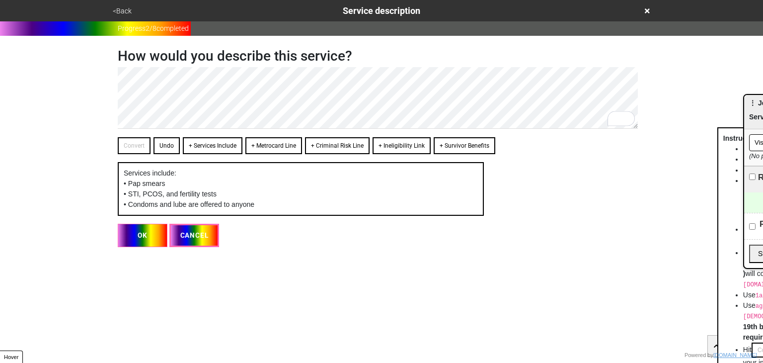
click at [139, 233] on button "OK" at bounding box center [143, 234] width 50 height 23
type textarea "x"
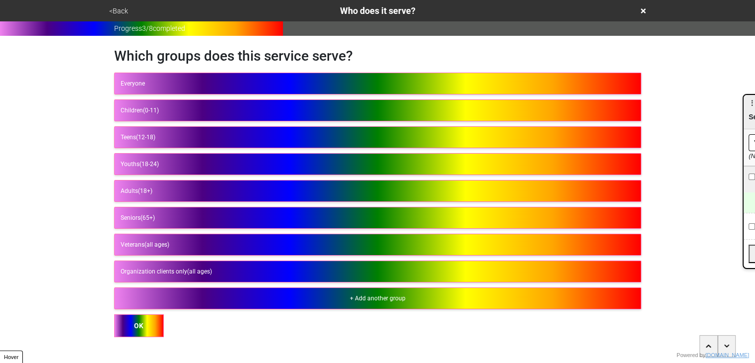
click at [124, 16] on button "<Back" at bounding box center [118, 10] width 25 height 11
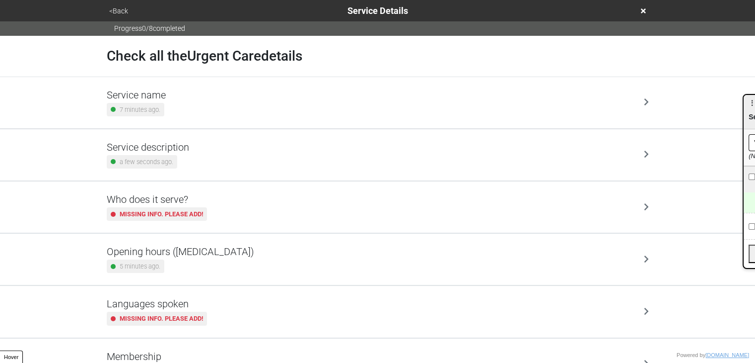
click at [125, 9] on button "<Back" at bounding box center [118, 10] width 25 height 11
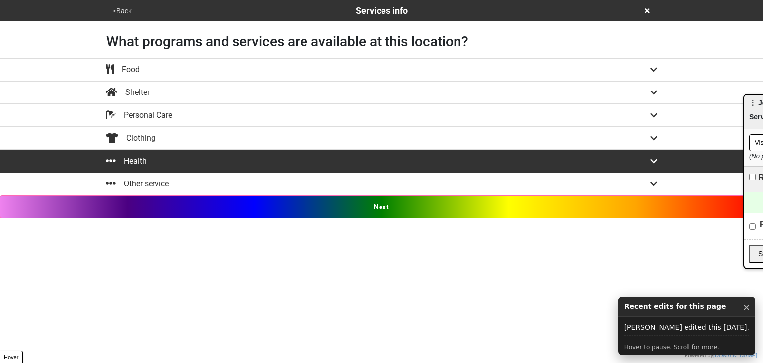
click at [644, 12] on div "<Back Services info" at bounding box center [381, 10] width 543 height 13
click at [648, 9] on icon at bounding box center [647, 10] width 5 height 5
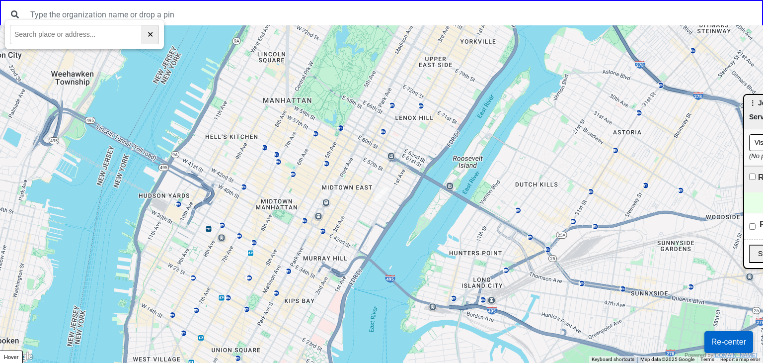
click at [729, 345] on button "Re-center" at bounding box center [728, 342] width 49 height 22
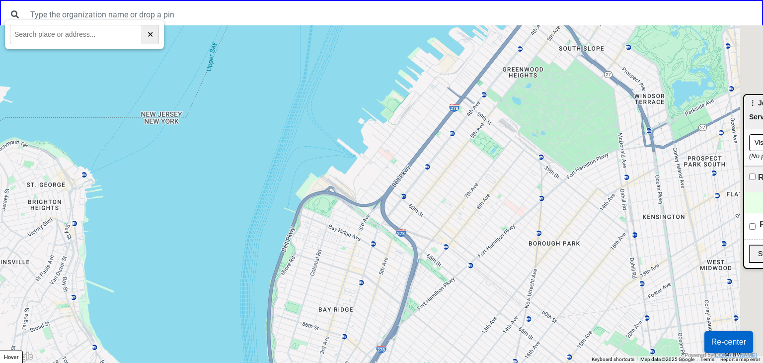
drag, startPoint x: 536, startPoint y: 179, endPoint x: 525, endPoint y: 201, distance: 24.4
click at [526, 200] on div at bounding box center [381, 193] width 763 height 337
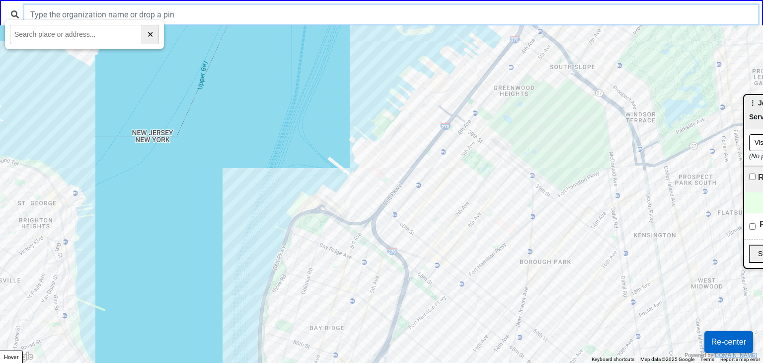
click at [121, 14] on input "text" at bounding box center [391, 14] width 734 height 19
type input "fem"
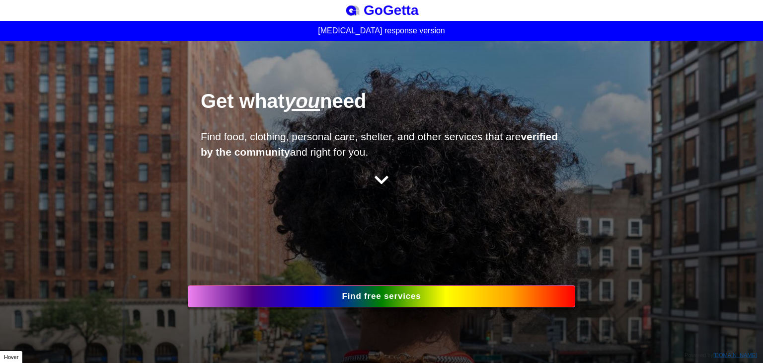
click at [339, 289] on button "Find free services" at bounding box center [381, 296] width 387 height 22
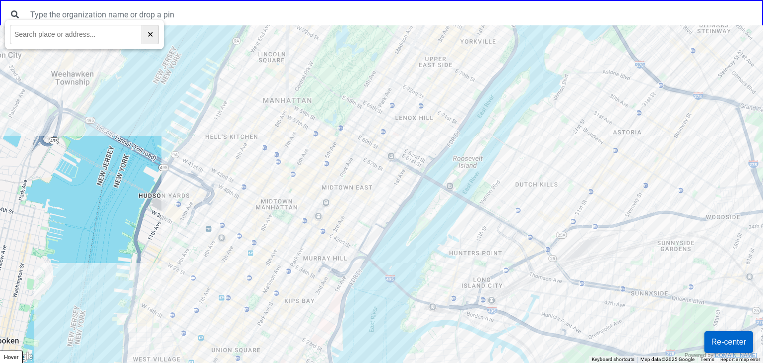
paste input "[STREET_ADDRESS]"
type input "[STREET_ADDRESS]"
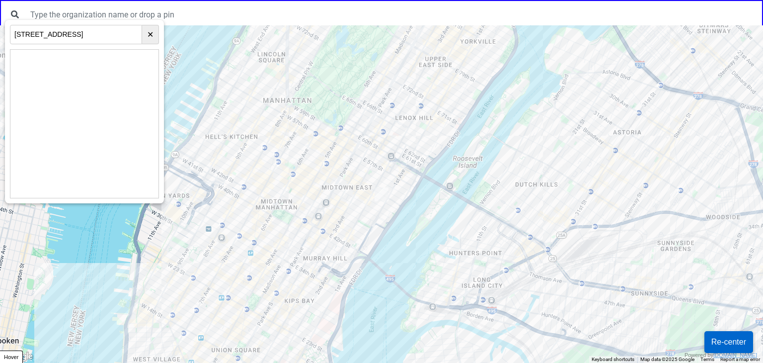
click at [505, 49] on div at bounding box center [381, 193] width 763 height 337
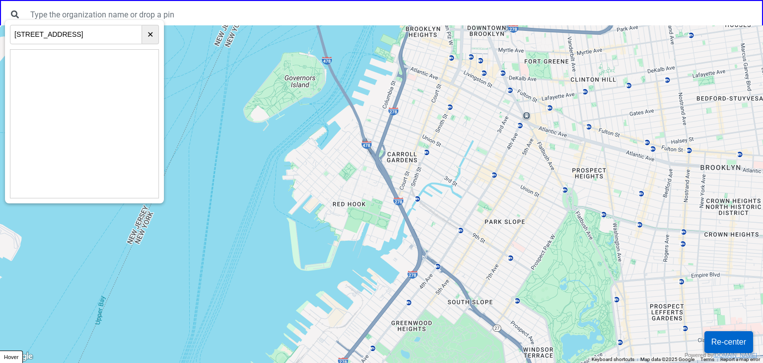
drag, startPoint x: 443, startPoint y: 235, endPoint x: 511, endPoint y: 28, distance: 218.0
click at [509, 64] on div at bounding box center [381, 193] width 763 height 337
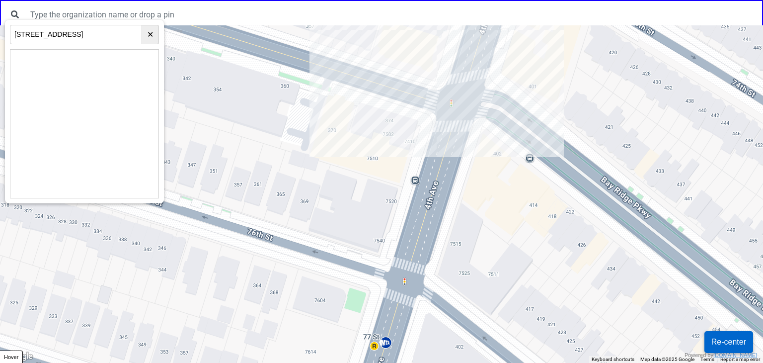
click at [378, 155] on div at bounding box center [381, 193] width 763 height 337
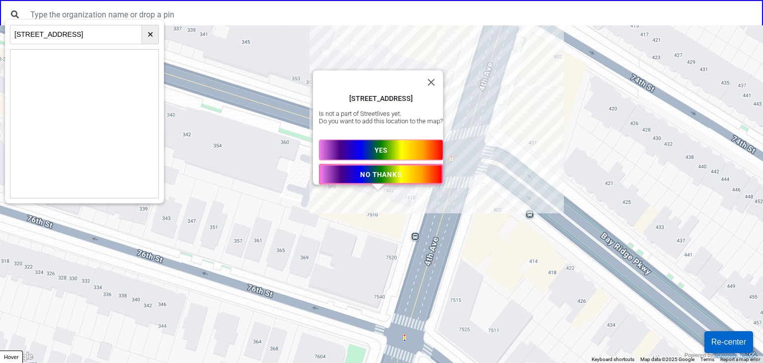
click at [374, 147] on span "YES" at bounding box center [380, 150] width 13 height 8
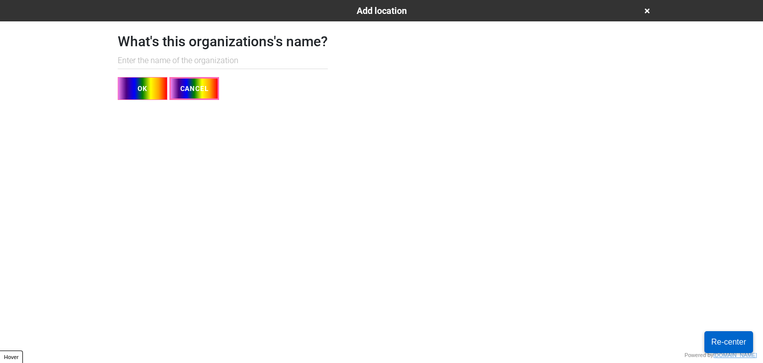
click at [262, 60] on input "text" at bounding box center [223, 61] width 210 height 16
click at [151, 58] on input "text" at bounding box center [223, 61] width 210 height 16
paste input "FemGYN"
type input "FemGYN"
click at [132, 91] on button "OK" at bounding box center [143, 88] width 50 height 23
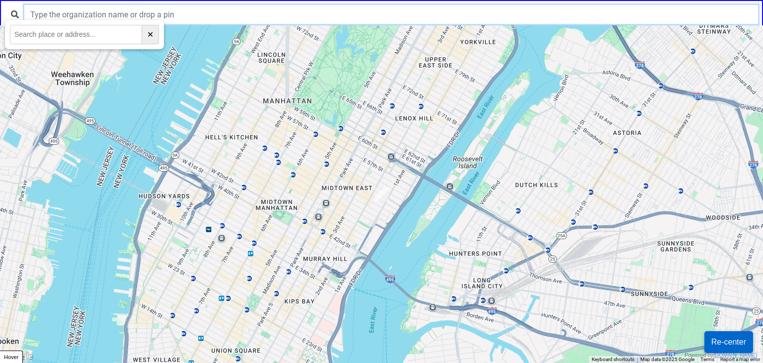
click at [128, 12] on input "text" at bounding box center [391, 14] width 734 height 19
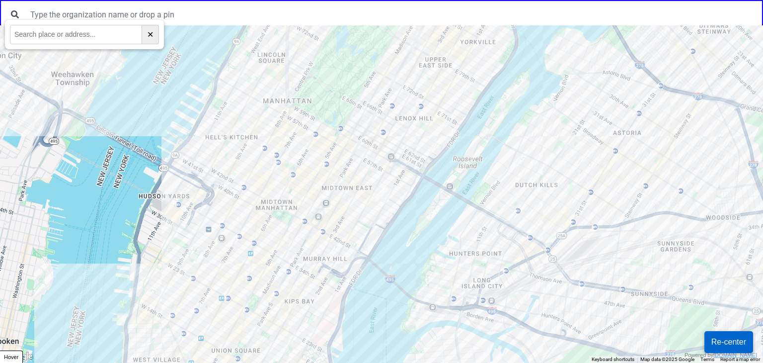
click at [413, 171] on div at bounding box center [381, 193] width 763 height 337
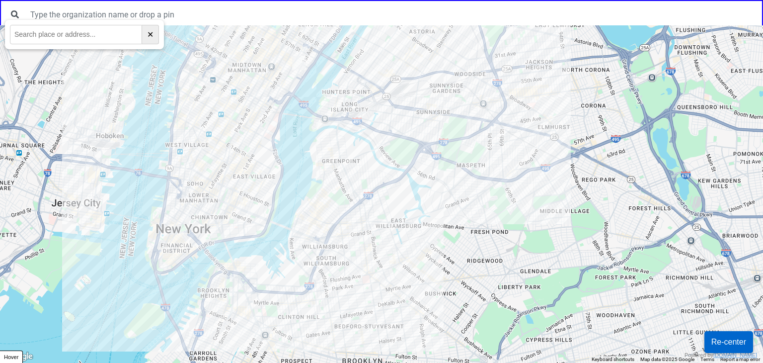
drag, startPoint x: 335, startPoint y: 288, endPoint x: 393, endPoint y: 53, distance: 242.0
click at [387, 73] on div at bounding box center [381, 193] width 763 height 337
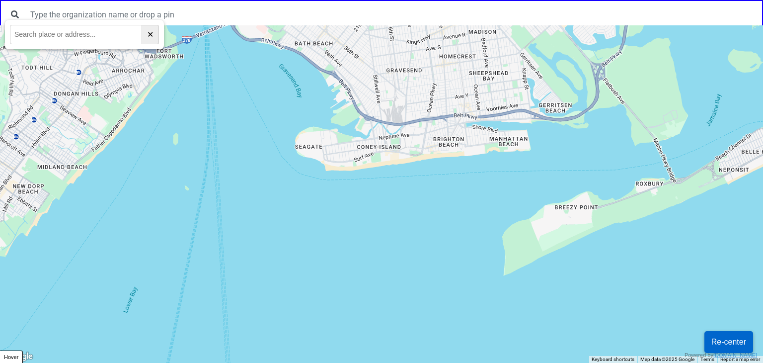
click at [327, 264] on div at bounding box center [381, 193] width 763 height 337
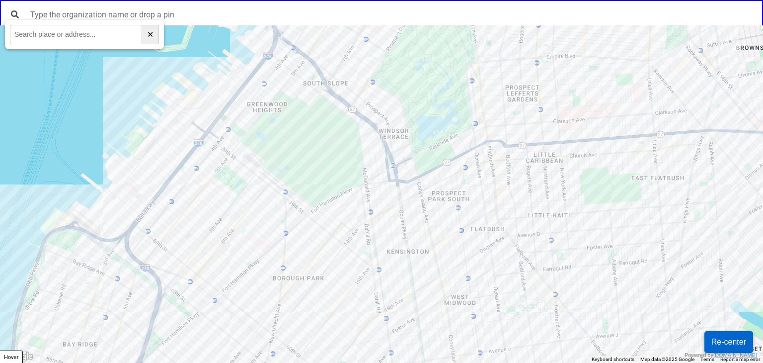
drag, startPoint x: 345, startPoint y: 60, endPoint x: 323, endPoint y: 142, distance: 85.2
click at [323, 142] on div at bounding box center [381, 193] width 763 height 337
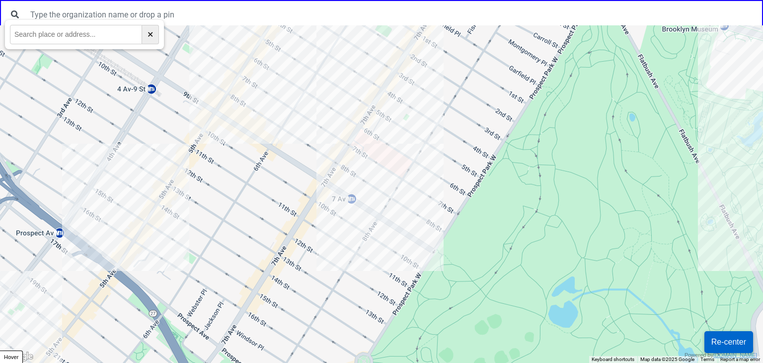
click at [337, 129] on div at bounding box center [381, 193] width 763 height 337
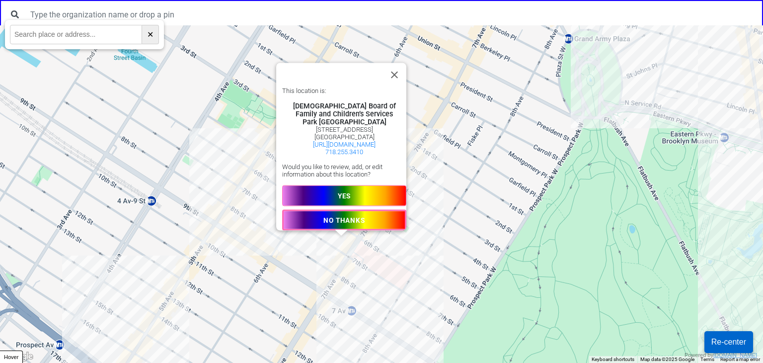
click at [345, 192] on span "YES" at bounding box center [344, 195] width 13 height 8
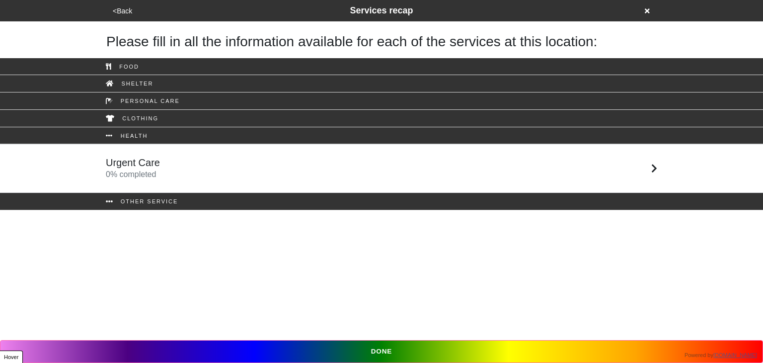
click at [251, 161] on div "Urgent Care 0 % completed" at bounding box center [381, 168] width 566 height 24
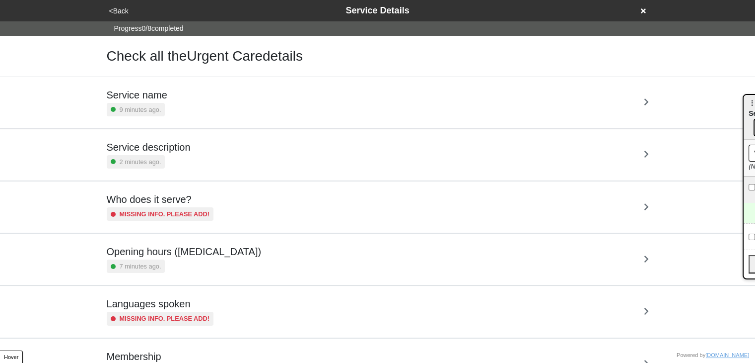
click at [127, 7] on button "<Back" at bounding box center [118, 10] width 25 height 11
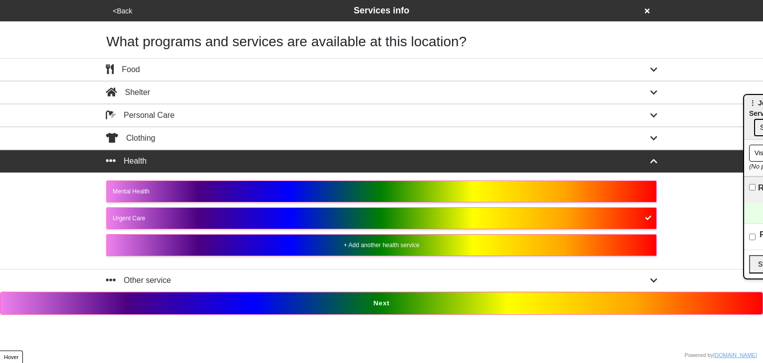
click at [127, 7] on button "<Back" at bounding box center [122, 10] width 25 height 11
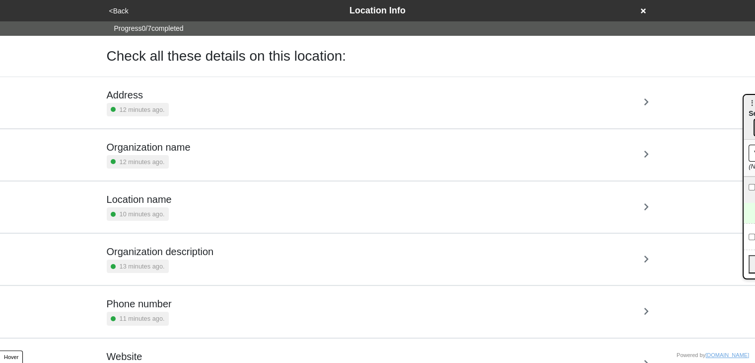
click at [164, 207] on div "10 minutes ago." at bounding box center [139, 213] width 65 height 13
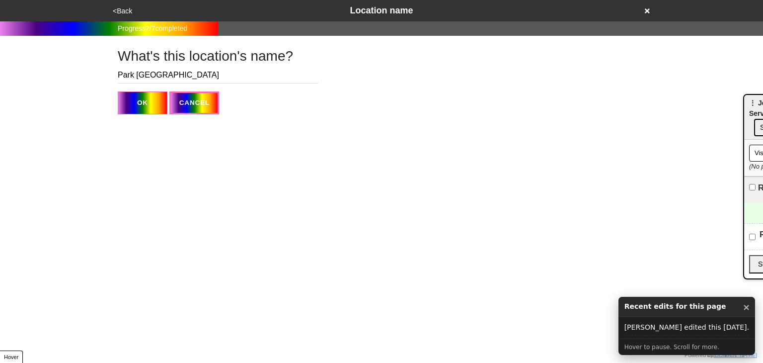
click at [120, 8] on button "<Back" at bounding box center [122, 10] width 25 height 11
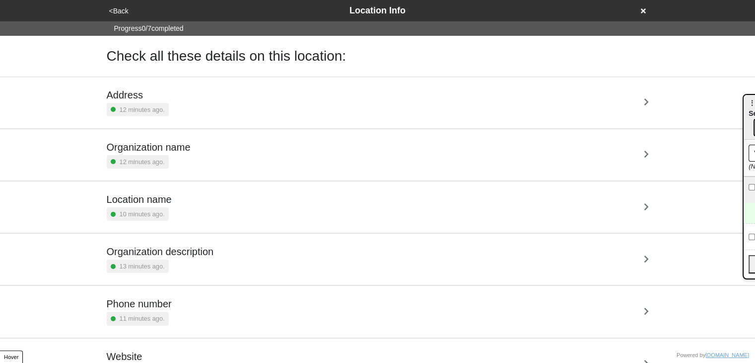
click at [171, 157] on div "12 minutes ago." at bounding box center [149, 161] width 84 height 13
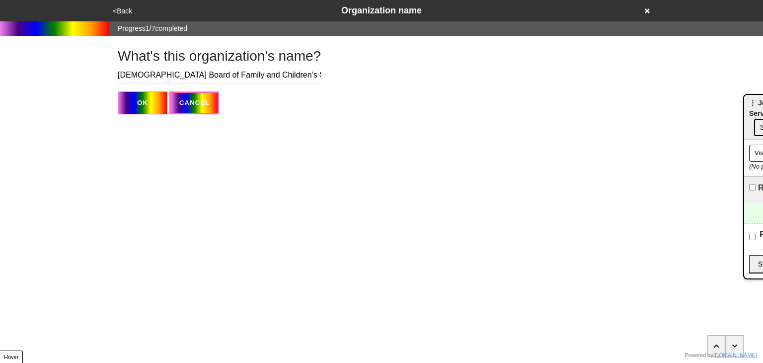
click at [121, 4] on div "<Back Organization name" at bounding box center [381, 10] width 543 height 13
click at [115, 9] on button "<Back" at bounding box center [122, 10] width 25 height 11
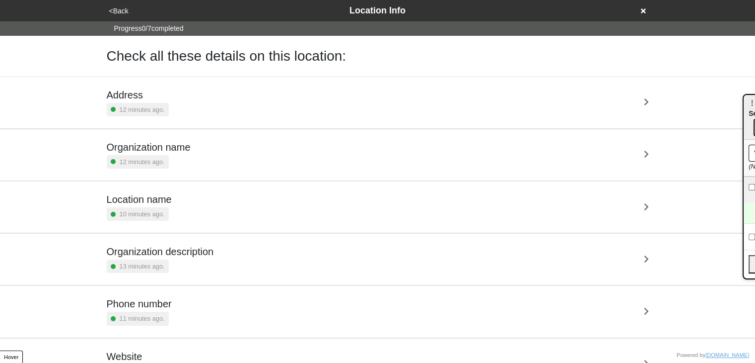
click at [156, 164] on small "12 minutes ago." at bounding box center [142, 161] width 45 height 9
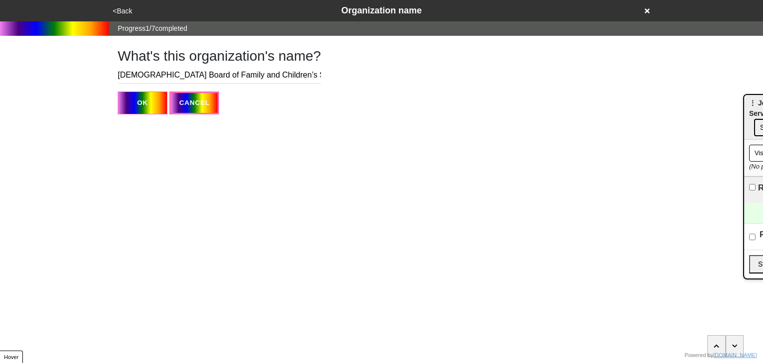
click at [143, 85] on div "What's this organization's name? Jewish Board of Family and Children’s Services…" at bounding box center [219, 75] width 203 height 78
click at [145, 75] on input "Jewish Board of Family and Children’s Services" at bounding box center [219, 75] width 203 height 16
click at [145, 74] on input "Jewish Board of Family and Children’s Services" at bounding box center [219, 75] width 203 height 16
click at [145, 72] on input "Jewish Board of Family and Children’s Services" at bounding box center [219, 75] width 203 height 16
paste input "FemGYN"
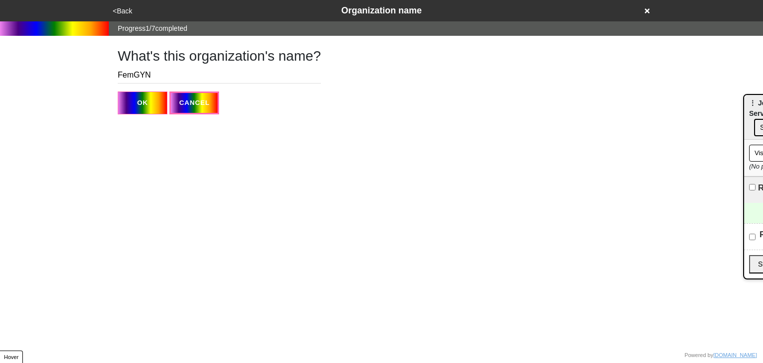
type input "FemGYN"
click at [148, 99] on button "OK" at bounding box center [143, 102] width 50 height 23
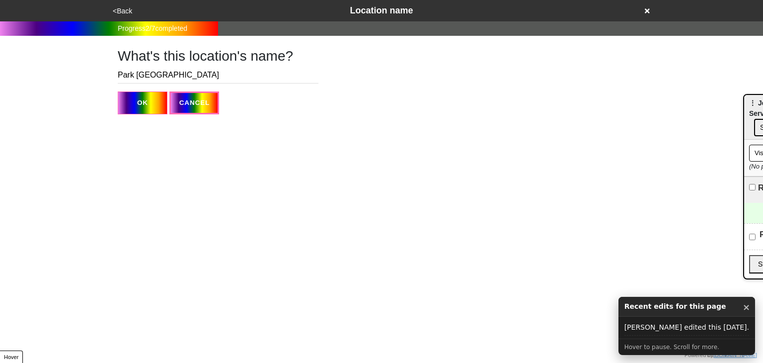
click at [146, 106] on button "OK" at bounding box center [143, 102] width 50 height 23
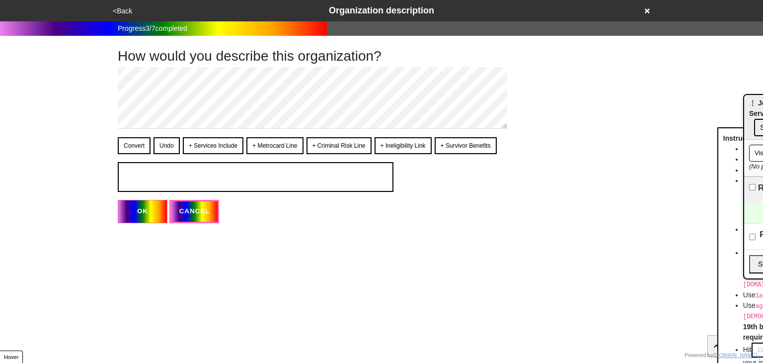
click at [124, 6] on button "<Back" at bounding box center [122, 10] width 25 height 11
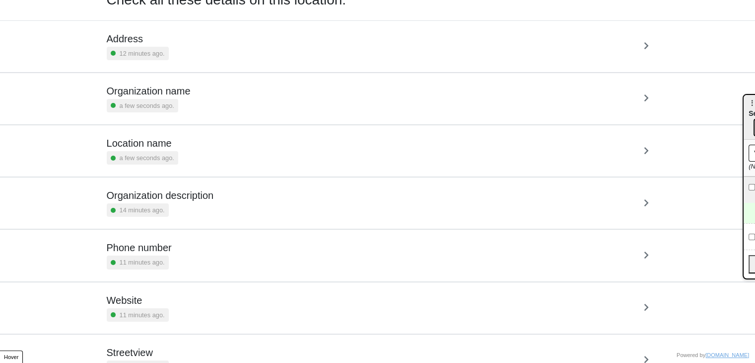
scroll to position [101, 0]
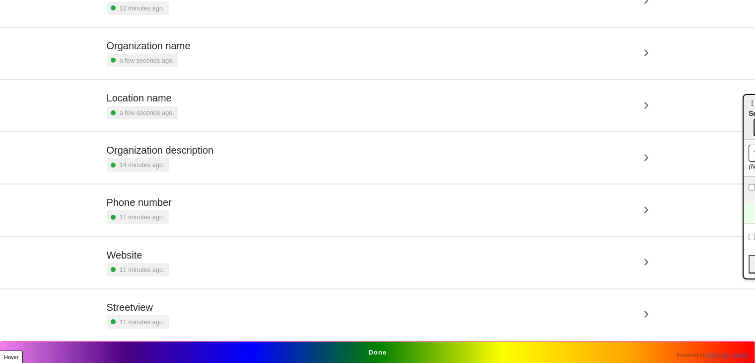
click at [175, 208] on div "Phone number 11 minutes ago." at bounding box center [378, 209] width 542 height 27
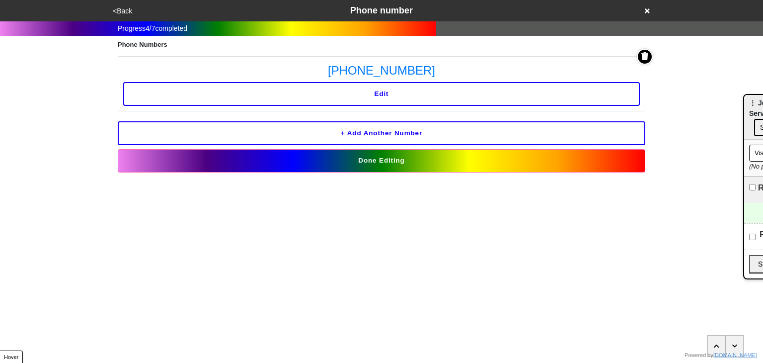
click at [120, 13] on button "<Back" at bounding box center [122, 10] width 25 height 11
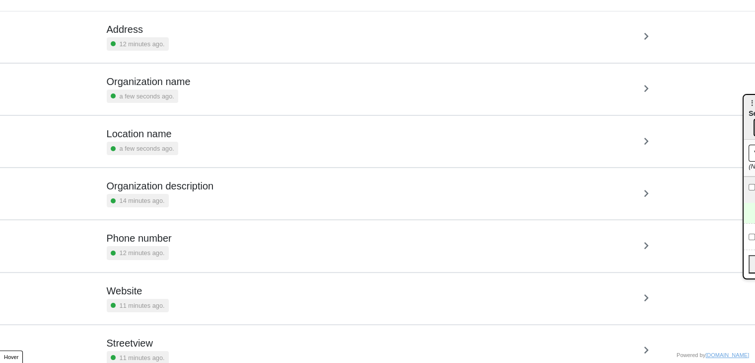
scroll to position [101, 0]
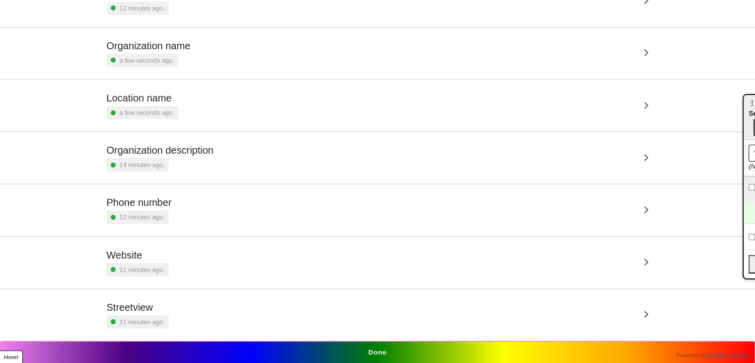
drag, startPoint x: 378, startPoint y: 342, endPoint x: 379, endPoint y: 357, distance: 15.0
click at [378, 342] on button "Done" at bounding box center [377, 352] width 755 height 23
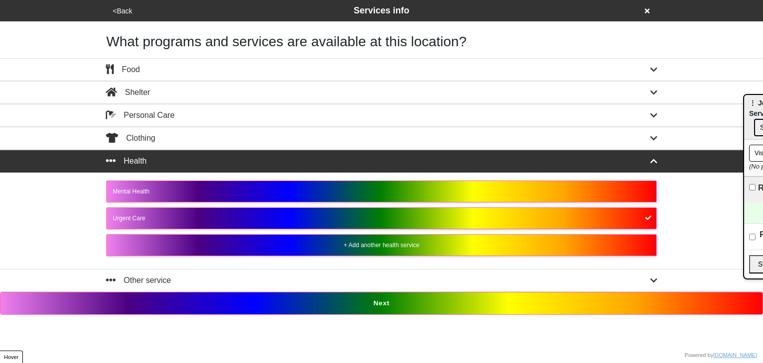
click at [336, 297] on button "Next" at bounding box center [381, 303] width 763 height 23
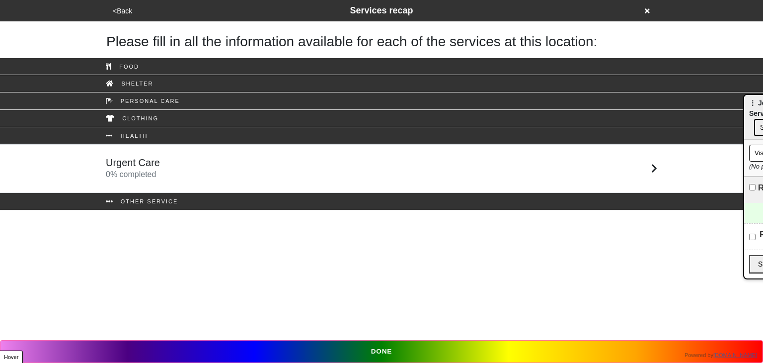
click at [172, 172] on div "Urgent Care 0 % completed" at bounding box center [381, 168] width 566 height 24
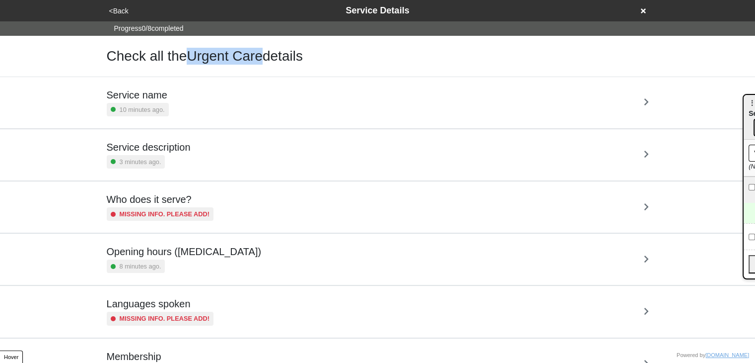
drag, startPoint x: 195, startPoint y: 56, endPoint x: 264, endPoint y: 54, distance: 69.6
click at [264, 56] on h1 "Check all the Urgent Care details" at bounding box center [205, 56] width 196 height 17
copy h1 "Urgent Care"
click at [114, 9] on button "<Back" at bounding box center [118, 10] width 25 height 11
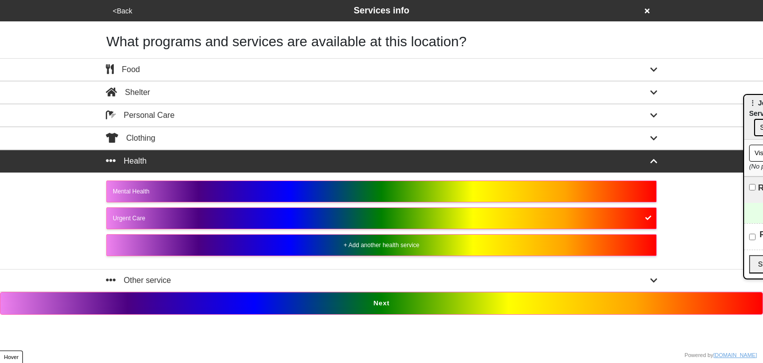
click at [114, 9] on button "<Back" at bounding box center [122, 10] width 25 height 11
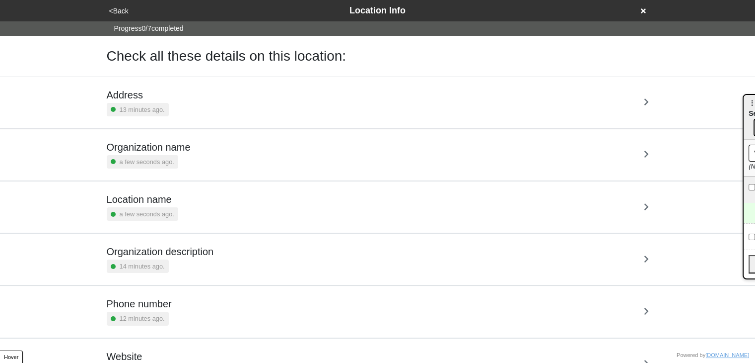
click at [183, 201] on div "Location name a few seconds ago." at bounding box center [378, 206] width 542 height 27
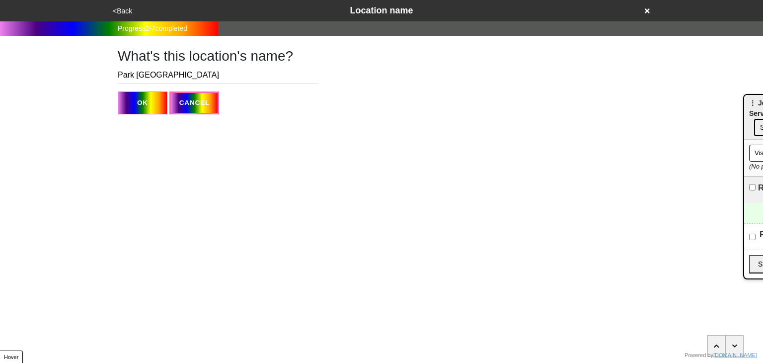
click at [126, 8] on button "<Back" at bounding box center [122, 10] width 25 height 11
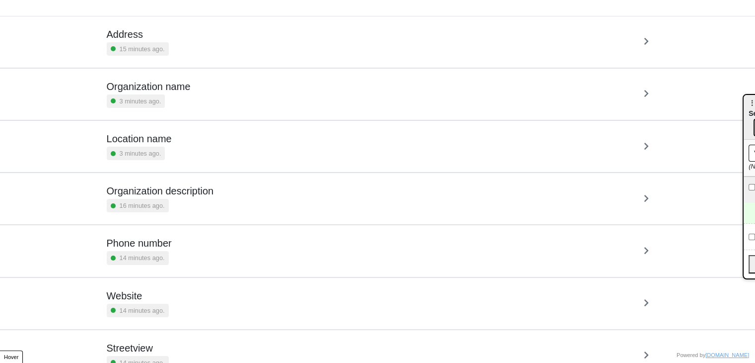
scroll to position [101, 0]
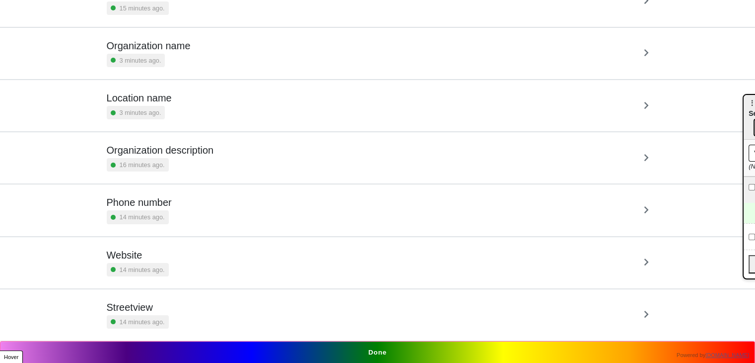
click at [383, 346] on button "Done" at bounding box center [377, 352] width 755 height 23
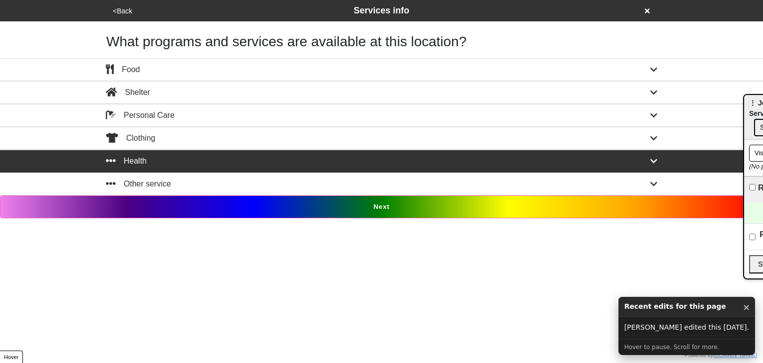
click at [384, 206] on button "Next" at bounding box center [381, 206] width 763 height 23
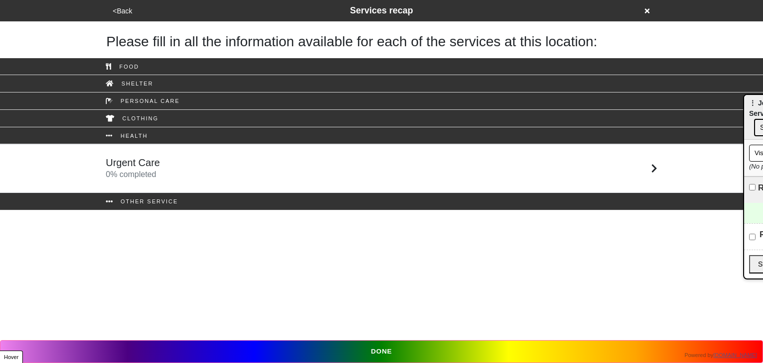
click at [296, 158] on div "Urgent Care 0 % completed" at bounding box center [381, 168] width 566 height 24
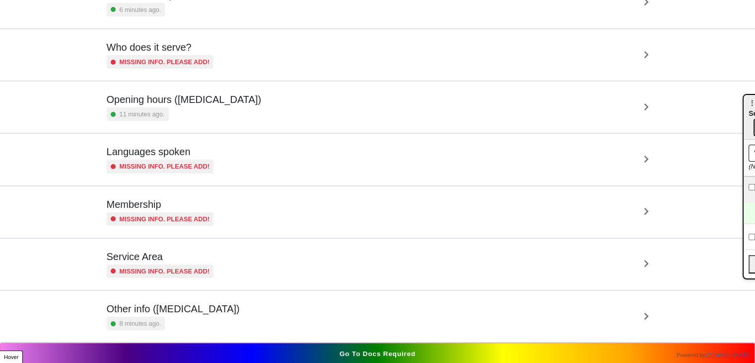
scroll to position [153, 0]
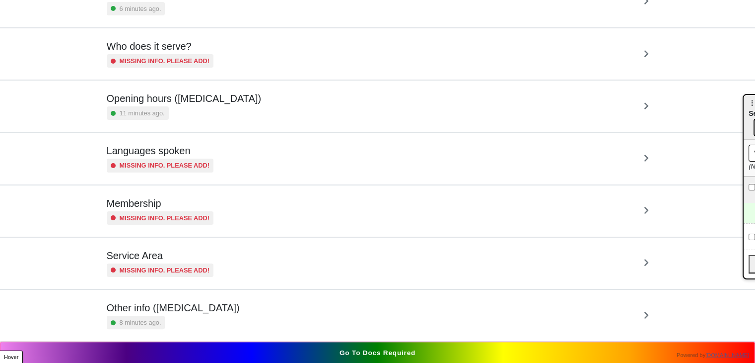
click at [218, 263] on div "Service Area Missing info. Please add!" at bounding box center [378, 262] width 542 height 27
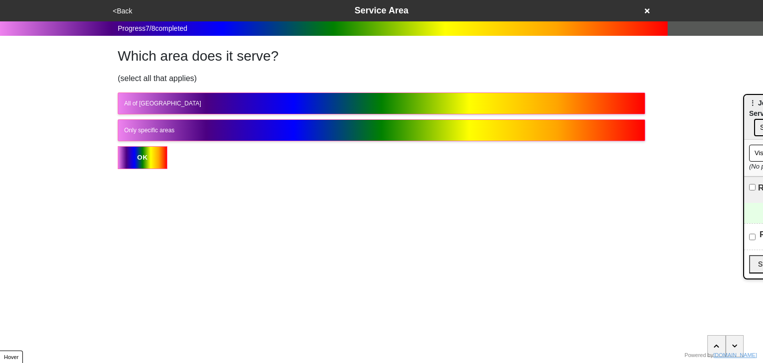
click at [131, 11] on button "<Back" at bounding box center [122, 10] width 25 height 11
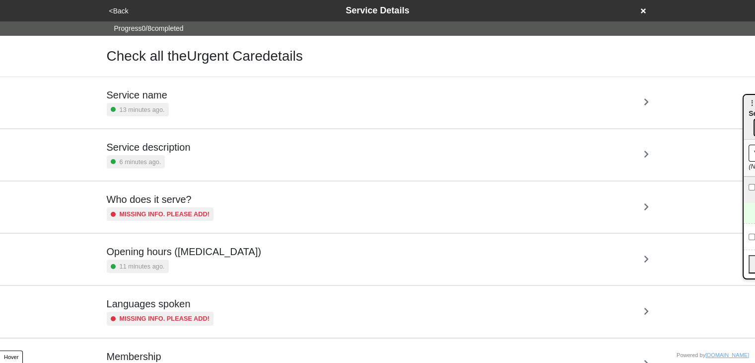
click at [175, 197] on h5 "Who does it serve?" at bounding box center [160, 199] width 107 height 12
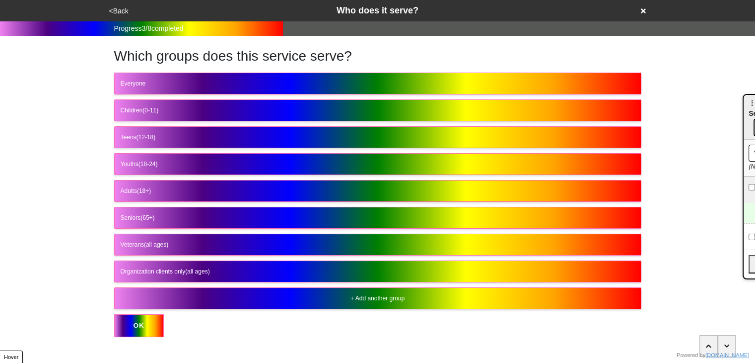
click at [178, 207] on button "Seniors (65+)" at bounding box center [377, 218] width 527 height 22
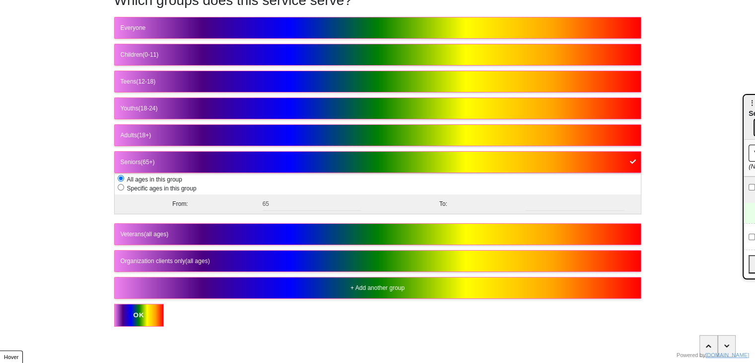
scroll to position [57, 0]
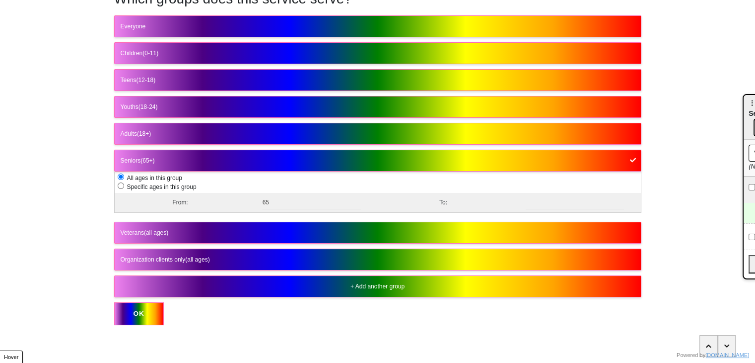
click at [141, 306] on button "OK" at bounding box center [139, 313] width 50 height 23
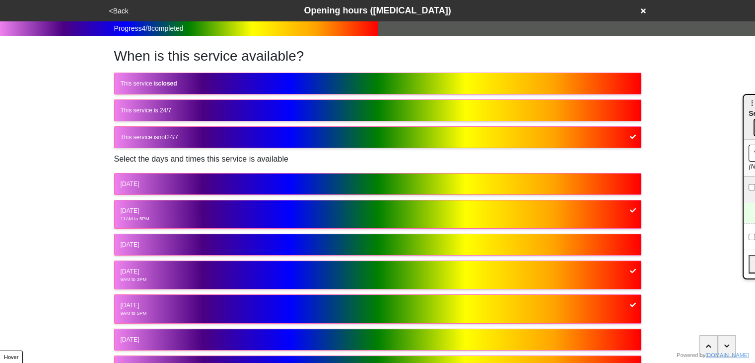
click at [117, 11] on button "<Back" at bounding box center [118, 10] width 25 height 11
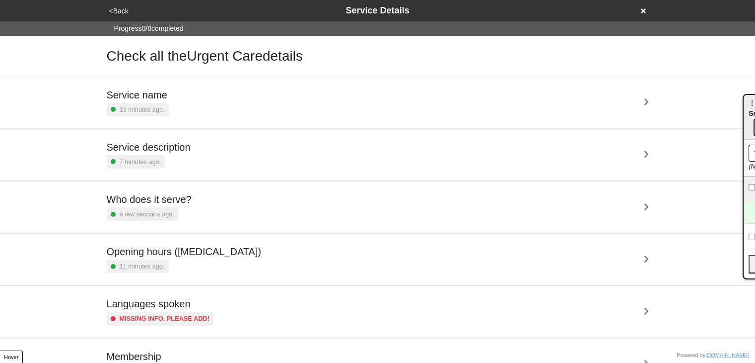
click at [172, 141] on h5 "Service description" at bounding box center [149, 147] width 84 height 12
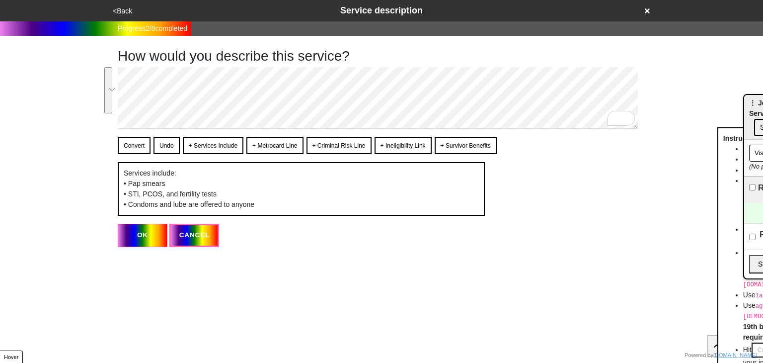
click at [118, 10] on button "<Back" at bounding box center [122, 10] width 25 height 11
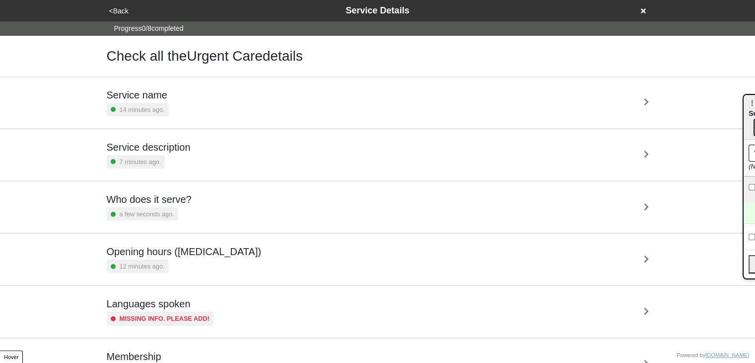
scroll to position [153, 0]
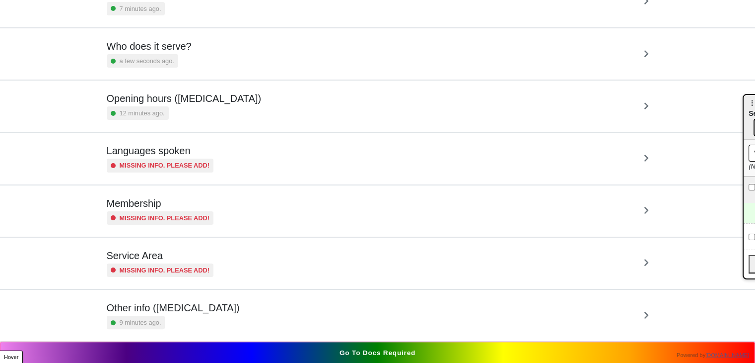
click at [193, 305] on h5 "Other info ([MEDICAL_DATA])" at bounding box center [173, 307] width 133 height 12
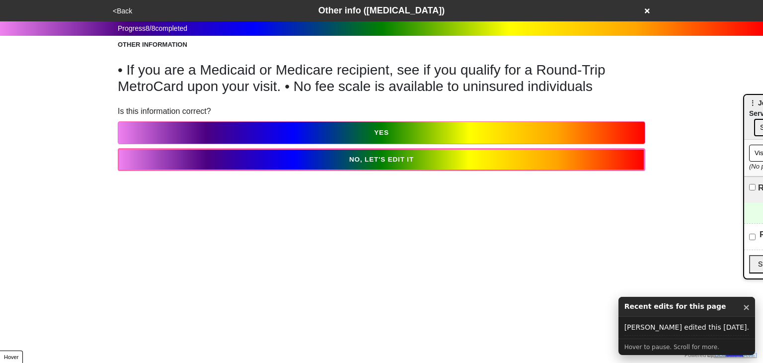
click at [203, 68] on h1 "• If you are a Medicaid or Medicare recipient, see if you qualify for a Round-T…" at bounding box center [381, 78] width 527 height 33
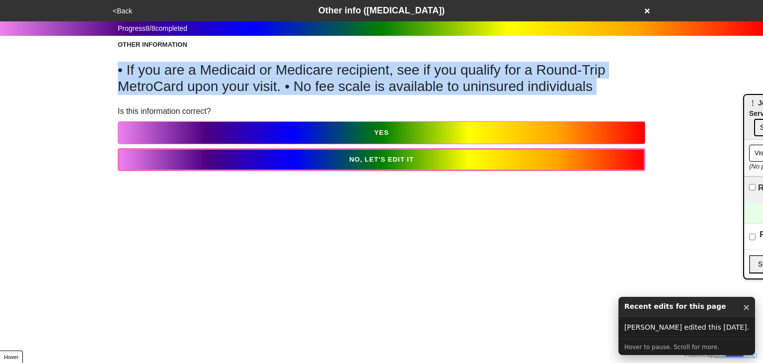
click at [203, 68] on h1 "• If you are a Medicaid or Medicare recipient, see if you qualify for a Round-T…" at bounding box center [381, 78] width 527 height 33
copy h1 "• If you are a Medicaid or Medicare recipient, see if you qualify for a Round-T…"
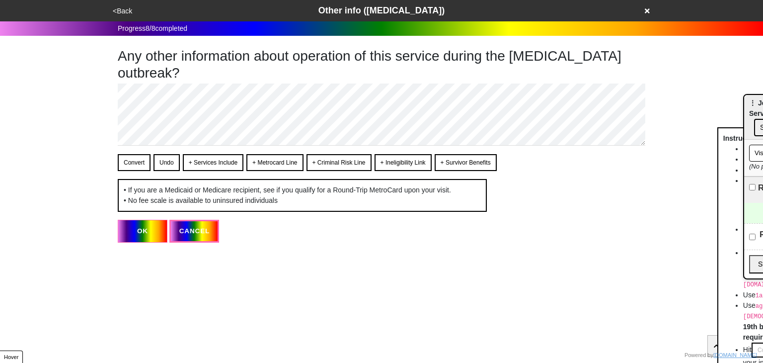
click at [128, 11] on button "<Back" at bounding box center [122, 10] width 25 height 11
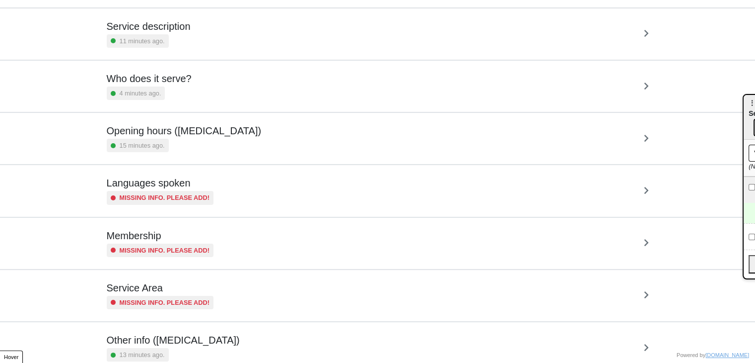
scroll to position [153, 0]
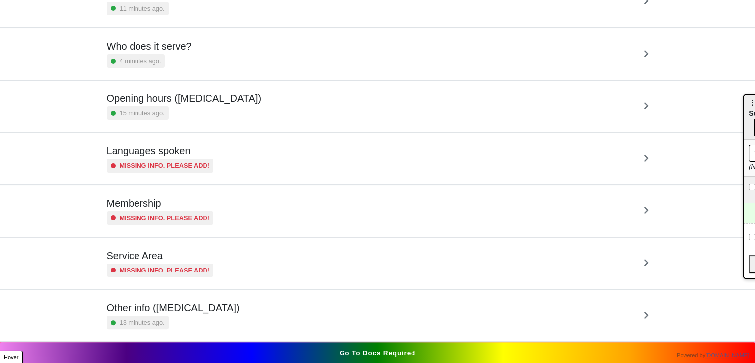
click at [187, 315] on div "13 minutes ago." at bounding box center [173, 321] width 133 height 13
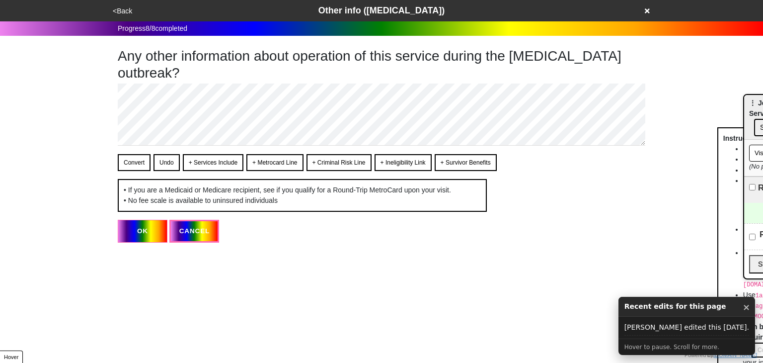
click at [125, 10] on button "<Back" at bounding box center [122, 10] width 25 height 11
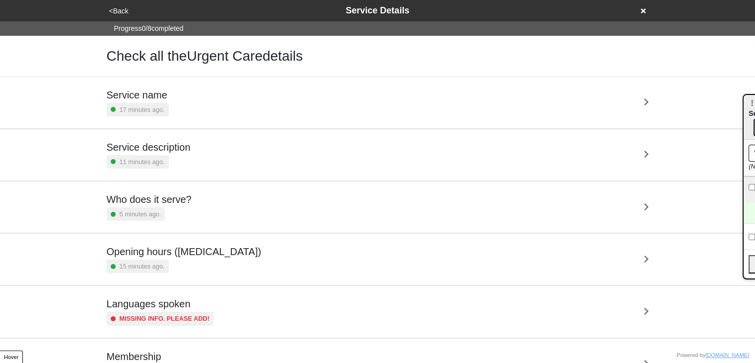
click at [148, 149] on h5 "Service description" at bounding box center [149, 147] width 84 height 12
type textarea "x"
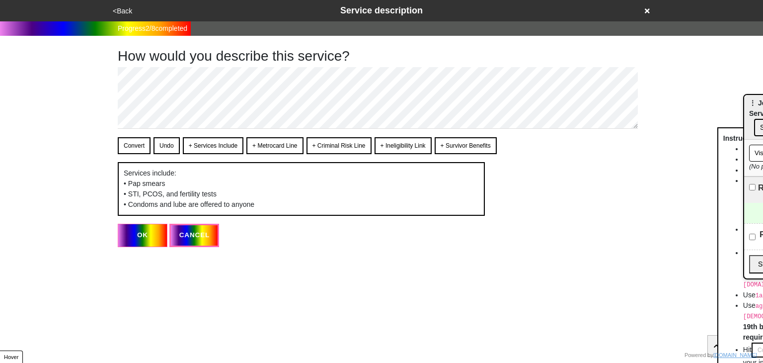
click at [123, 8] on button "<Back" at bounding box center [122, 10] width 25 height 11
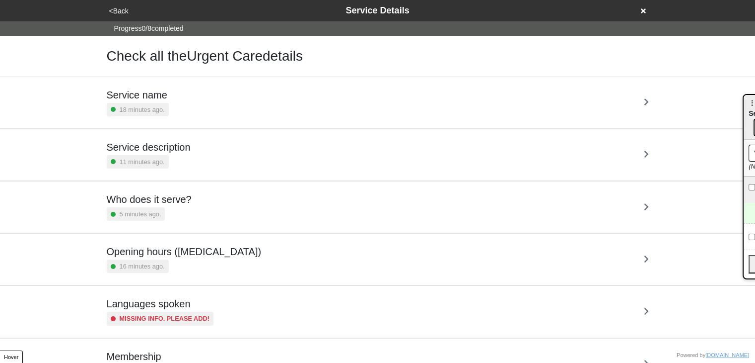
click at [117, 11] on button "<Back" at bounding box center [118, 10] width 25 height 11
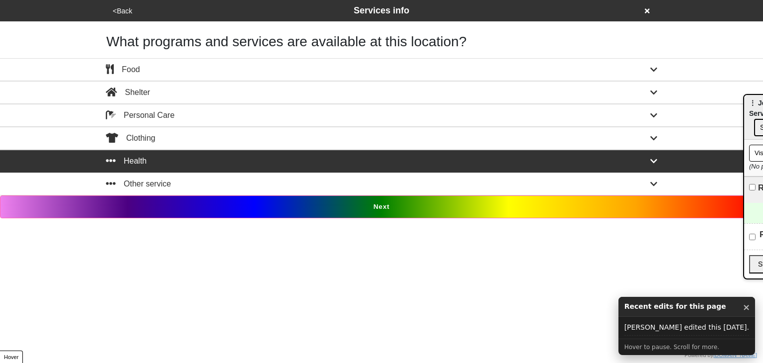
click at [423, 205] on button "Next" at bounding box center [381, 206] width 763 height 23
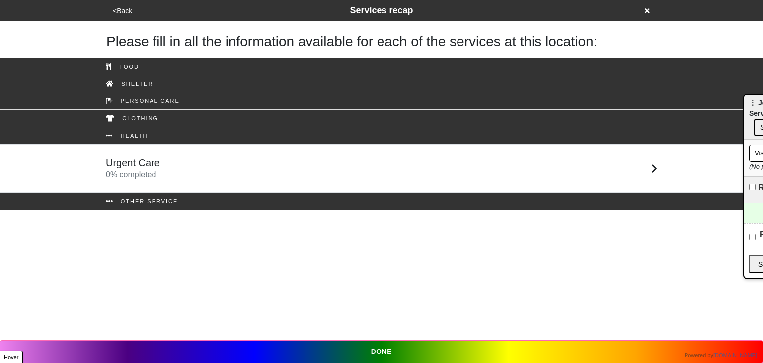
click at [647, 11] on icon at bounding box center [647, 10] width 5 height 5
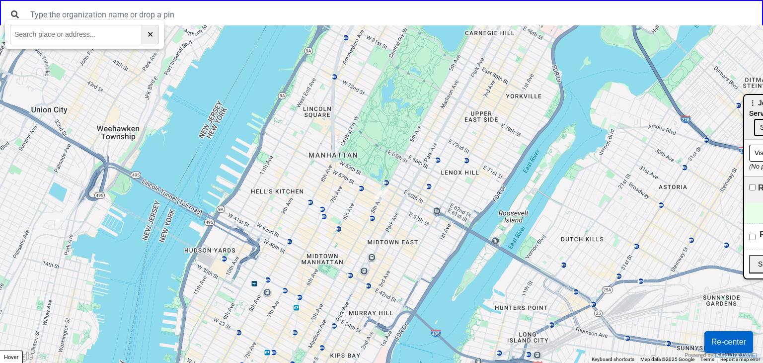
drag, startPoint x: 660, startPoint y: 300, endPoint x: 612, endPoint y: 139, distance: 168.3
click at [614, 144] on div at bounding box center [381, 193] width 763 height 337
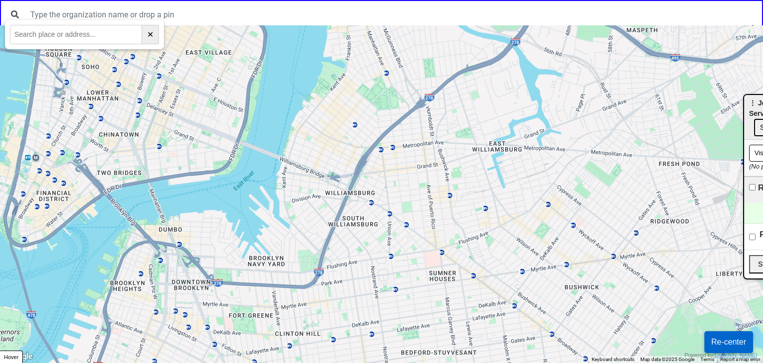
click at [724, 342] on button "Re-center" at bounding box center [728, 342] width 49 height 22
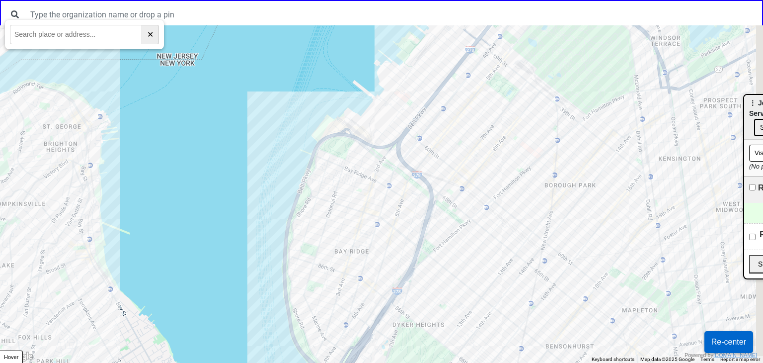
drag, startPoint x: 574, startPoint y: 142, endPoint x: 509, endPoint y: 250, distance: 126.6
click at [518, 237] on div at bounding box center [381, 193] width 763 height 337
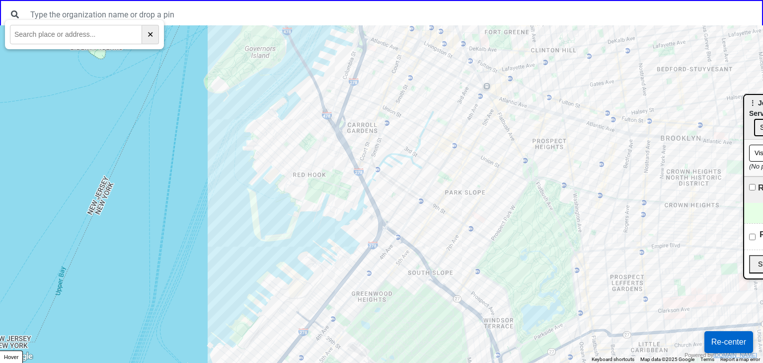
click at [498, 270] on div at bounding box center [381, 193] width 763 height 337
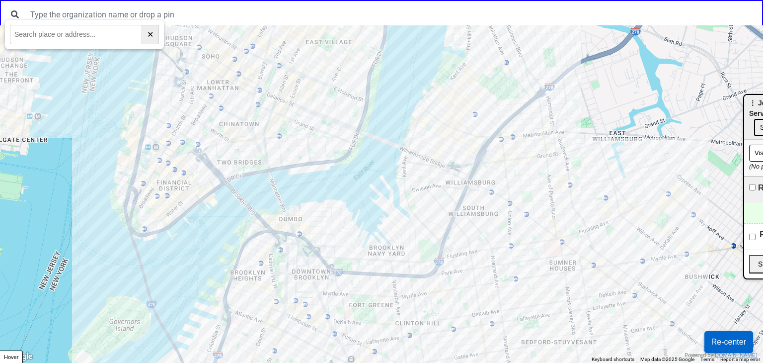
drag, startPoint x: 489, startPoint y: 227, endPoint x: 473, endPoint y: 257, distance: 34.0
click at [476, 259] on div at bounding box center [381, 193] width 763 height 337
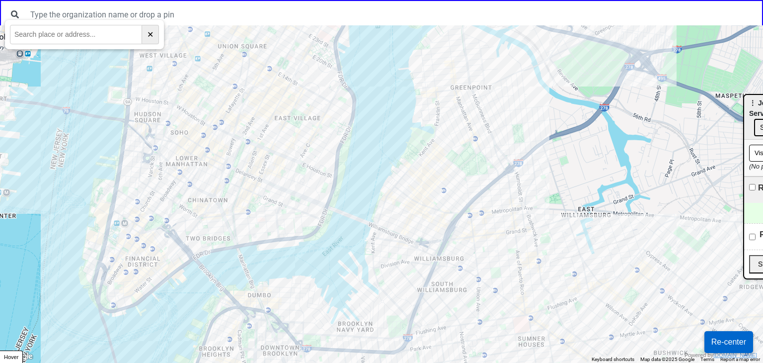
click at [527, 221] on div at bounding box center [381, 193] width 763 height 337
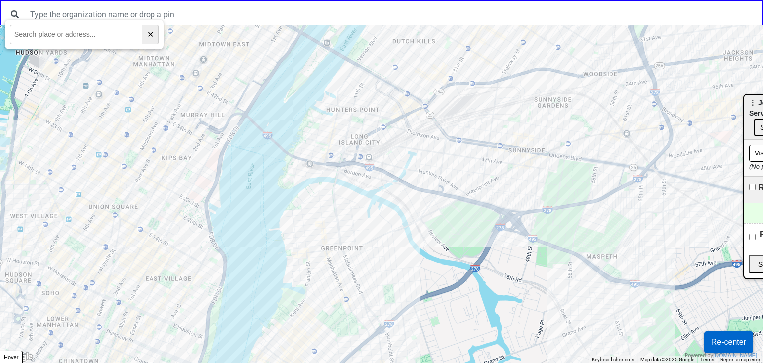
click at [386, 269] on div at bounding box center [381, 193] width 763 height 337
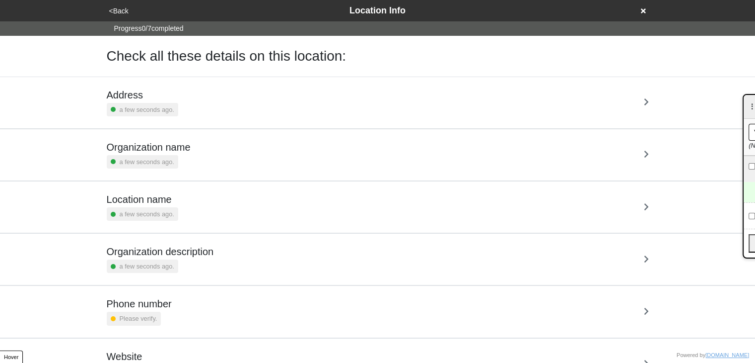
click at [155, 98] on h5 "Address" at bounding box center [143, 95] width 72 height 12
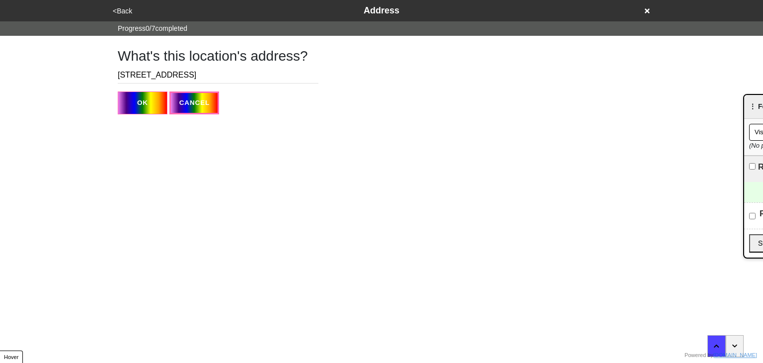
click at [154, 72] on input "[STREET_ADDRESS]" at bounding box center [218, 75] width 201 height 16
drag, startPoint x: 154, startPoint y: 72, endPoint x: 225, endPoint y: 0, distance: 100.8
click at [156, 70] on input "[STREET_ADDRESS]" at bounding box center [218, 75] width 201 height 16
click at [123, 4] on div "<Back Address" at bounding box center [381, 10] width 543 height 13
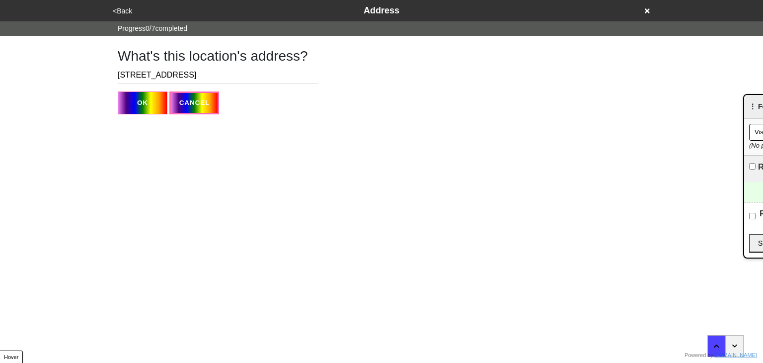
click at [125, 8] on button "<Back" at bounding box center [122, 10] width 25 height 11
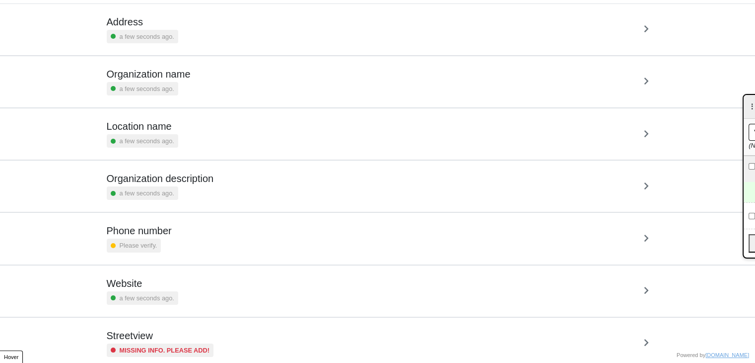
scroll to position [101, 0]
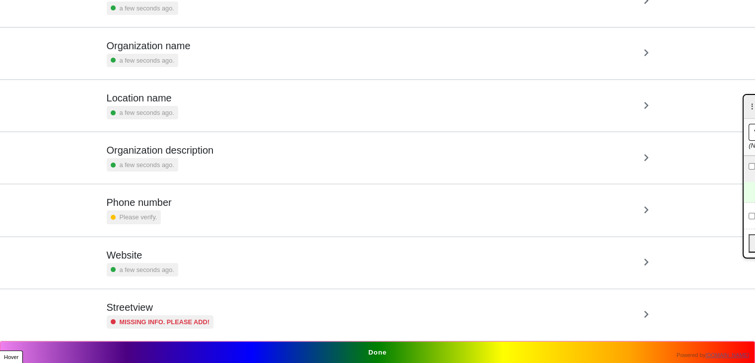
click at [164, 108] on small "a few seconds ago." at bounding box center [147, 112] width 55 height 9
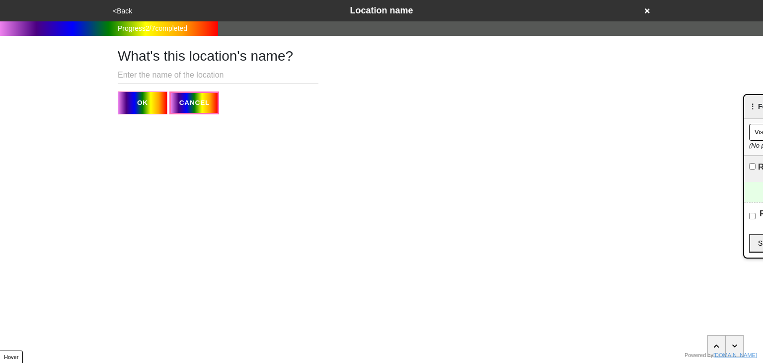
drag, startPoint x: 171, startPoint y: 79, endPoint x: 186, endPoint y: 63, distance: 22.5
click at [173, 77] on input "text" at bounding box center [218, 75] width 201 height 16
paste input "[GEOGRAPHIC_DATA]"
type input "[GEOGRAPHIC_DATA]"
click at [143, 95] on button "OK" at bounding box center [143, 102] width 50 height 23
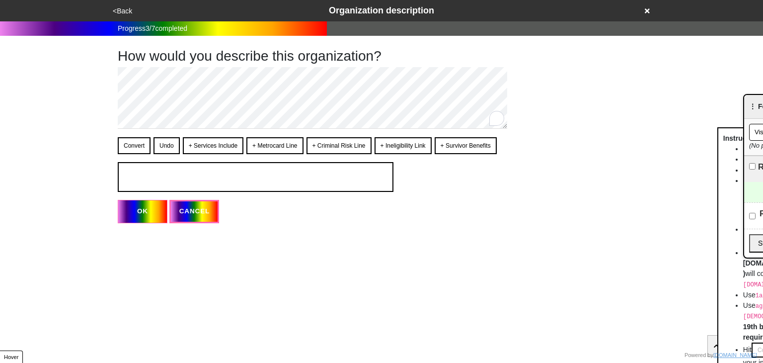
click at [123, 8] on button "<Back" at bounding box center [122, 10] width 25 height 11
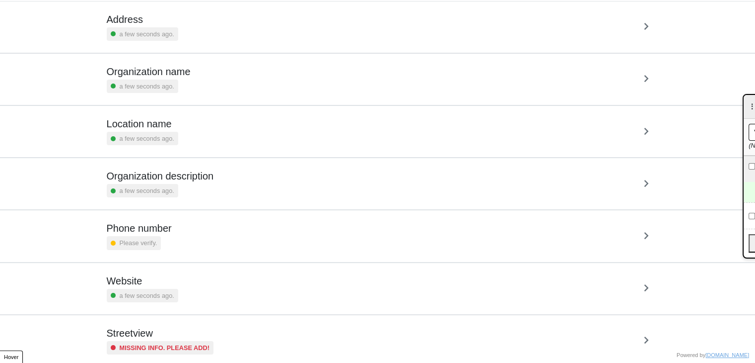
scroll to position [101, 0]
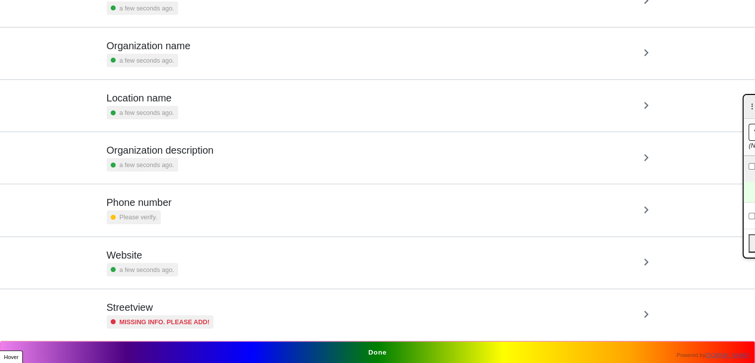
click at [183, 213] on div "Phone number Please verify." at bounding box center [378, 209] width 542 height 27
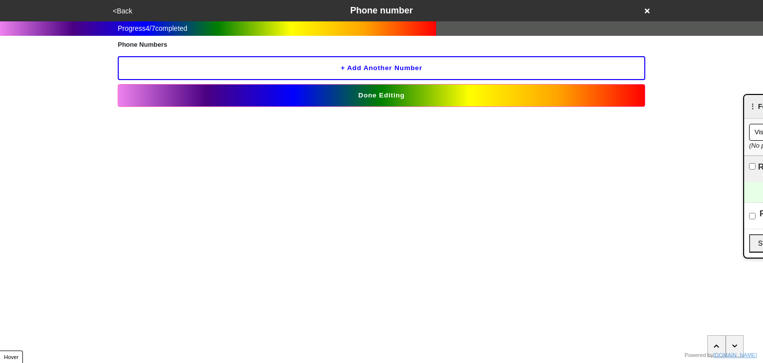
click at [304, 72] on button "+ Add another number" at bounding box center [381, 68] width 527 height 24
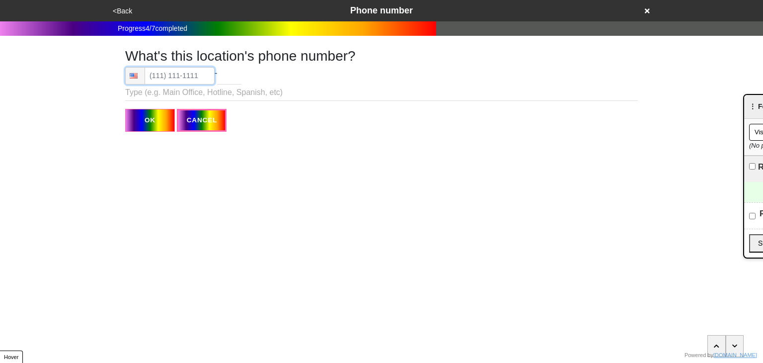
type input "[PHONE_NUMBER]"
drag, startPoint x: 168, startPoint y: 82, endPoint x: 149, endPoint y: 132, distance: 53.1
click at [149, 132] on html "<Back Phone number Progress 4 / 7 completed What's this location's phone number…" at bounding box center [381, 85] width 763 height 171
click at [151, 124] on input "OK" at bounding box center [150, 120] width 50 height 23
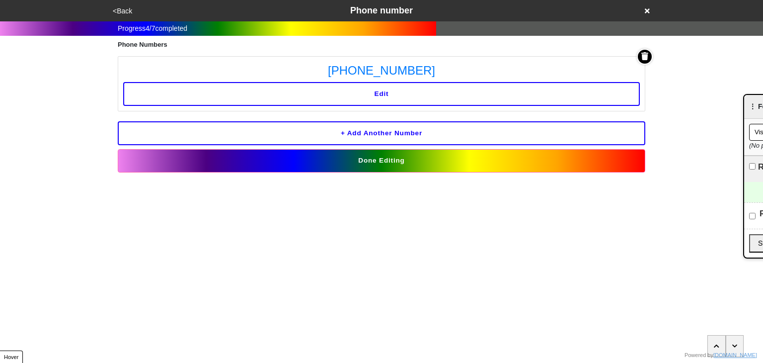
click at [387, 154] on button "Done Editing" at bounding box center [381, 160] width 527 height 23
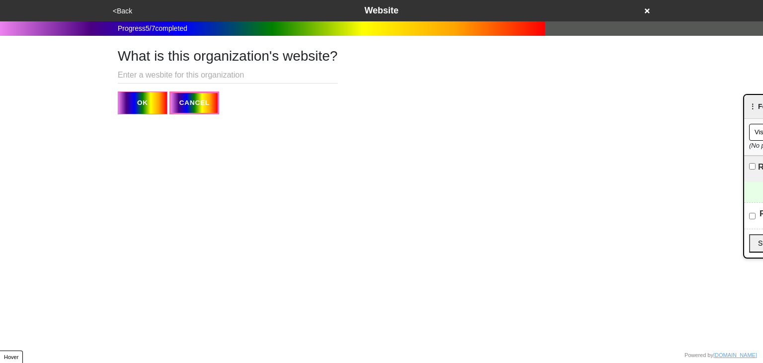
paste input "[URL][DOMAIN_NAME]"
type input "[URL][DOMAIN_NAME]"
click at [152, 111] on button "OK" at bounding box center [143, 102] width 50 height 23
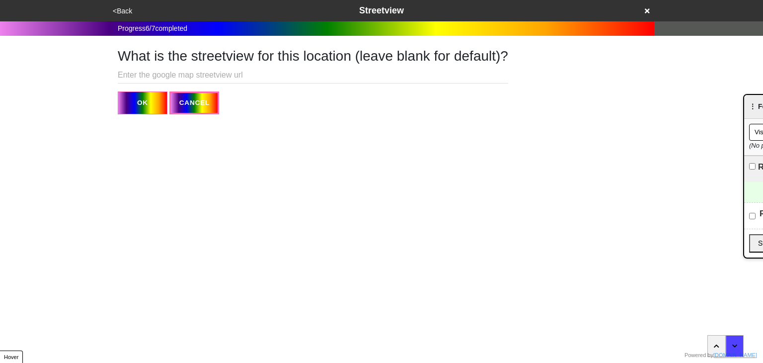
click at [194, 118] on html "<Back Streetview Progress 6 / 7 completed What is the streetview for this locat…" at bounding box center [381, 77] width 763 height 154
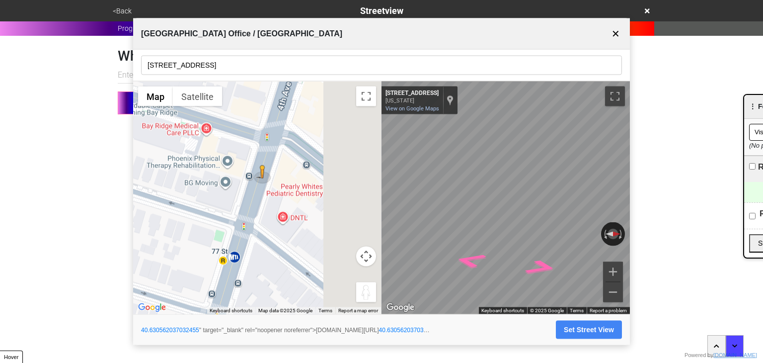
drag, startPoint x: 259, startPoint y: 237, endPoint x: 235, endPoint y: 259, distance: 33.0
click at [235, 259] on div "To activate drag with keyboard, press Alt + Enter. Once in keyboard drag state,…" at bounding box center [257, 197] width 248 height 232
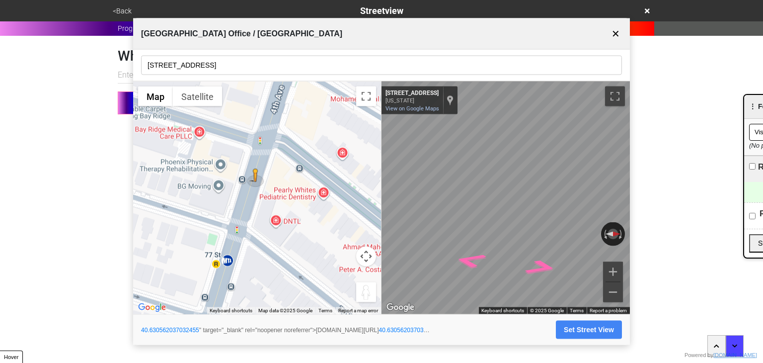
click at [205, 72] on input "[STREET_ADDRESS]" at bounding box center [381, 65] width 481 height 19
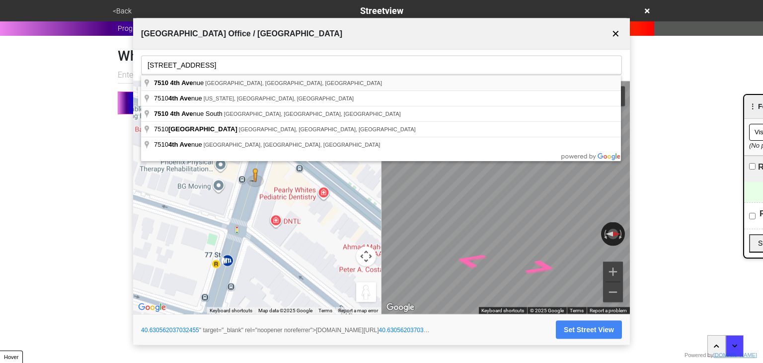
type input "[STREET_ADDRESS]"
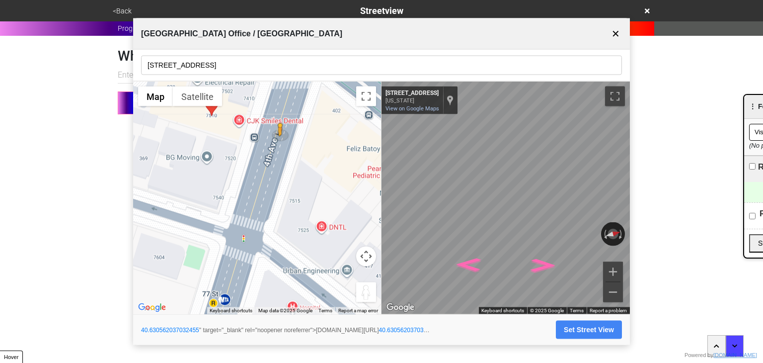
click at [593, 331] on button "Set Street View" at bounding box center [589, 329] width 66 height 18
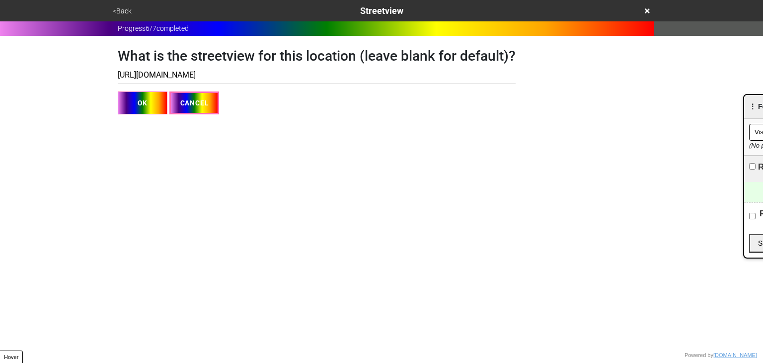
type input "[URL][DOMAIN_NAME]"
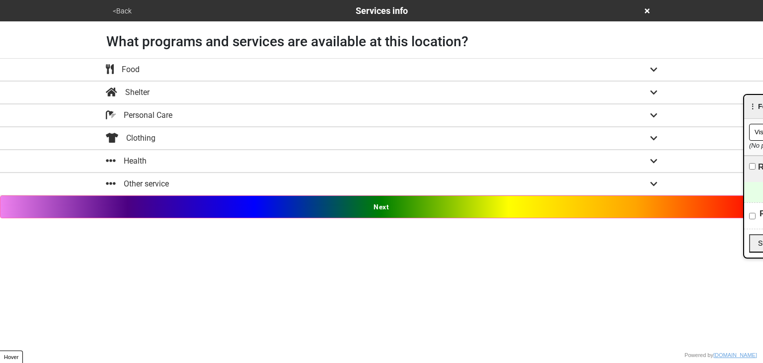
click at [124, 12] on button "<Back" at bounding box center [122, 10] width 25 height 11
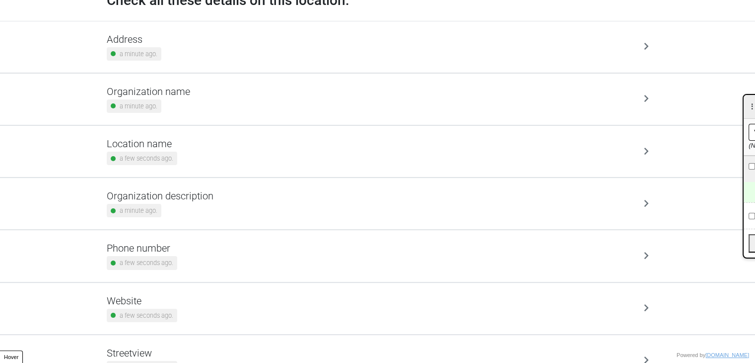
scroll to position [101, 0]
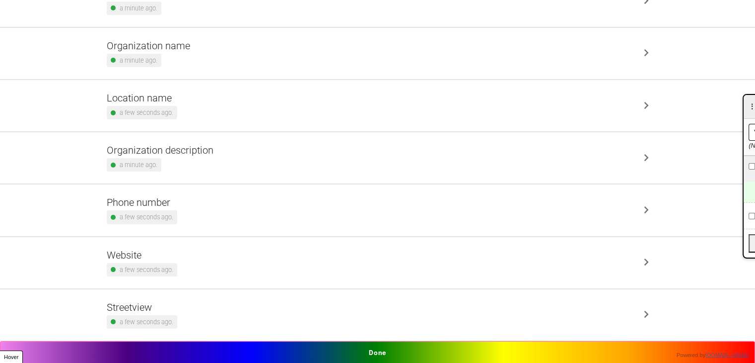
click at [185, 209] on div "Phone number a few seconds ago." at bounding box center [378, 209] width 542 height 27
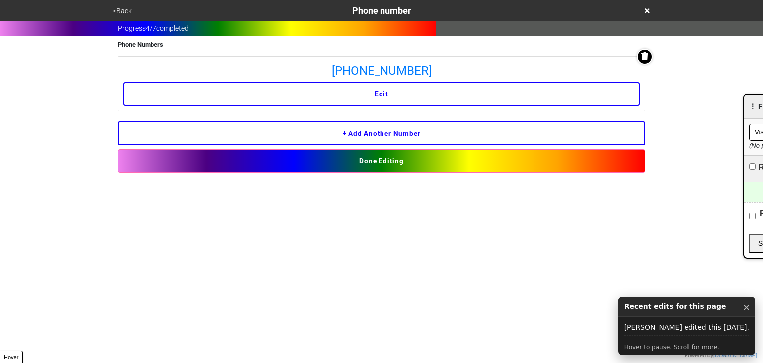
click at [120, 9] on button "<Back" at bounding box center [122, 10] width 25 height 11
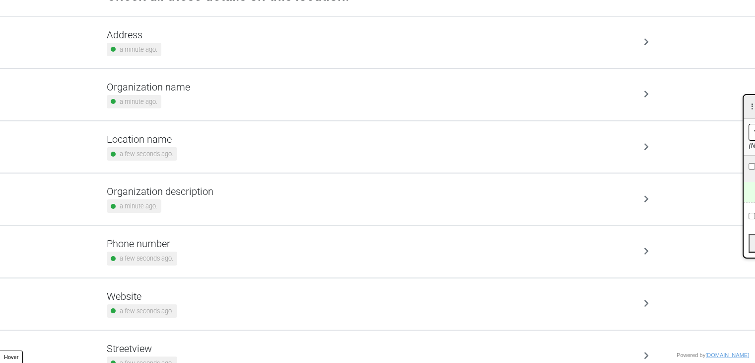
scroll to position [101, 0]
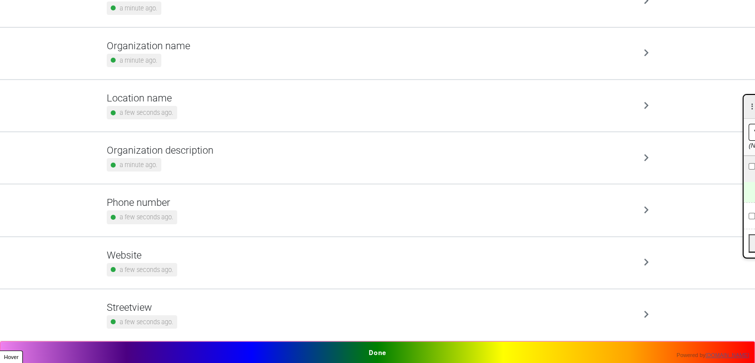
click at [395, 356] on button "Done" at bounding box center [377, 352] width 755 height 23
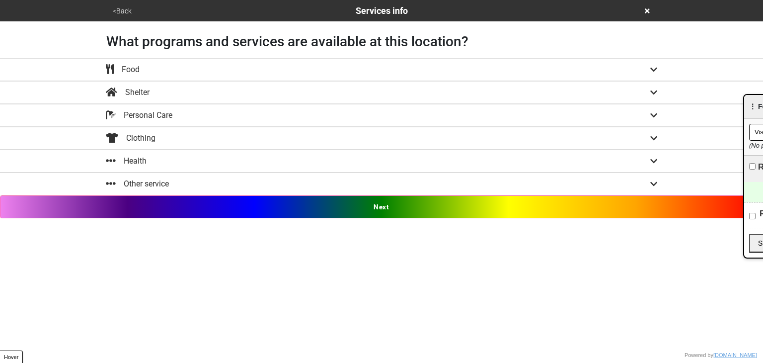
drag, startPoint x: 190, startPoint y: 157, endPoint x: 193, endPoint y: 173, distance: 16.1
click at [190, 157] on div "Health" at bounding box center [381, 161] width 566 height 12
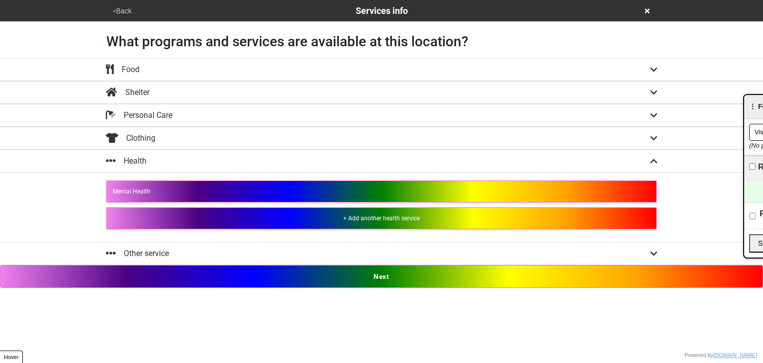
click at [289, 214] on div "+ Add another health service" at bounding box center [381, 218] width 537 height 9
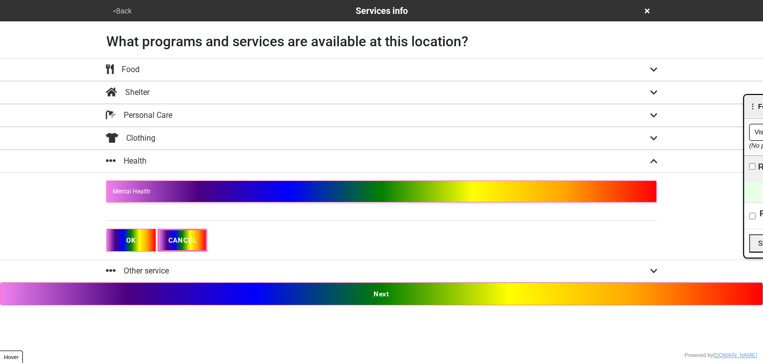
click at [239, 217] on input "text" at bounding box center [381, 213] width 550 height 13
type input "U"
paste input "Urgent Care"
type input "Urgent Care"
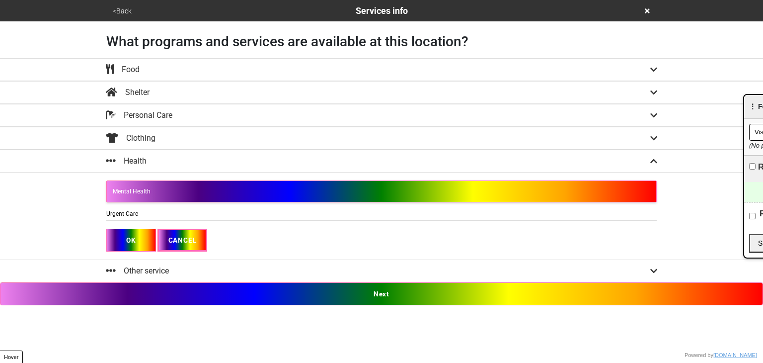
click at [128, 244] on button "OK" at bounding box center [131, 239] width 50 height 23
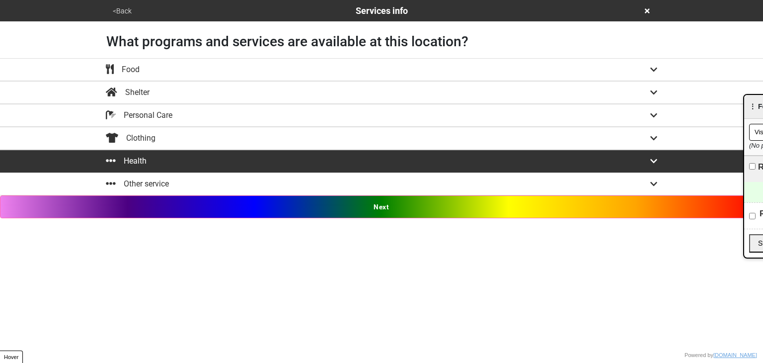
click at [352, 208] on button "Next" at bounding box center [381, 206] width 763 height 23
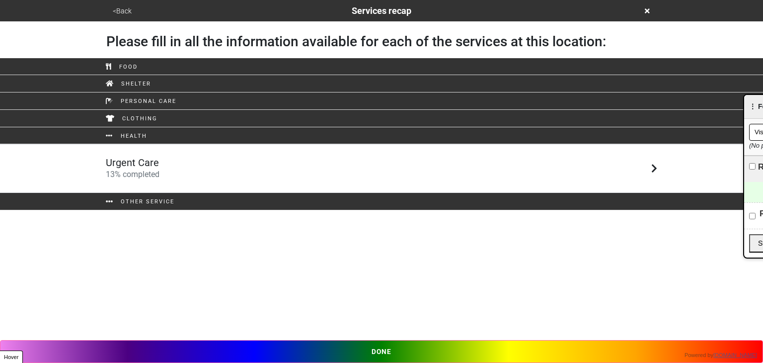
click at [204, 175] on div "Urgent Care 13 % completed" at bounding box center [381, 168] width 566 height 24
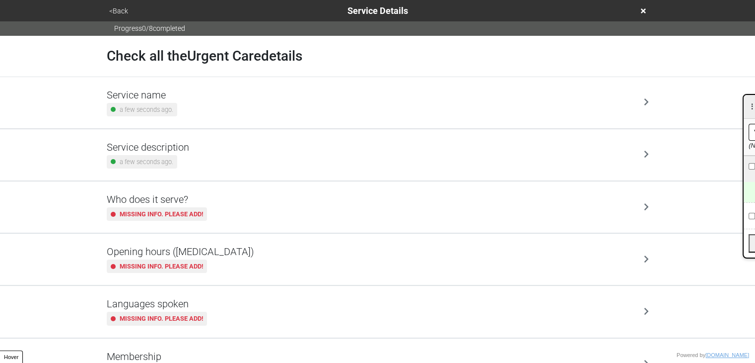
click at [211, 256] on h5 "Opening hours ([MEDICAL_DATA])" at bounding box center [181, 251] width 148 height 12
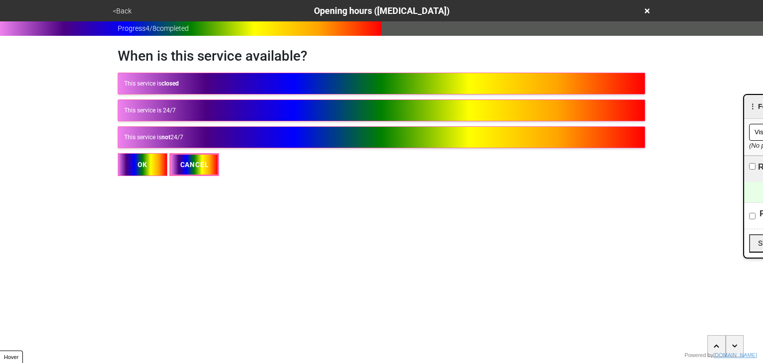
click at [245, 150] on div "When is this service available? This service is closed This service is 24/7 Thi…" at bounding box center [381, 106] width 527 height 140
click at [250, 139] on div "This service is not 24/7" at bounding box center [381, 137] width 515 height 9
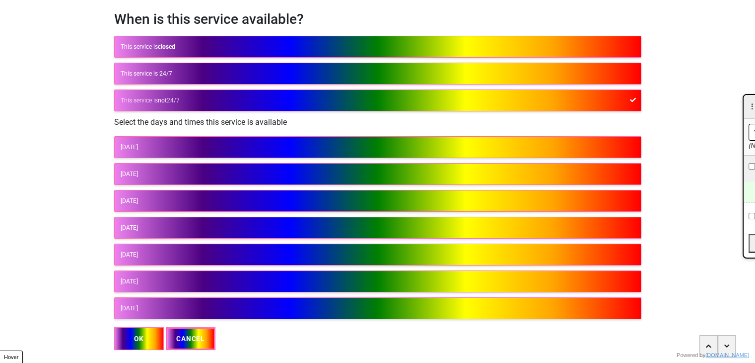
scroll to position [62, 0]
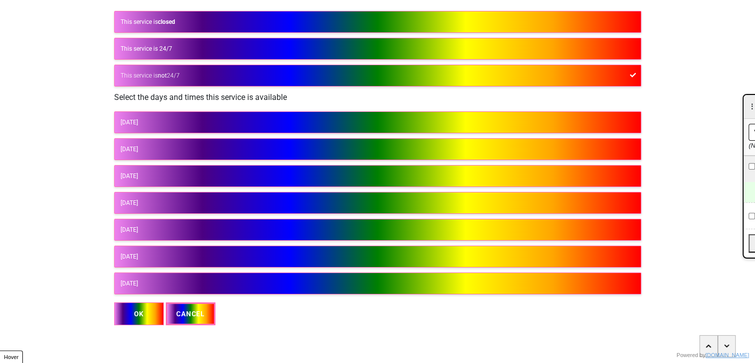
drag, startPoint x: 137, startPoint y: 118, endPoint x: 148, endPoint y: 134, distance: 19.7
click at [138, 118] on div "[DATE]" at bounding box center [378, 122] width 515 height 9
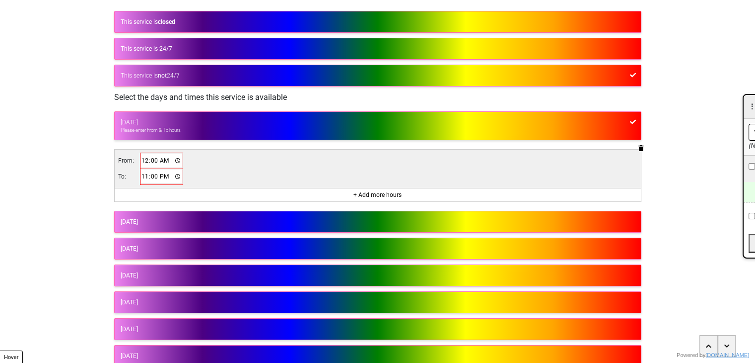
click at [145, 157] on input "00:00" at bounding box center [162, 160] width 42 height 14
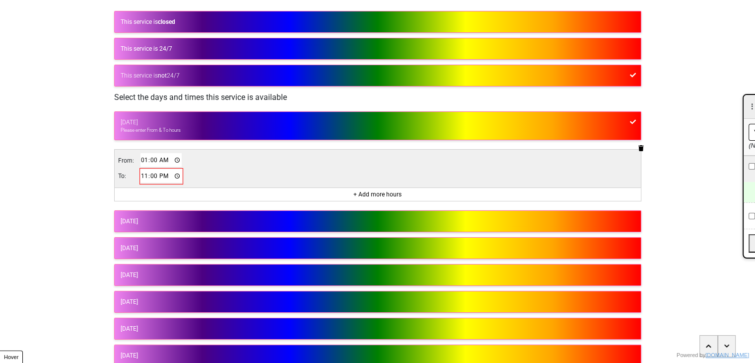
type input "11:00"
click at [143, 174] on input "23:00" at bounding box center [162, 176] width 42 height 14
type input "19:00"
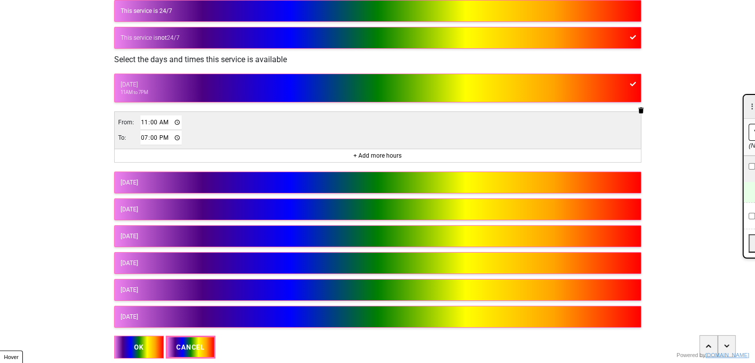
scroll to position [132, 0]
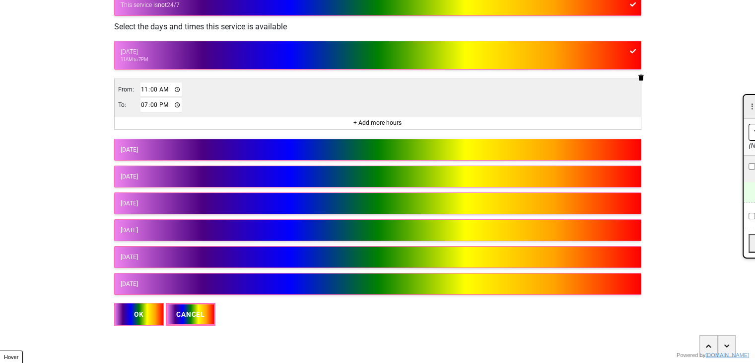
click at [155, 229] on div "[DATE]" at bounding box center [378, 229] width 515 height 9
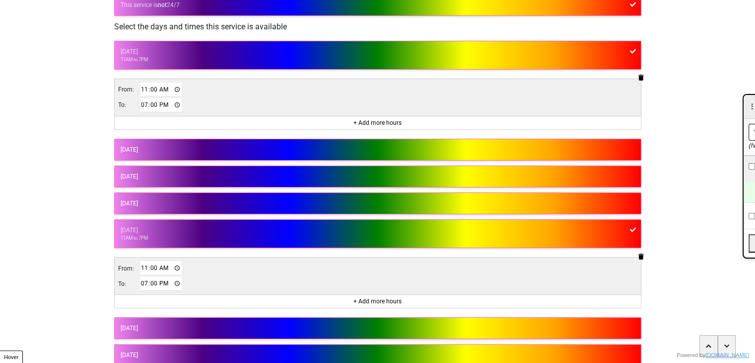
drag, startPoint x: 135, startPoint y: 265, endPoint x: 142, endPoint y: 266, distance: 6.5
click at [137, 266] on td "From:" at bounding box center [129, 267] width 22 height 15
click at [143, 266] on input "11:00" at bounding box center [162, 268] width 42 height 14
type input "09:00"
click at [144, 282] on input "19:00" at bounding box center [162, 283] width 42 height 14
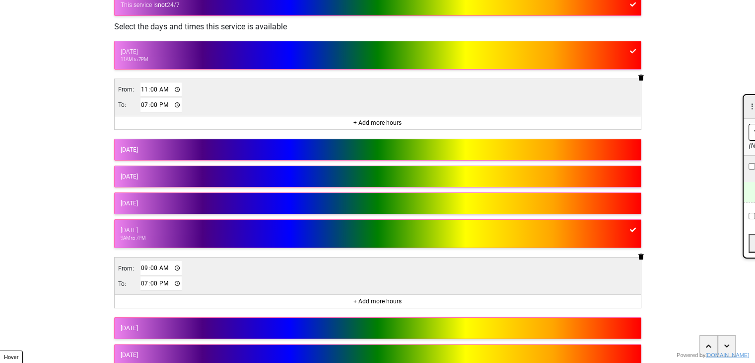
type input "17:00"
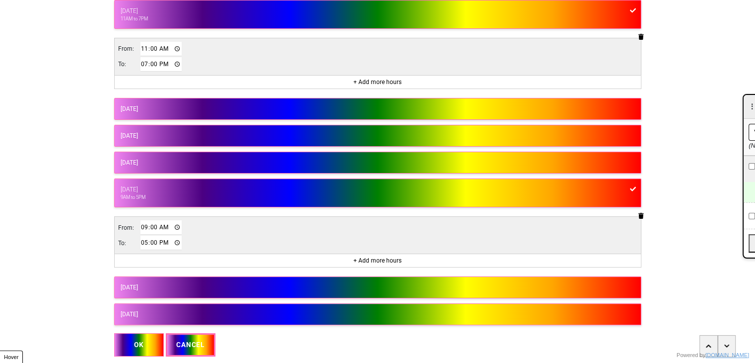
scroll to position [203, 0]
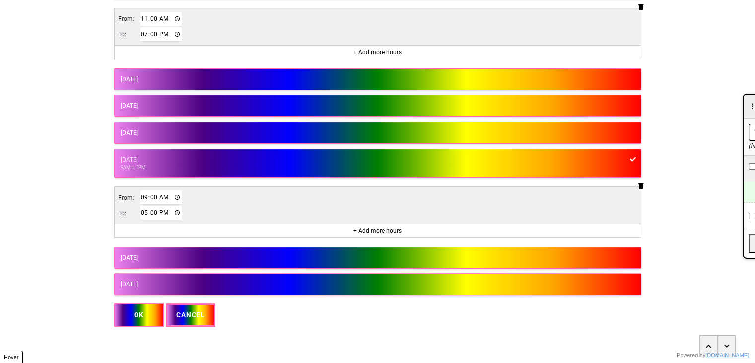
click at [185, 255] on div "[DATE]" at bounding box center [378, 257] width 515 height 9
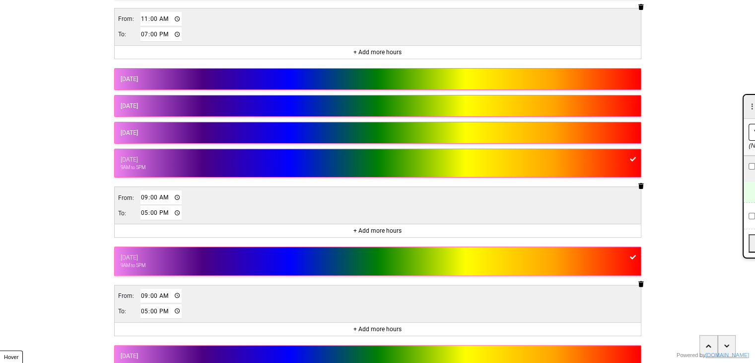
click at [138, 298] on td "From:" at bounding box center [129, 295] width 22 height 15
click at [144, 294] on input "09:00" at bounding box center [162, 296] width 42 height 14
type input "10:00"
click at [145, 312] on input "17:00" at bounding box center [162, 311] width 42 height 14
type input "15:00"
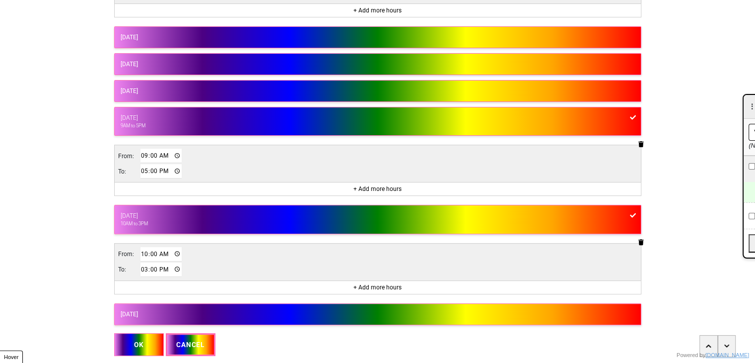
scroll to position [274, 0]
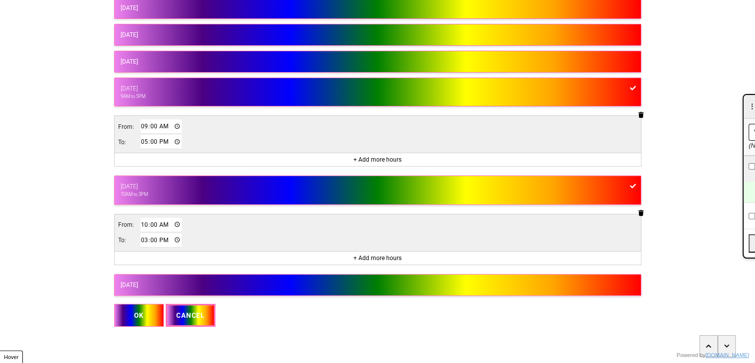
click at [129, 307] on button "OK" at bounding box center [139, 314] width 50 height 23
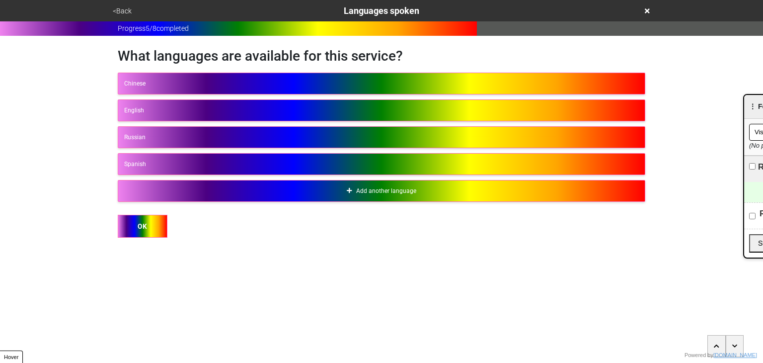
click at [121, 15] on button "<Back" at bounding box center [122, 10] width 25 height 11
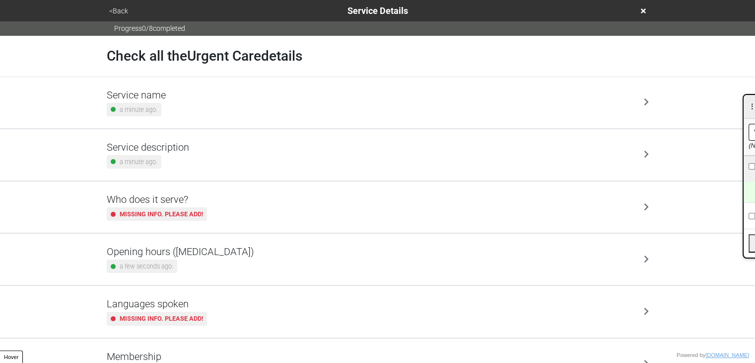
click at [159, 155] on div "a minute ago." at bounding box center [134, 161] width 55 height 13
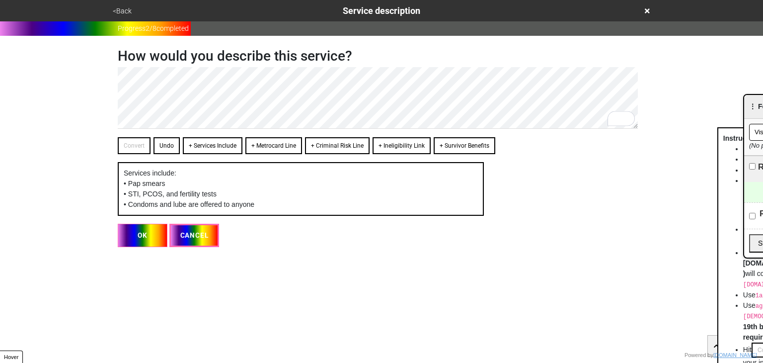
drag, startPoint x: 147, startPoint y: 213, endPoint x: 150, endPoint y: 220, distance: 7.8
click at [147, 213] on div "Services include: • Pap smears • STI, PCOS, and fertility tests • Condoms and l…" at bounding box center [301, 189] width 366 height 54
click at [150, 223] on button "OK" at bounding box center [143, 234] width 50 height 23
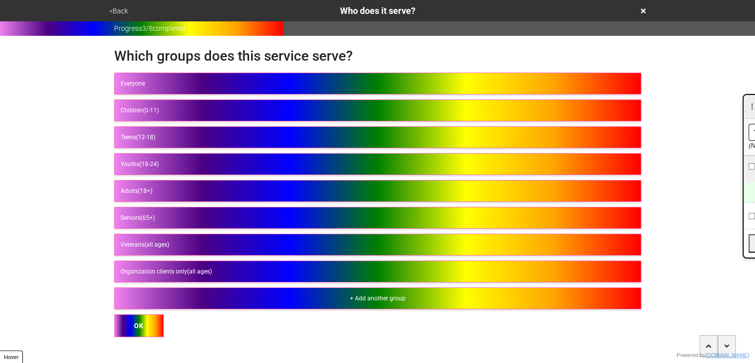
click at [119, 8] on button "<Back" at bounding box center [118, 10] width 25 height 11
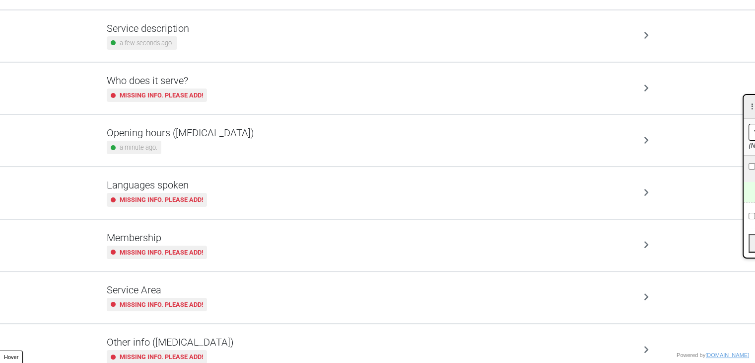
scroll to position [153, 0]
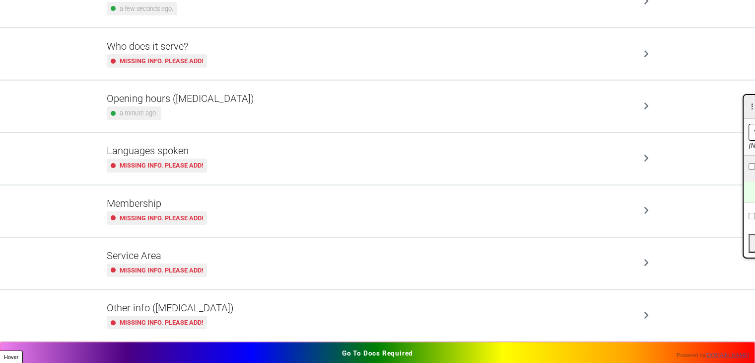
click at [184, 320] on small "Missing info. Please add!" at bounding box center [161, 321] width 83 height 9
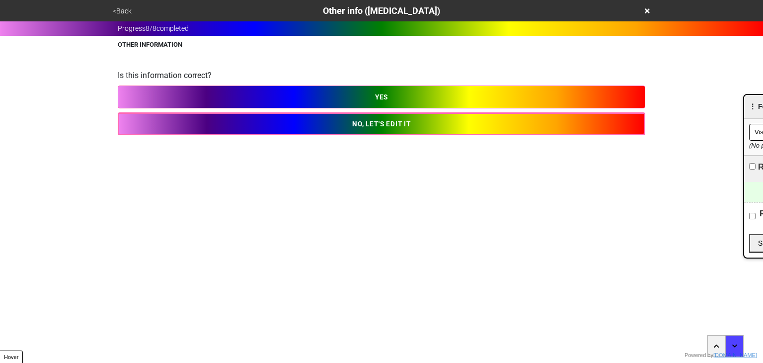
click at [223, 126] on button "NO, LET'S EDIT IT" at bounding box center [381, 123] width 527 height 23
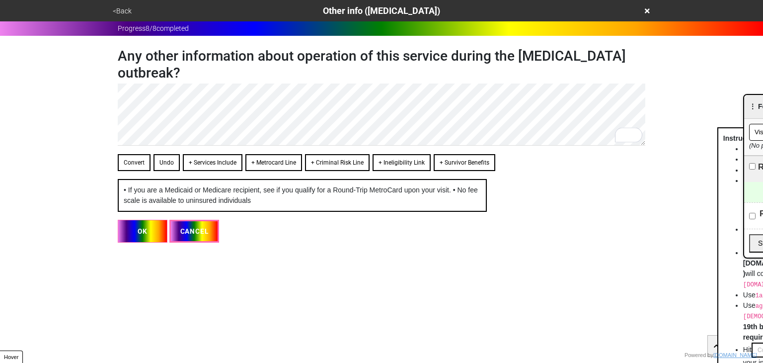
click at [146, 242] on button "OK" at bounding box center [143, 231] width 50 height 23
type textarea "x"
click at [150, 241] on button "OK" at bounding box center [143, 231] width 50 height 23
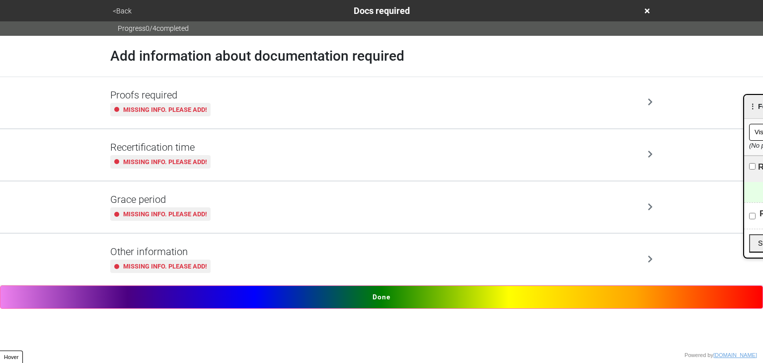
click at [125, 13] on button "<Back" at bounding box center [122, 10] width 25 height 11
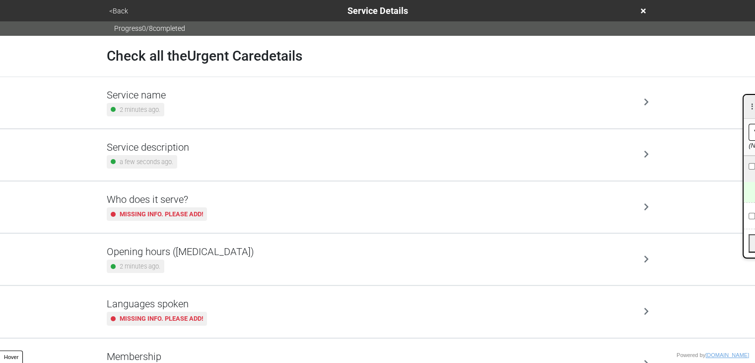
click at [125, 13] on button "<Back" at bounding box center [118, 10] width 25 height 11
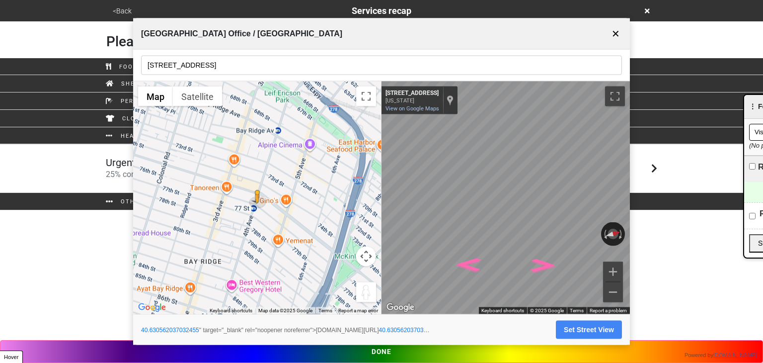
click at [580, 328] on button "Set Street View" at bounding box center [589, 329] width 66 height 18
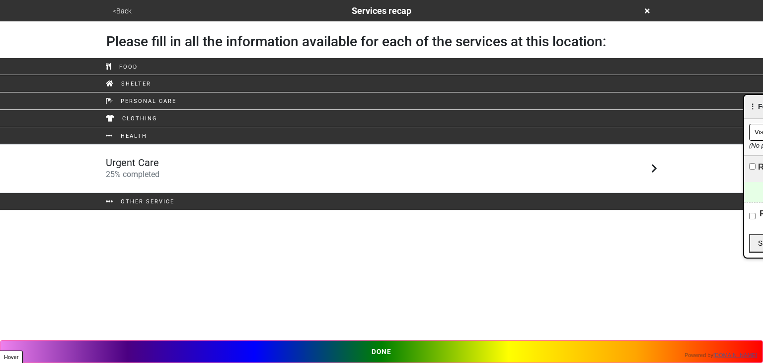
click at [171, 189] on link "Urgent Care 25 % completed" at bounding box center [381, 168] width 763 height 49
